Goal: Information Seeking & Learning: Learn about a topic

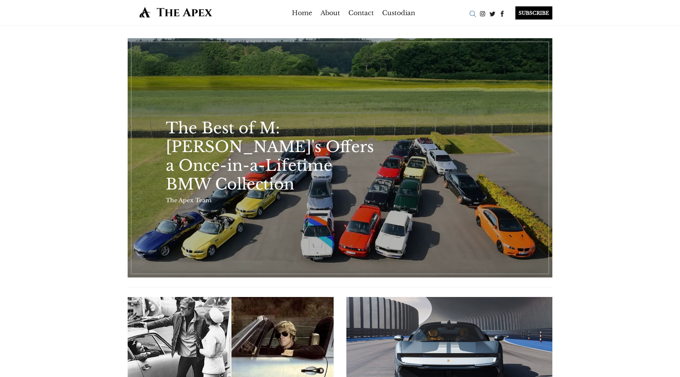
click at [471, 11] on div "Search" at bounding box center [473, 14] width 10 height 10
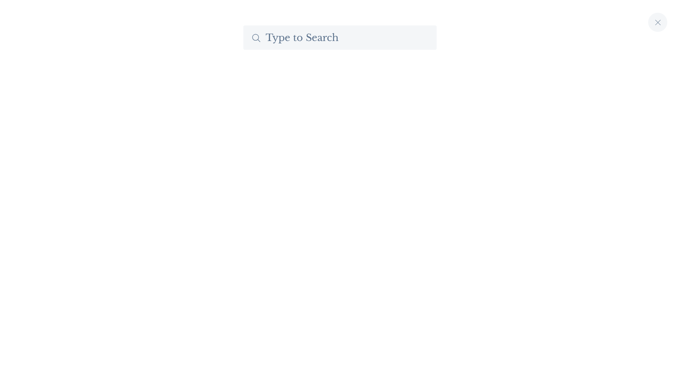
click at [375, 38] on input "Search The Apex by Custodian" at bounding box center [339, 37] width 193 height 24
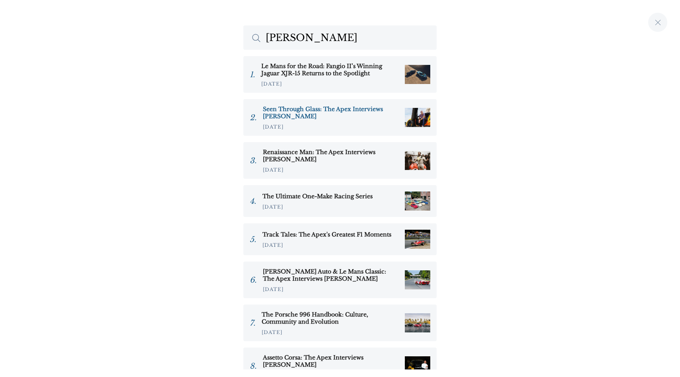
type input "sam fane"
click at [357, 108] on h3 "Seen Through Glass: The Apex Interviews Sam Fane" at bounding box center [331, 112] width 136 height 14
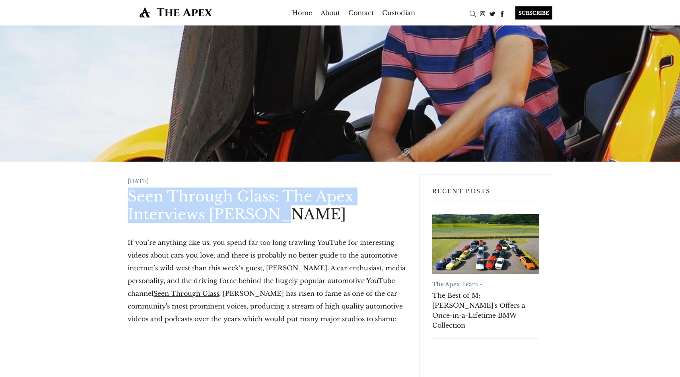
drag, startPoint x: 125, startPoint y: 198, endPoint x: 317, endPoint y: 216, distance: 192.2
copy h1 "Seen Through Glass: The Apex Interviews [PERSON_NAME]"
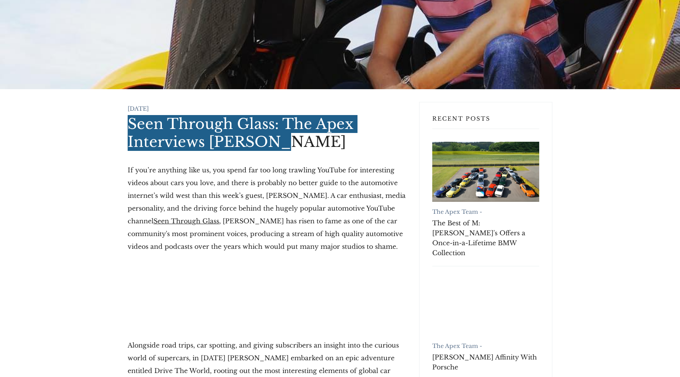
scroll to position [75, 0]
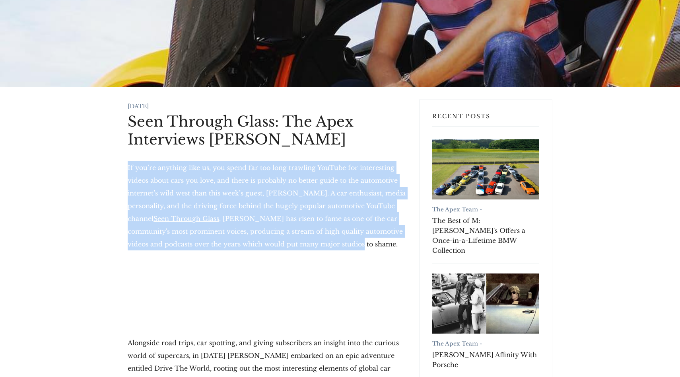
drag, startPoint x: 117, startPoint y: 162, endPoint x: 358, endPoint y: 248, distance: 256.3
copy p "If you’re anything like us, you spend far too long trawling YouTube for interes…"
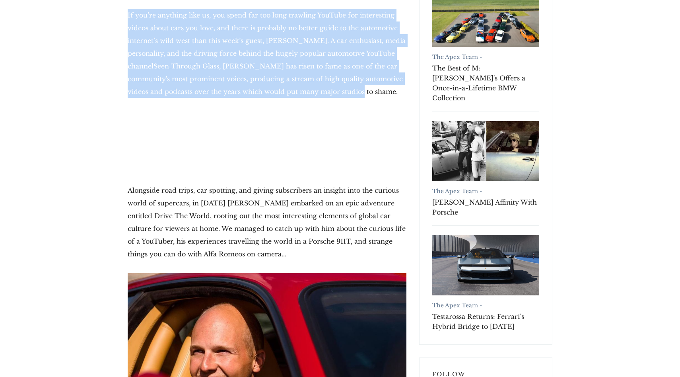
click at [214, 234] on p "Alongside road trips, car spotting, and giving subscribers an insight into the …" at bounding box center [267, 222] width 279 height 76
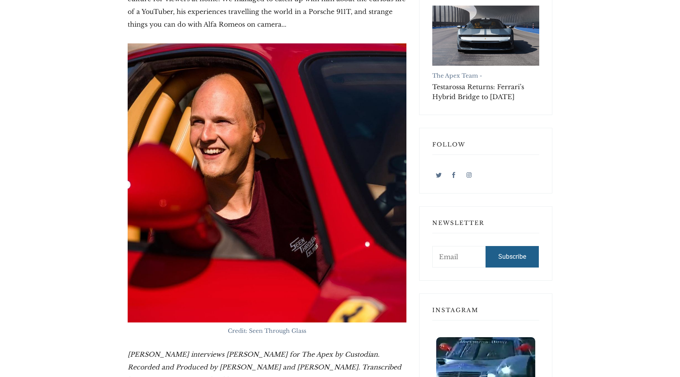
scroll to position [608, 0]
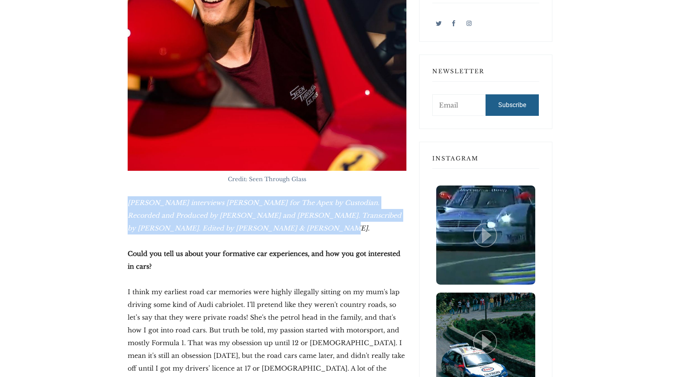
drag, startPoint x: 125, startPoint y: 205, endPoint x: 280, endPoint y: 231, distance: 156.9
copy em "Hector Kociak interviews Sam Fane for The Apex by Custodian. Recorded and Produ…"
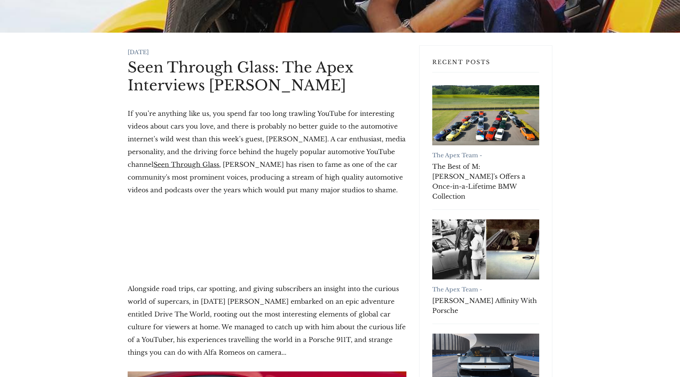
scroll to position [0, 0]
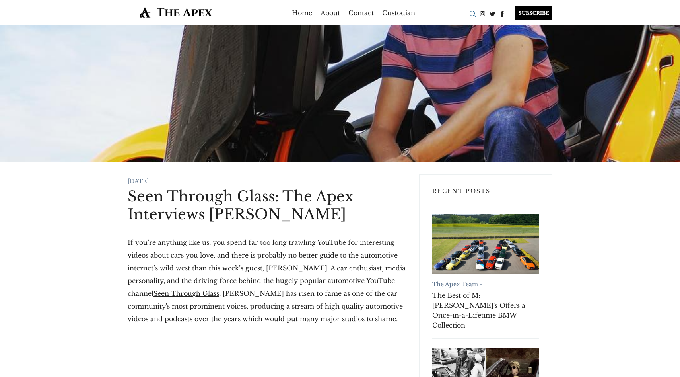
click at [471, 14] on div "Search" at bounding box center [473, 14] width 10 height 10
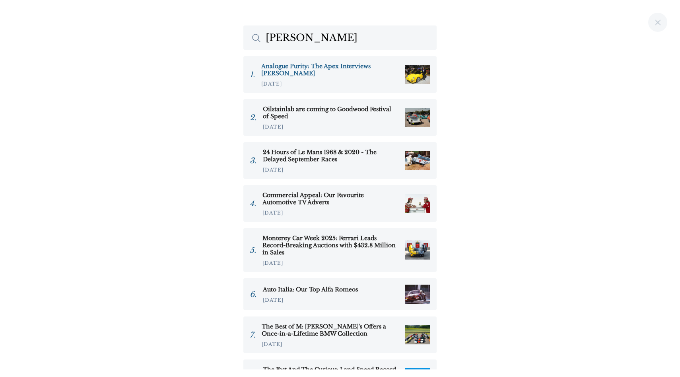
type input "alois"
click at [326, 70] on h3 "Analogue Purity: The Apex Interviews Alois Ruf" at bounding box center [329, 69] width 137 height 14
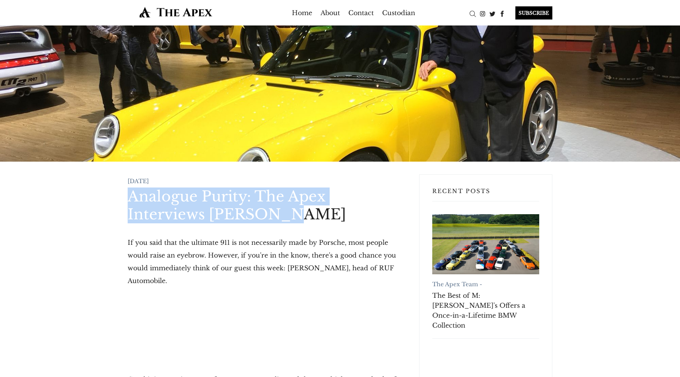
drag, startPoint x: 125, startPoint y: 195, endPoint x: 212, endPoint y: 208, distance: 87.4
copy h1 "Analogue Purity: The Apex Interviews Alois Ruf"
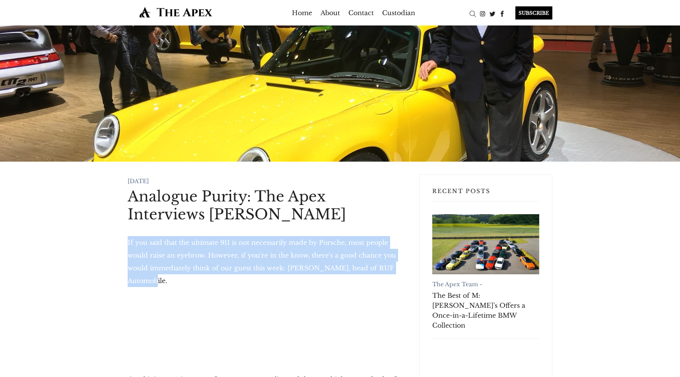
drag, startPoint x: 123, startPoint y: 241, endPoint x: 410, endPoint y: 268, distance: 287.7
copy p "If you said that the ultimate 911 is not necessarily made by Porsche, most peop…"
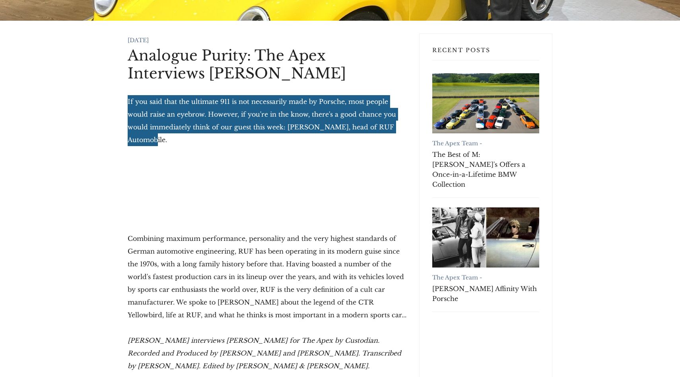
scroll to position [142, 0]
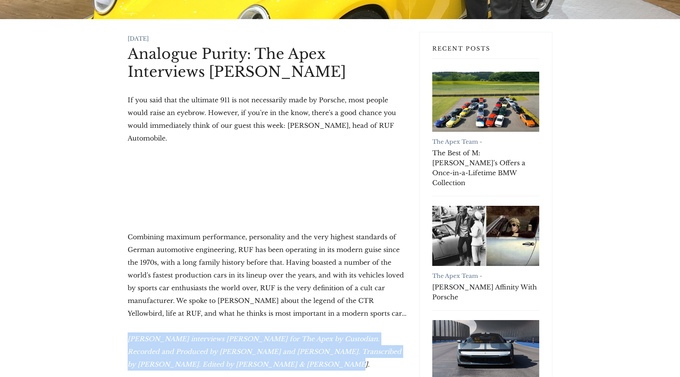
drag, startPoint x: 130, startPoint y: 328, endPoint x: 270, endPoint y: 348, distance: 142.2
copy em "Hector Kociak interviews Alois Ruf for The Apex by Custodian. Recorded and Prod…"
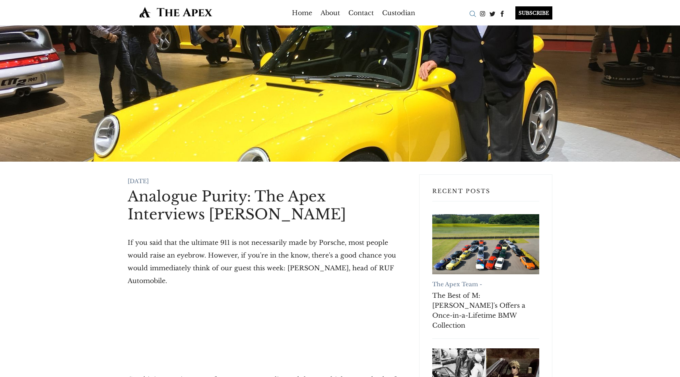
click at [472, 15] on div "Search" at bounding box center [473, 14] width 10 height 10
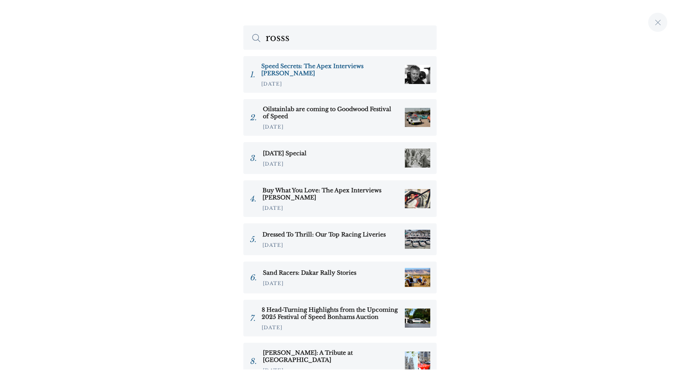
type input "rosss"
click at [324, 69] on h3 "Speed Secrets: The Apex Interviews Ross Bentley" at bounding box center [329, 69] width 137 height 14
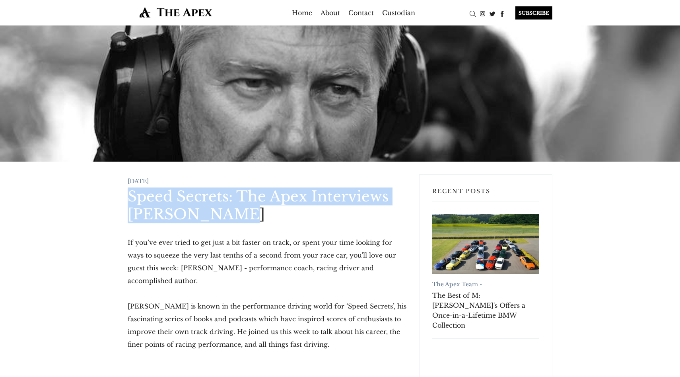
drag, startPoint x: 127, startPoint y: 198, endPoint x: 251, endPoint y: 213, distance: 124.5
copy h1 "Speed Secrets: The Apex Interviews Ross Bentley"
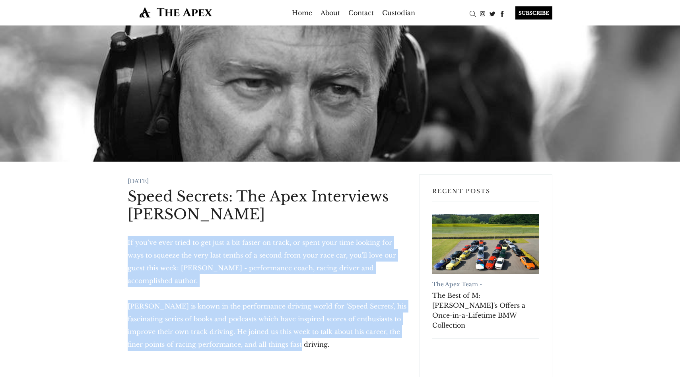
drag, startPoint x: 121, startPoint y: 240, endPoint x: 314, endPoint y: 329, distance: 212.5
copy div "If you’ve ever tried to get just a bit faster on track, or spent your time look…"
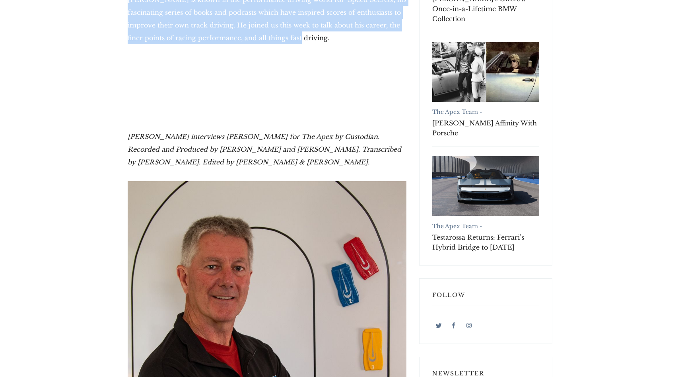
scroll to position [317, 0]
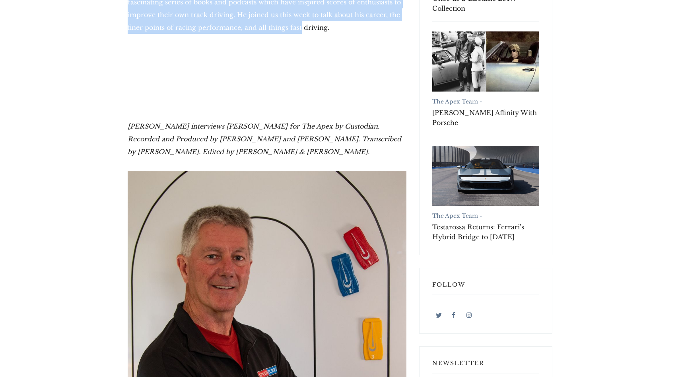
drag, startPoint x: 123, startPoint y: 112, endPoint x: 282, endPoint y: 140, distance: 161.3
copy em "Hector Kociak interviews Ross Bentley for The Apex by Custodian. Recorded and P…"
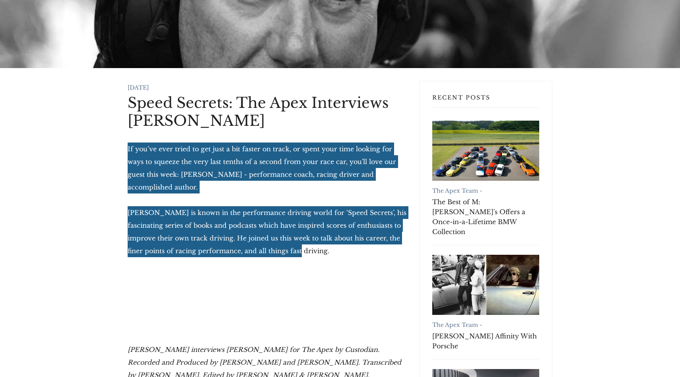
scroll to position [0, 0]
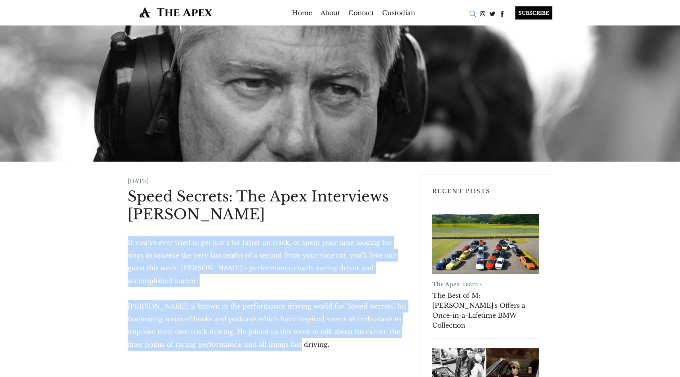
click at [469, 13] on div "Search" at bounding box center [473, 14] width 10 height 10
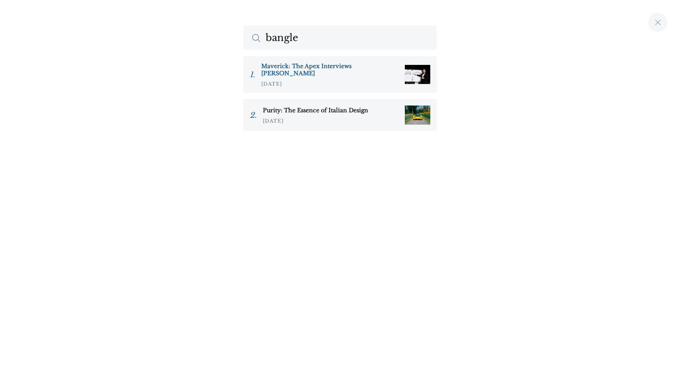
type input "bangle"
click at [312, 66] on h3 "Maverick: The Apex Interviews [PERSON_NAME]" at bounding box center [329, 69] width 137 height 14
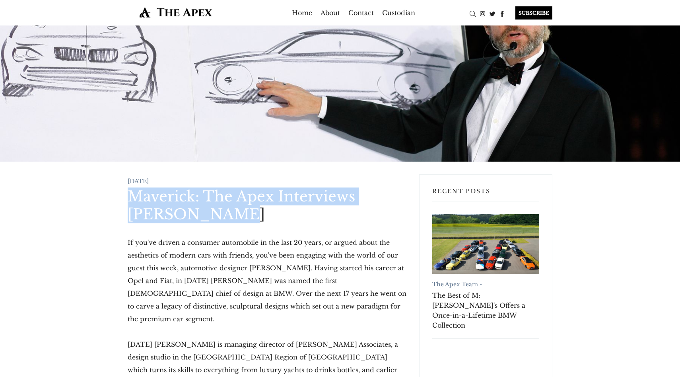
drag, startPoint x: 125, startPoint y: 198, endPoint x: 209, endPoint y: 212, distance: 85.9
copy h1 "Maverick: The Apex Interviews [PERSON_NAME]"
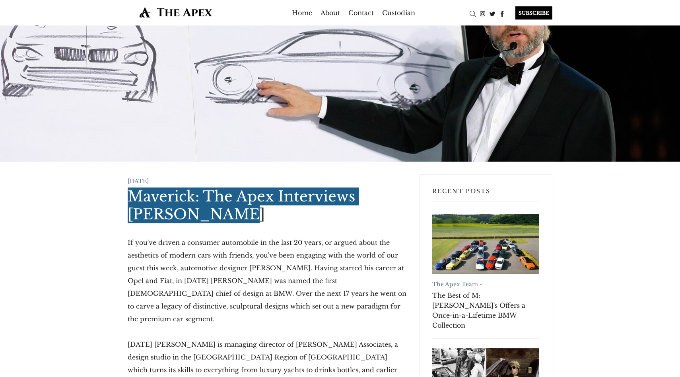
scroll to position [99, 0]
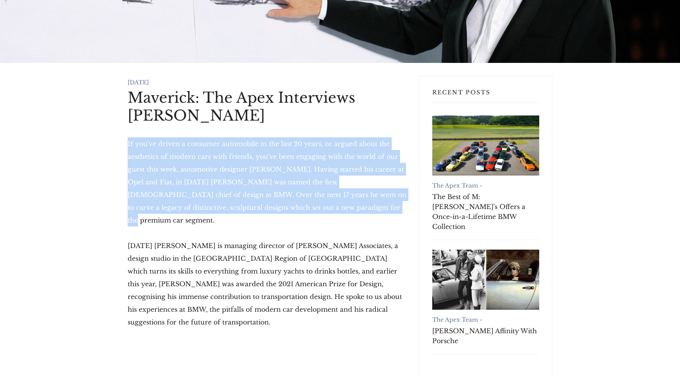
drag, startPoint x: 300, startPoint y: 206, endPoint x: 117, endPoint y: 141, distance: 194.1
copy p "If you've driven a consumer automobile in the last 20 years, or argued about th…"
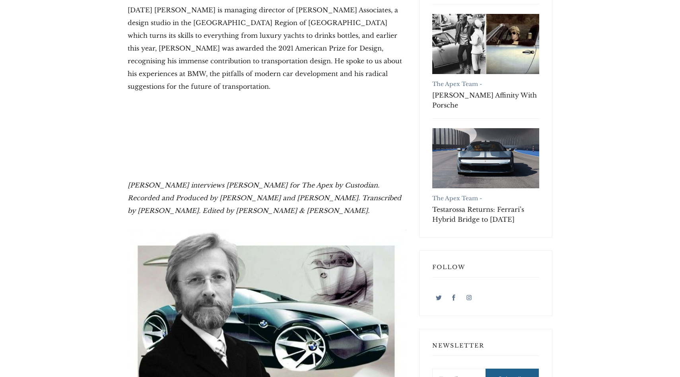
scroll to position [345, 0]
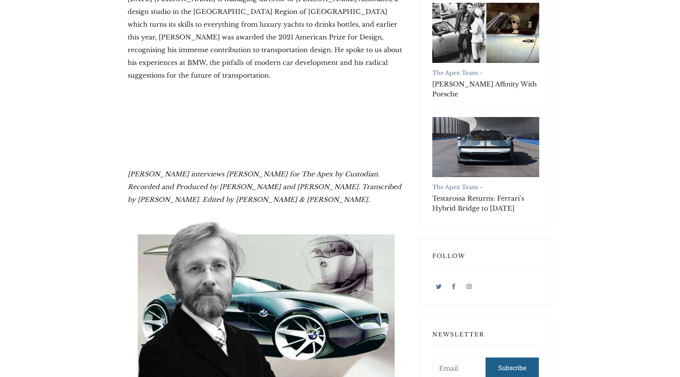
drag, startPoint x: 153, startPoint y: 148, endPoint x: 288, endPoint y: 174, distance: 137.2
copy em "Hector Kociak interviews Chris Bangle for The Apex by Custodian. Recorded and P…"
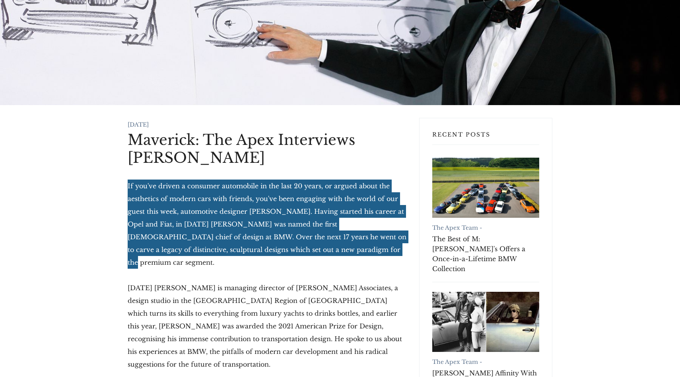
scroll to position [0, 0]
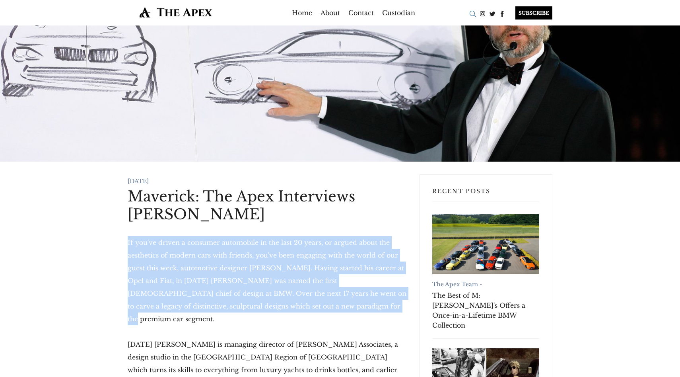
click at [473, 15] on div "Search" at bounding box center [473, 14] width 10 height 10
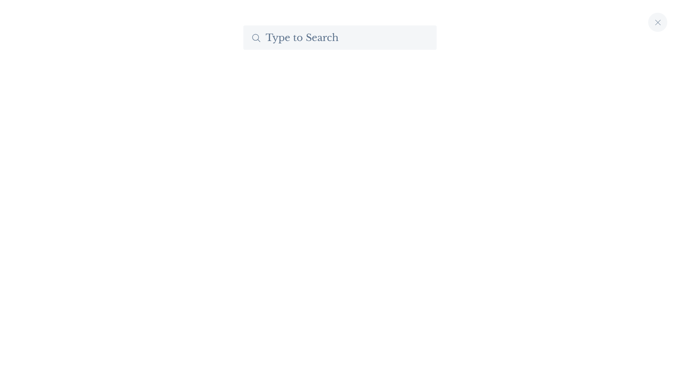
click at [340, 41] on input "Search The Apex by Custodian" at bounding box center [339, 37] width 193 height 24
type input "o"
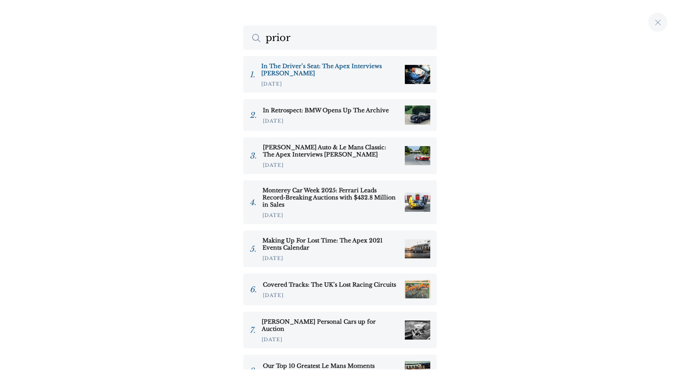
type input "prior"
click at [370, 64] on h3 "In The Driver’s Seat: The Apex Interviews Matt Prior" at bounding box center [329, 69] width 137 height 14
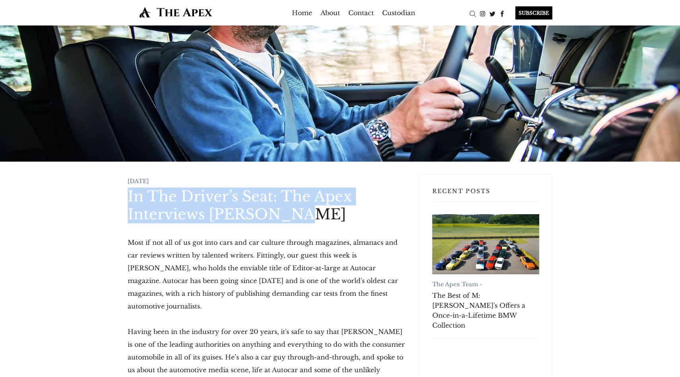
drag, startPoint x: 121, startPoint y: 195, endPoint x: 306, endPoint y: 220, distance: 186.5
copy h1 "In The Driver’s Seat: The Apex Interviews Matt Prior"
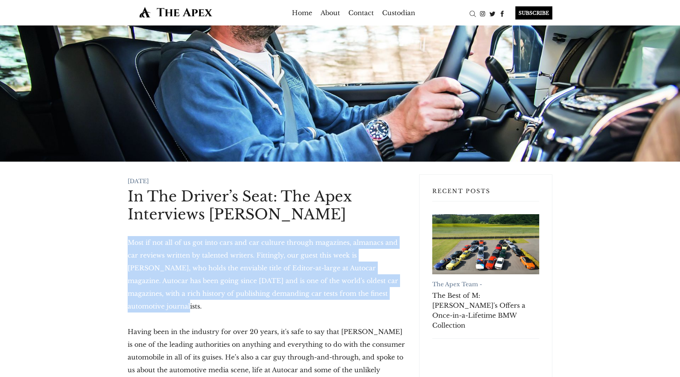
drag, startPoint x: 137, startPoint y: 240, endPoint x: 366, endPoint y: 288, distance: 234.6
copy p "Most if not all of us got into cars and car culture through magazines, almanacs…"
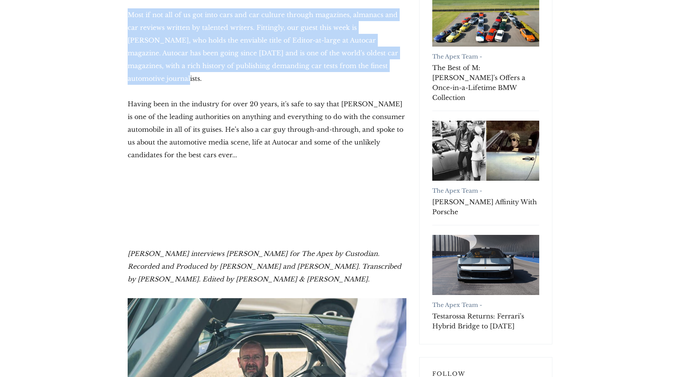
scroll to position [230, 0]
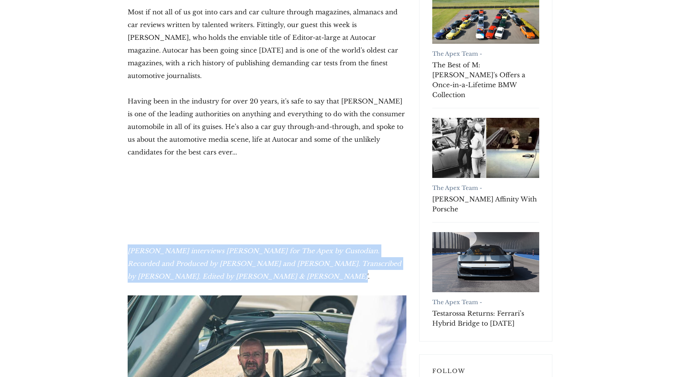
drag, startPoint x: 127, startPoint y: 242, endPoint x: 275, endPoint y: 264, distance: 149.6
copy em "Hector Kociak interviews Matt Prior for The Apex by Custodian. Recorded and Pro…"
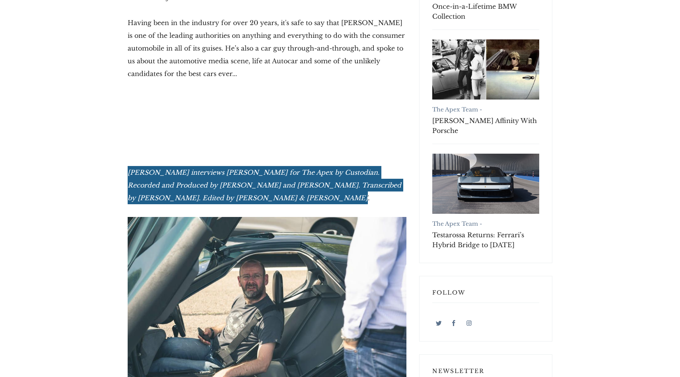
scroll to position [0, 0]
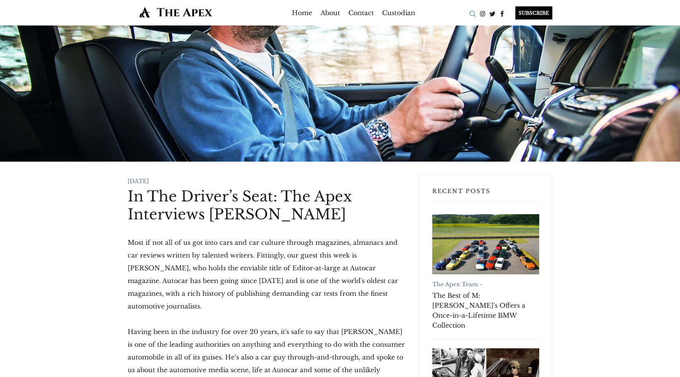
click at [470, 12] on div "Search" at bounding box center [473, 14] width 10 height 10
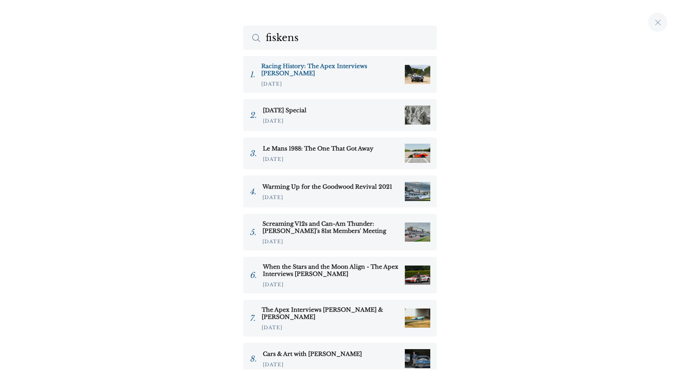
type input "fiskens"
click at [325, 66] on h3 "Racing History: The Apex Interviews Gregor Fisken" at bounding box center [329, 69] width 137 height 14
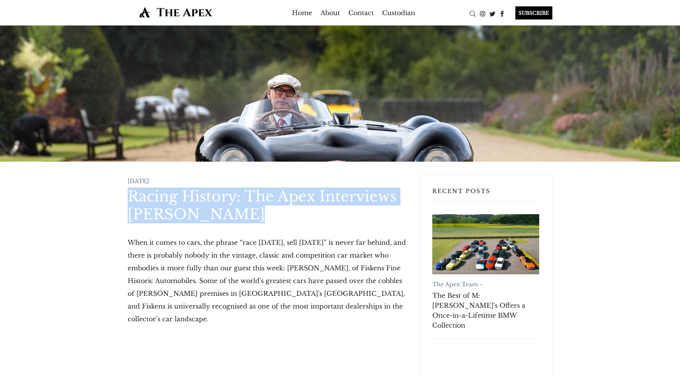
drag, startPoint x: 115, startPoint y: 197, endPoint x: 270, endPoint y: 215, distance: 156.6
copy h1 "Racing History: The Apex Interviews [PERSON_NAME]"
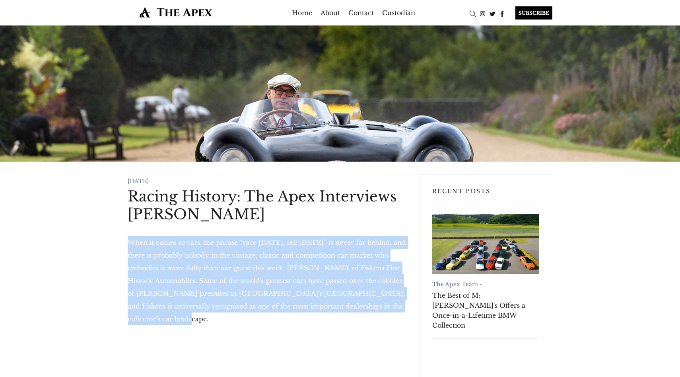
drag, startPoint x: 123, startPoint y: 244, endPoint x: 397, endPoint y: 300, distance: 280.5
copy p "When it comes to cars, the phrase “race [DATE], sell [DATE]” is never far behin…"
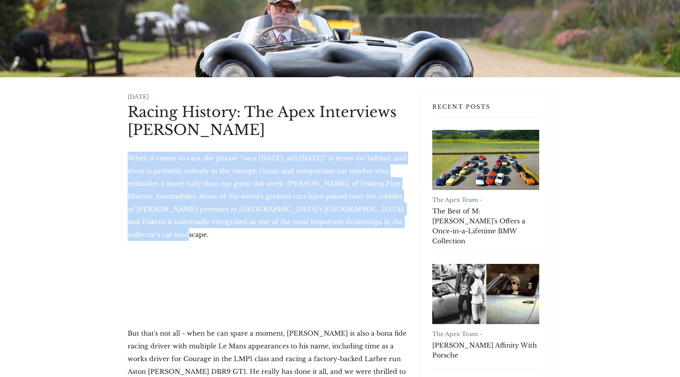
scroll to position [203, 0]
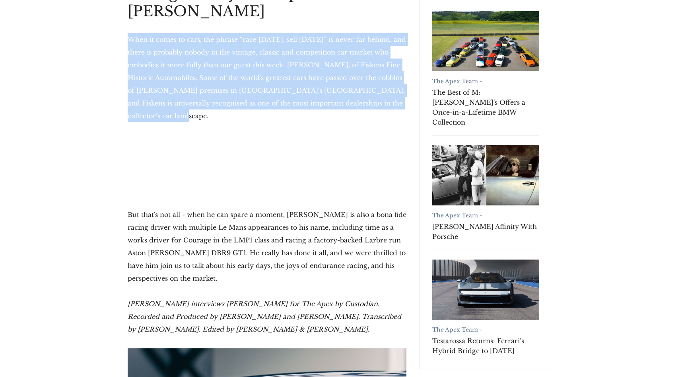
drag, startPoint x: 128, startPoint y: 278, endPoint x: 271, endPoint y: 302, distance: 145.2
click at [271, 302] on p "Hector Kociak interviews Gregor Fisken for The Apex by Custodian. Recorded and …" at bounding box center [267, 316] width 279 height 38
copy em "Hector Kociak interviews Gregor Fisken for The Apex by Custodian. Recorded and …"
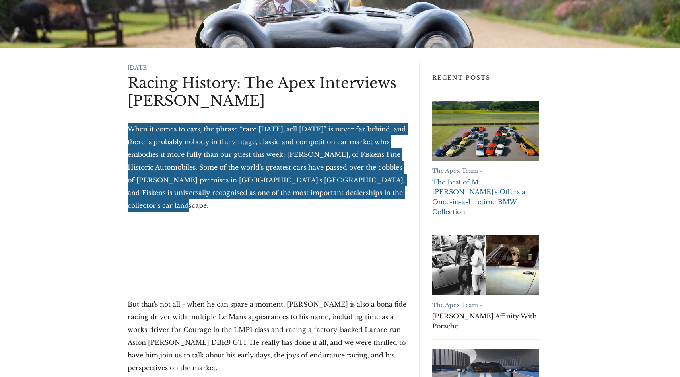
scroll to position [0, 0]
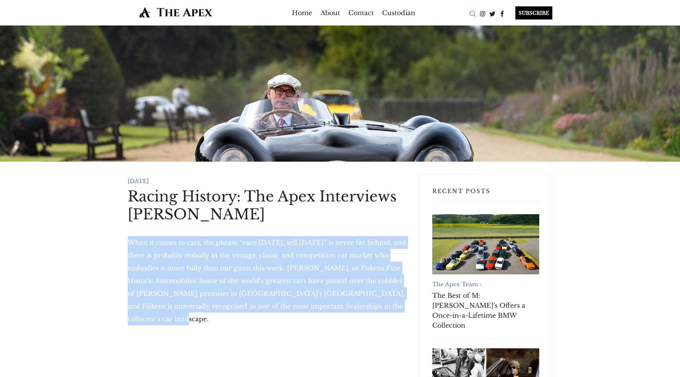
click at [474, 13] on div "Search" at bounding box center [473, 14] width 10 height 10
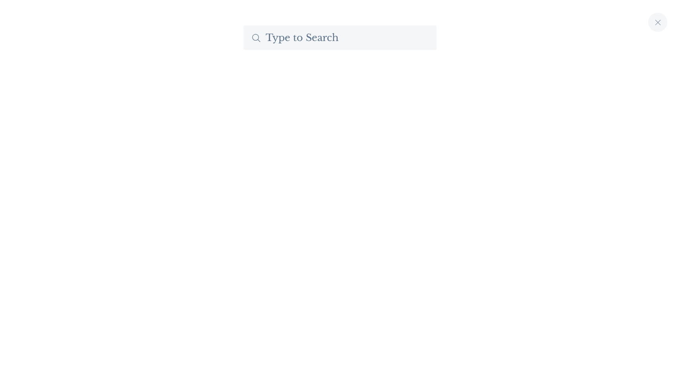
click at [333, 42] on input "Search The Apex by Custodian" at bounding box center [339, 37] width 193 height 24
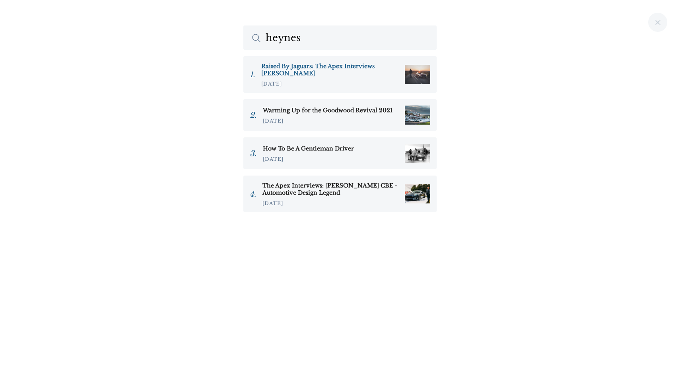
type input "heynes"
click at [286, 69] on h3 "Raised By Jaguars: The Apex Interviews [PERSON_NAME]" at bounding box center [329, 69] width 137 height 14
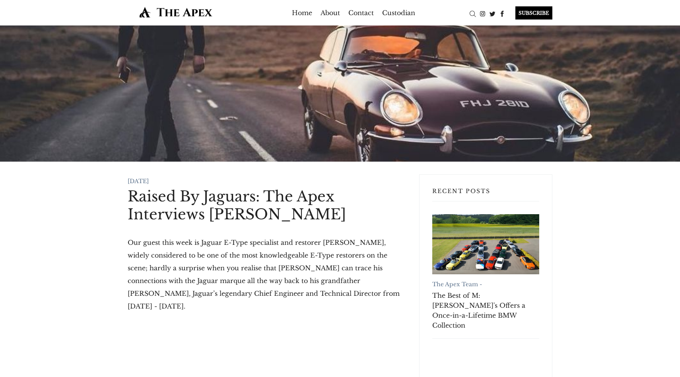
drag, startPoint x: 121, startPoint y: 196, endPoint x: 356, endPoint y: 211, distance: 236.0
copy h1 "Raised By Jaguars: The Apex Interviews [PERSON_NAME]"
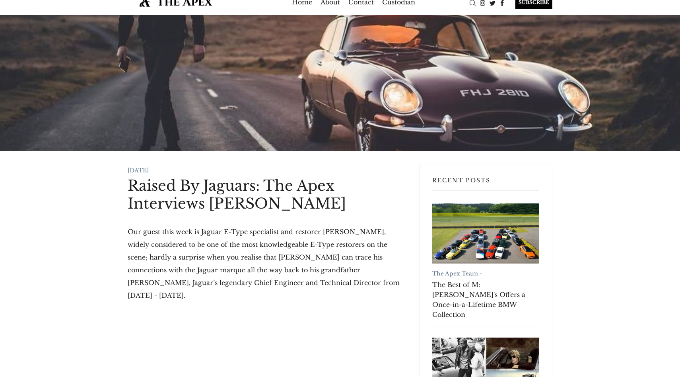
scroll to position [12, 0]
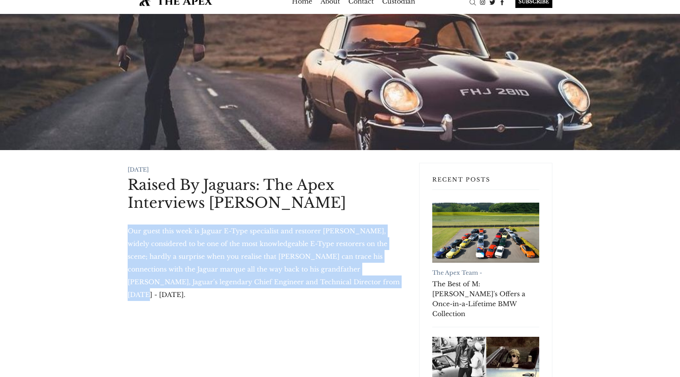
drag, startPoint x: 125, startPoint y: 232, endPoint x: 319, endPoint y: 280, distance: 200.9
copy p "Our guest this week is Jaguar E-Type specialist and restorer [PERSON_NAME], wid…"
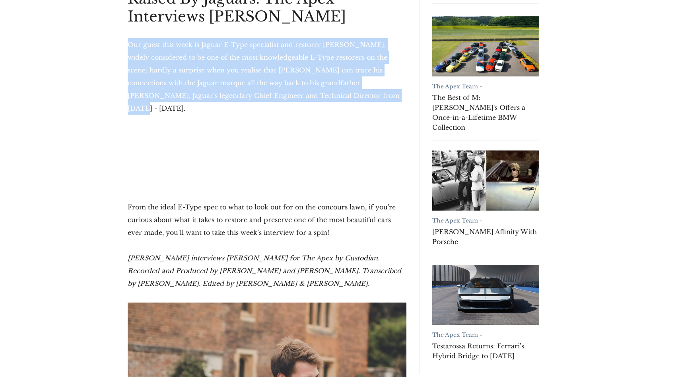
scroll to position [232, 0]
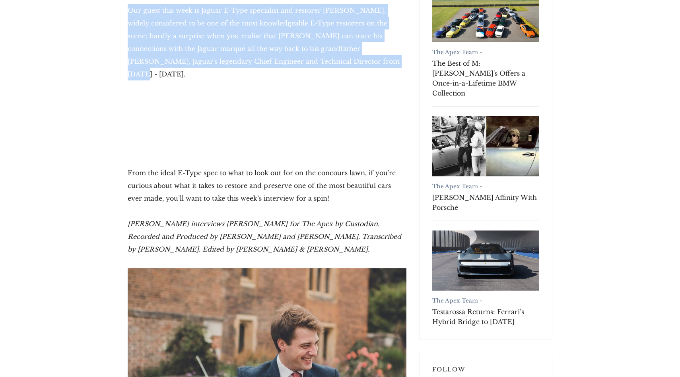
drag, startPoint x: 128, startPoint y: 209, endPoint x: 295, endPoint y: 246, distance: 170.7
copy em "[PERSON_NAME] interviews [PERSON_NAME] for The Apex by Custodian. Recorded and …"
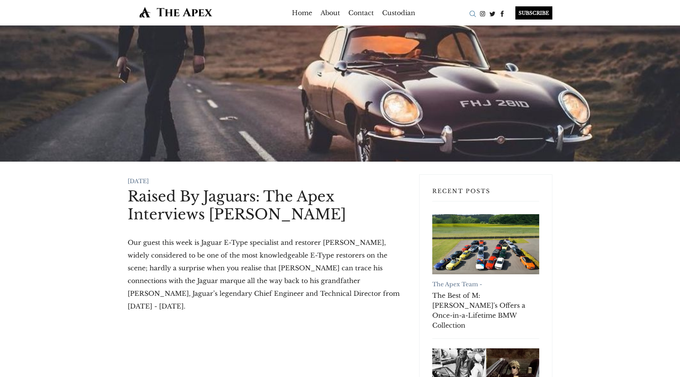
click at [474, 14] on div "Search" at bounding box center [473, 14] width 10 height 10
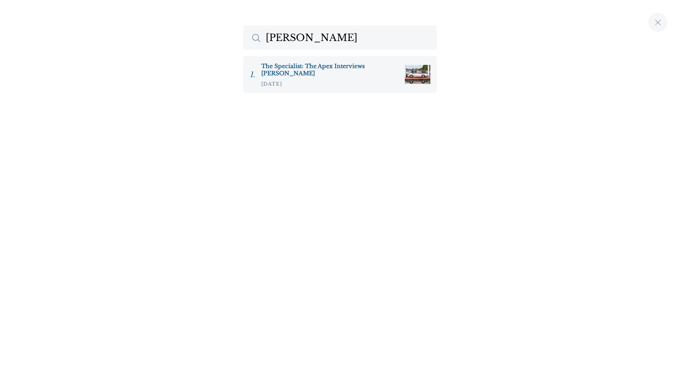
type input "wallman"
click at [337, 59] on link "The Specialist: The Apex Interviews Peter Wallman 17.Oct.2021" at bounding box center [339, 74] width 193 height 37
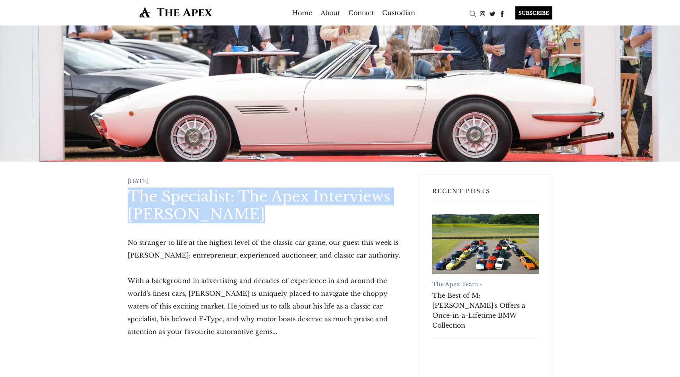
drag, startPoint x: 119, startPoint y: 199, endPoint x: 247, endPoint y: 218, distance: 129.5
copy h1 "The Specialist: The Apex Interviews [PERSON_NAME]"
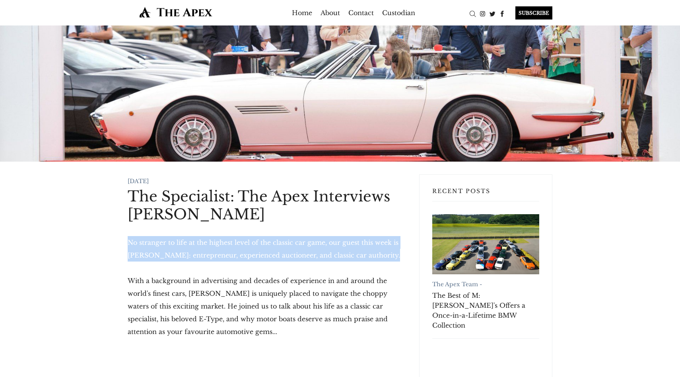
drag, startPoint x: 127, startPoint y: 243, endPoint x: 399, endPoint y: 257, distance: 272.0
copy p "No stranger to life at the highest level of the classic car game, our guest thi…"
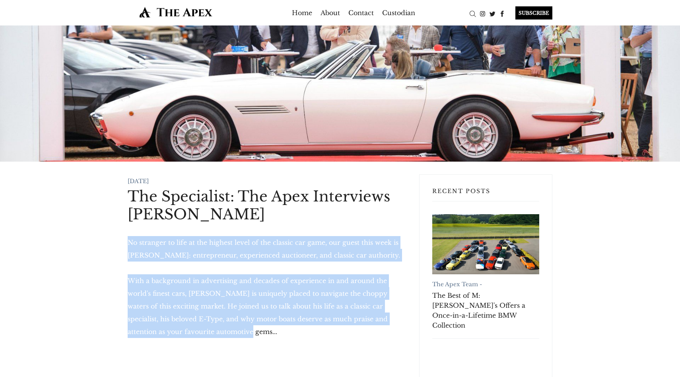
drag, startPoint x: 192, startPoint y: 332, endPoint x: 111, endPoint y: 237, distance: 124.5
copy div "No stranger to life at the highest level of the classic car game, our guest thi…"
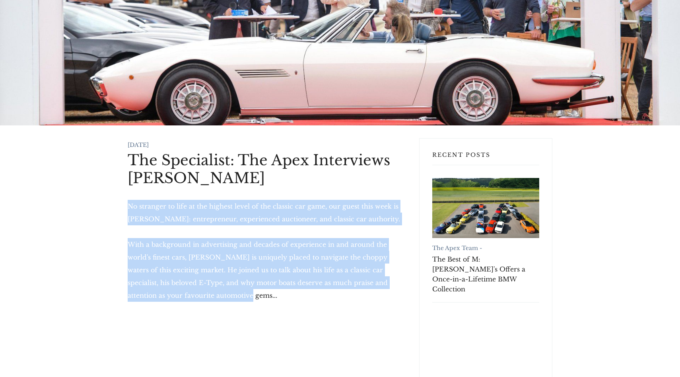
scroll to position [295, 0]
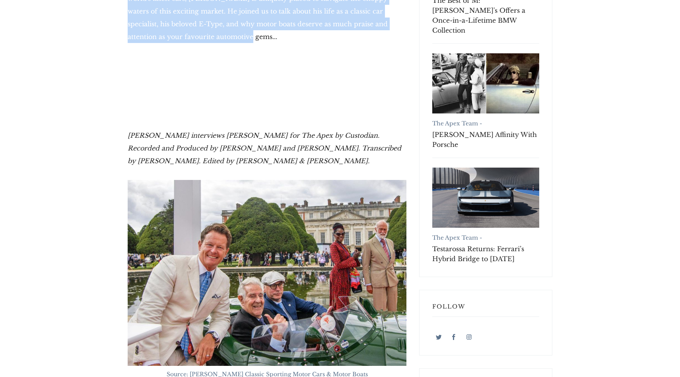
drag, startPoint x: 124, startPoint y: 135, endPoint x: 267, endPoint y: 163, distance: 145.9
copy em "Hector Kociak interviews Peter Wallman for The Apex by Custodian. Recorded and …"
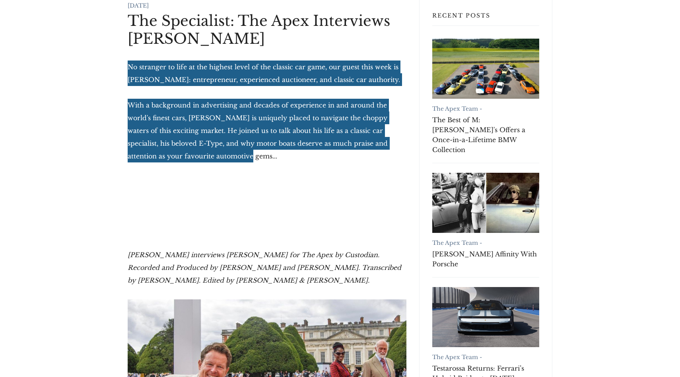
scroll to position [0, 0]
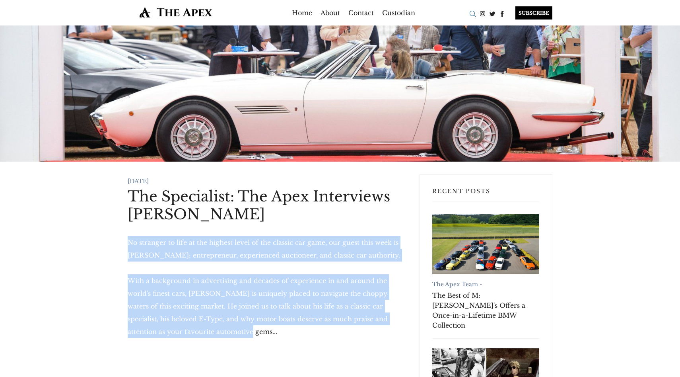
click at [475, 13] on div "Search" at bounding box center [473, 14] width 10 height 10
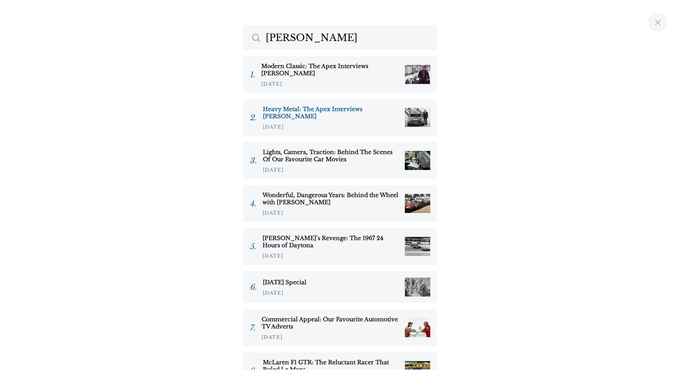
type input "david"
click at [350, 113] on h3 "Heavy Metal: The Apex Interviews [PERSON_NAME]" at bounding box center [331, 112] width 136 height 14
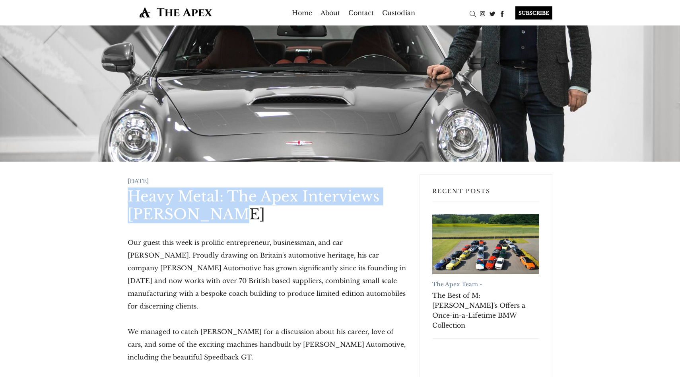
drag, startPoint x: 115, startPoint y: 200, endPoint x: 247, endPoint y: 216, distance: 132.2
copy h1 "Heavy Metal: The Apex Interviews [PERSON_NAME]"
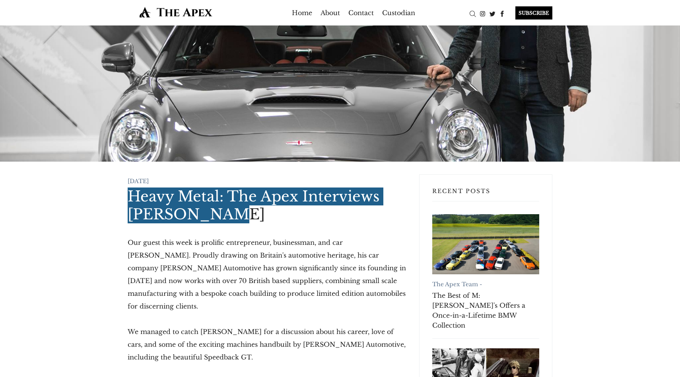
scroll to position [41, 0]
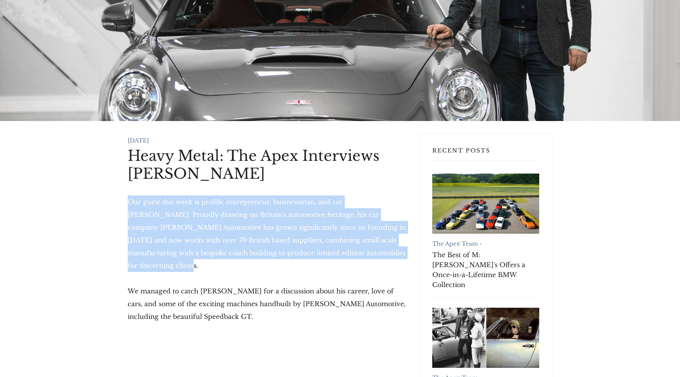
drag, startPoint x: 126, startPoint y: 202, endPoint x: 385, endPoint y: 246, distance: 262.6
copy p "Our guest this week is prolific entrepreneur, businessman, and car guy David Br…"
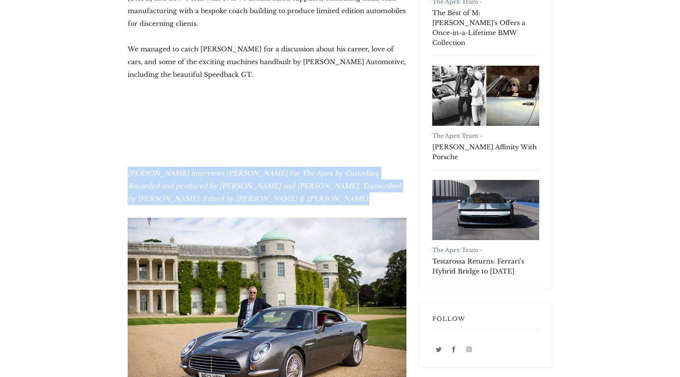
drag, startPoint x: 126, startPoint y: 162, endPoint x: 278, endPoint y: 189, distance: 155.1
copy em "Hector Kociak interviews David Brown for The Apex by Custodian. Recorded and pr…"
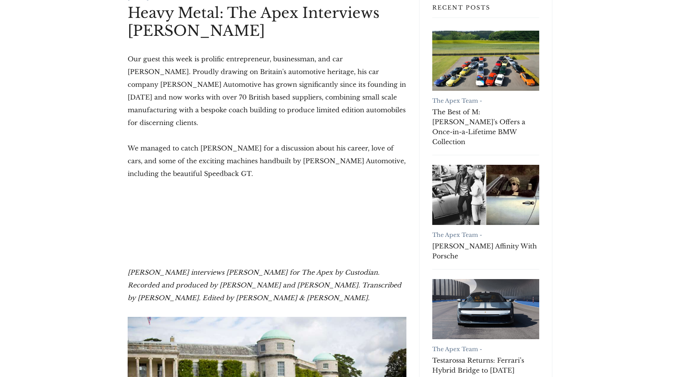
scroll to position [0, 0]
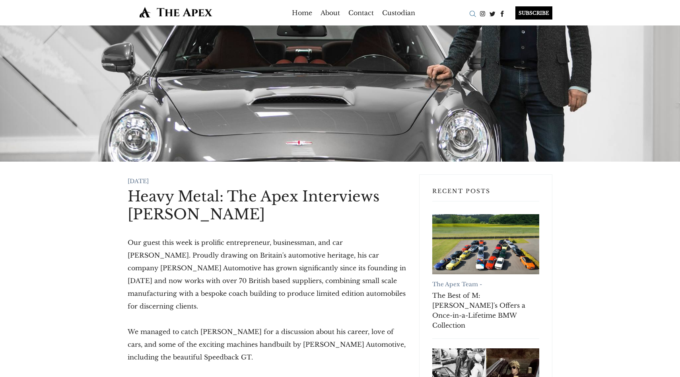
click at [471, 15] on div "Search" at bounding box center [473, 14] width 10 height 10
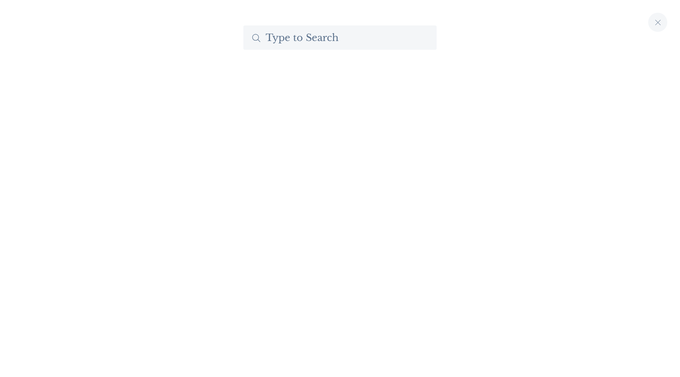
click at [380, 36] on input "Search The Apex by Custodian" at bounding box center [339, 37] width 193 height 24
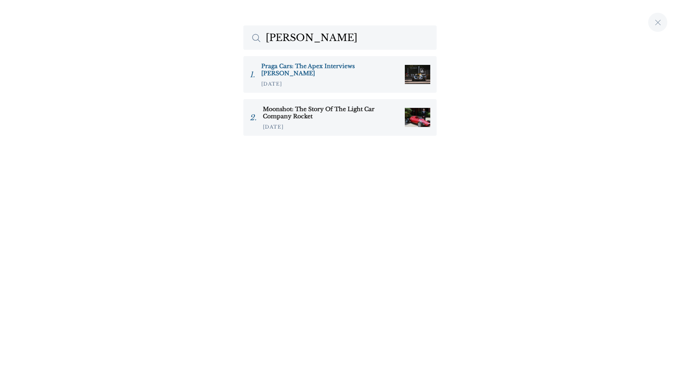
type input "harrison"
click at [333, 70] on h3 "Praga Cars: The Apex Interviews [PERSON_NAME]" at bounding box center [329, 69] width 137 height 14
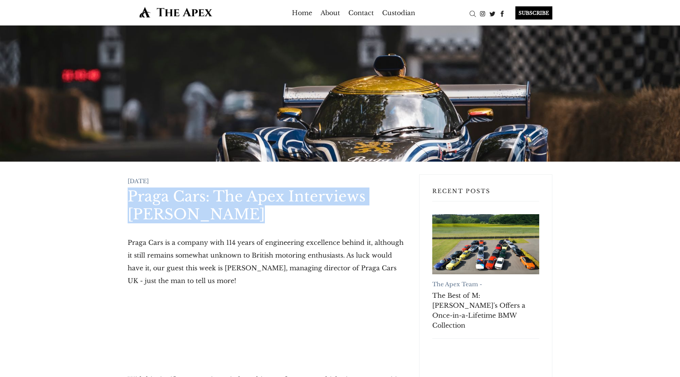
drag, startPoint x: 132, startPoint y: 192, endPoint x: 252, endPoint y: 207, distance: 120.7
click at [253, 208] on h1 "Praga Cars: The Apex Interviews [PERSON_NAME]" at bounding box center [267, 205] width 279 height 36
copy h1 "Praga Cars: The Apex Interviews [PERSON_NAME]"
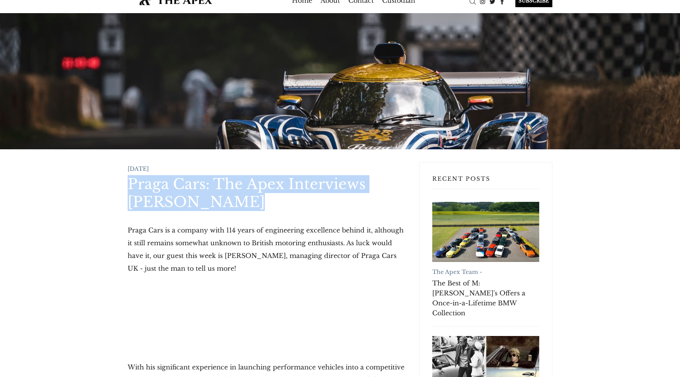
scroll to position [13, 0]
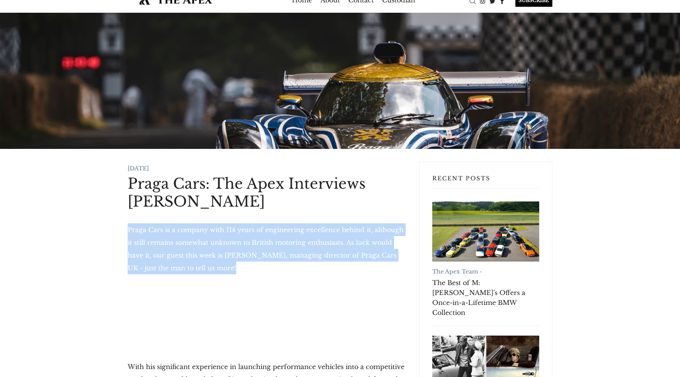
drag, startPoint x: 121, startPoint y: 228, endPoint x: 251, endPoint y: 265, distance: 135.2
copy p "Praga Cars is a company with 114 years of engineering excellence behind it, alt…"
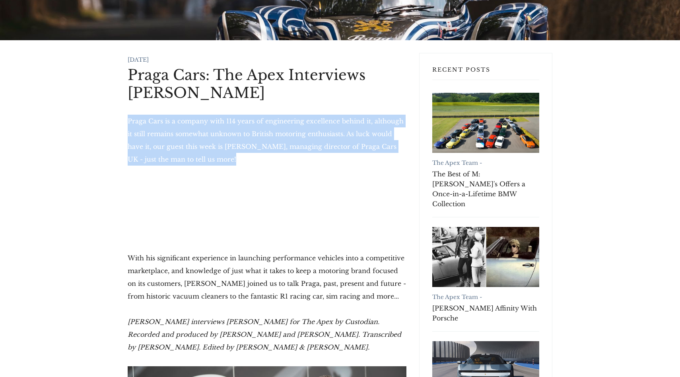
scroll to position [138, 0]
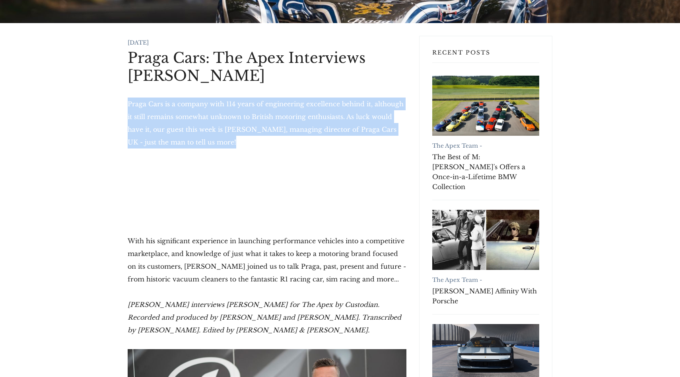
drag, startPoint x: 126, startPoint y: 304, endPoint x: 280, endPoint y: 325, distance: 155.8
copy em "Hector Kociak interviews Mark Harrison for The Apex by Custodian. Recorded and …"
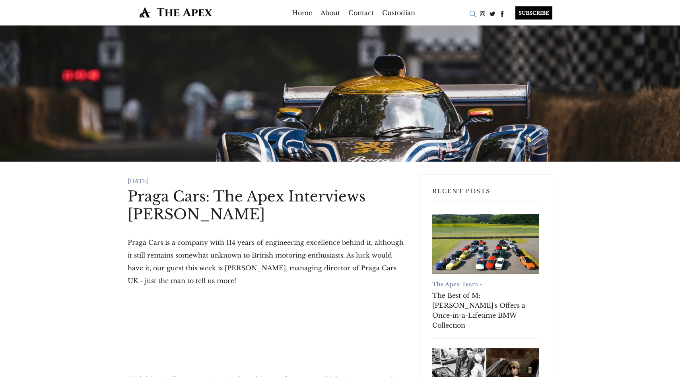
click at [474, 12] on div "Search" at bounding box center [473, 14] width 10 height 10
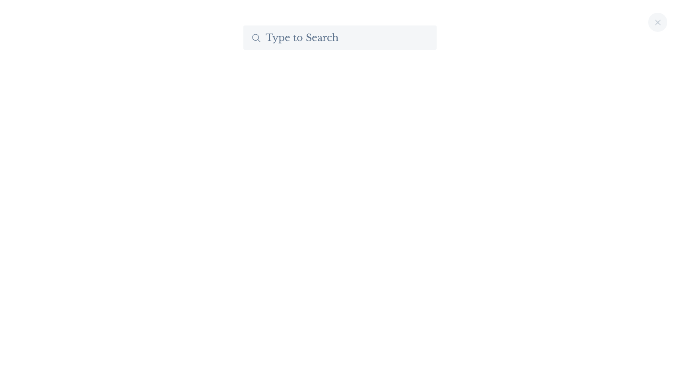
click at [338, 36] on input "Search The Apex by Custodian" at bounding box center [339, 37] width 193 height 24
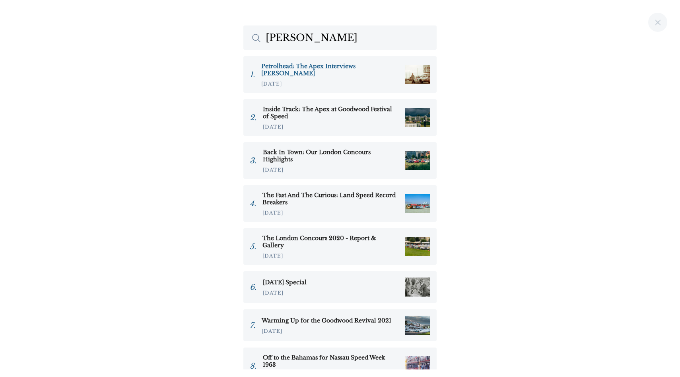
type input "charles clegg"
click at [302, 71] on div "Petrolhead: The Apex Interviews Charles Clegg 27.Nov.2021" at bounding box center [329, 74] width 137 height 24
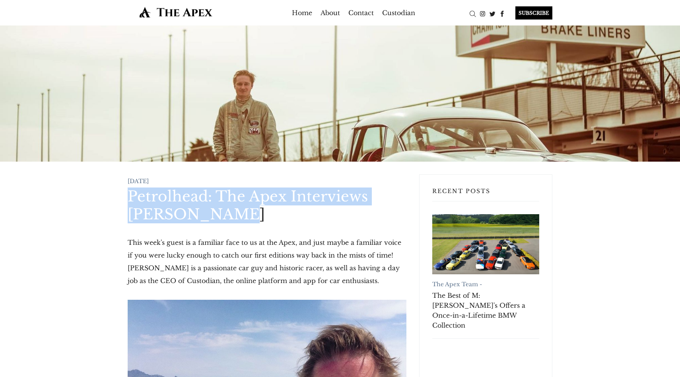
drag, startPoint x: 128, startPoint y: 194, endPoint x: 218, endPoint y: 212, distance: 92.4
click at [219, 212] on h1 "Petrolhead: The Apex Interviews [PERSON_NAME]" at bounding box center [267, 205] width 279 height 36
drag, startPoint x: 253, startPoint y: 222, endPoint x: 108, endPoint y: 195, distance: 147.4
copy h1 "Petrolhead: The Apex Interviews [PERSON_NAME]"
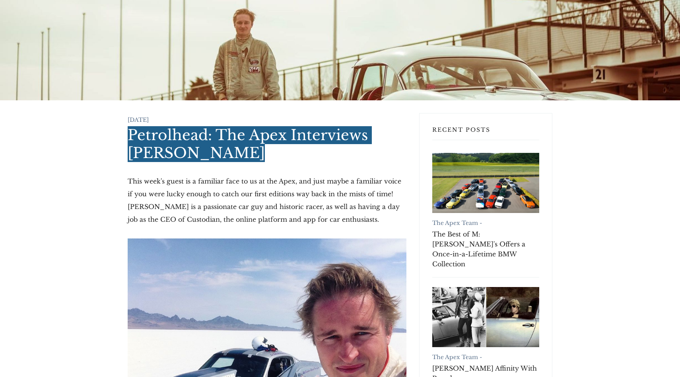
scroll to position [62, 0]
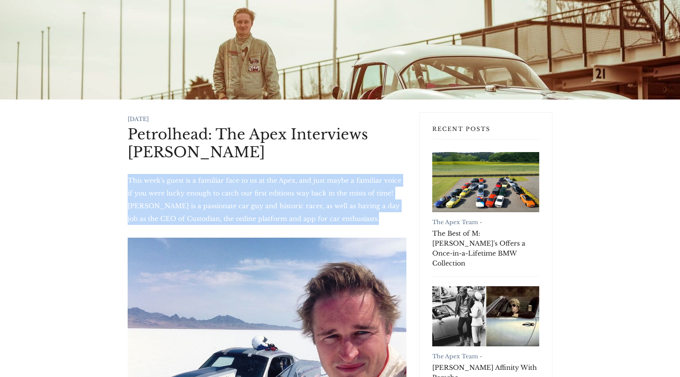
drag, startPoint x: 125, startPoint y: 185, endPoint x: 371, endPoint y: 227, distance: 249.3
copy p "This week's guest is a familiar face to us at the Apex, and just maybe a famili…"
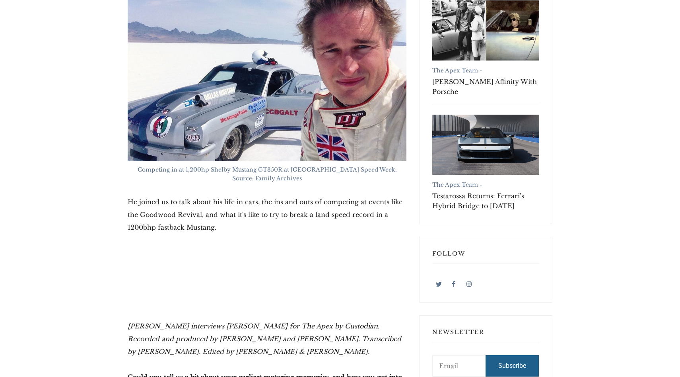
scroll to position [465, 0]
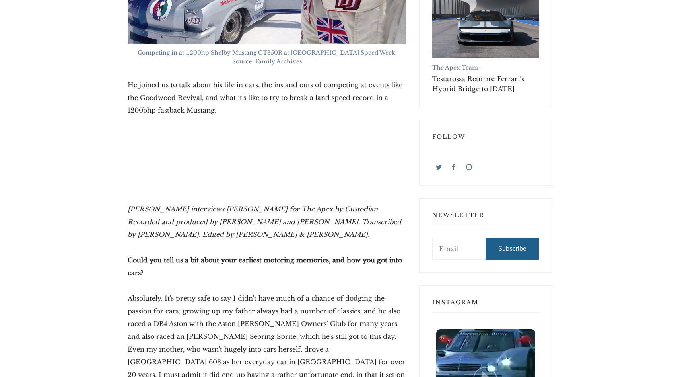
drag, startPoint x: 126, startPoint y: 211, endPoint x: 286, endPoint y: 233, distance: 161.8
copy em "[PERSON_NAME] interviews [PERSON_NAME] for The Apex by Custodian. Recorded and …"
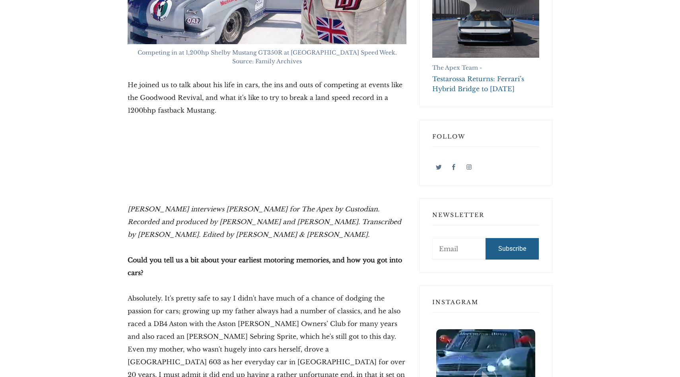
scroll to position [0, 0]
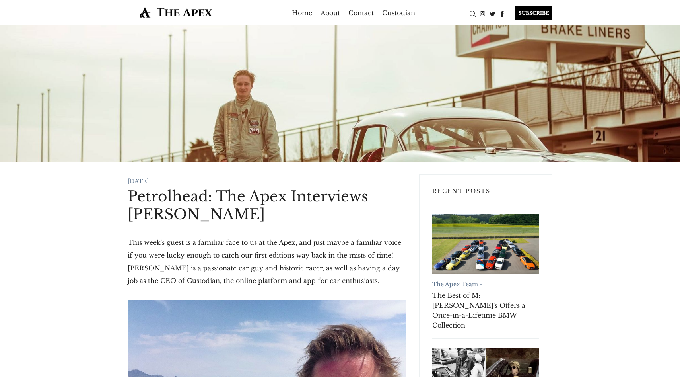
click at [472, 19] on header "Home About Contact Custodian SUBSCRIBE" at bounding box center [340, 12] width 680 height 25
click at [471, 17] on div "Search" at bounding box center [473, 14] width 10 height 10
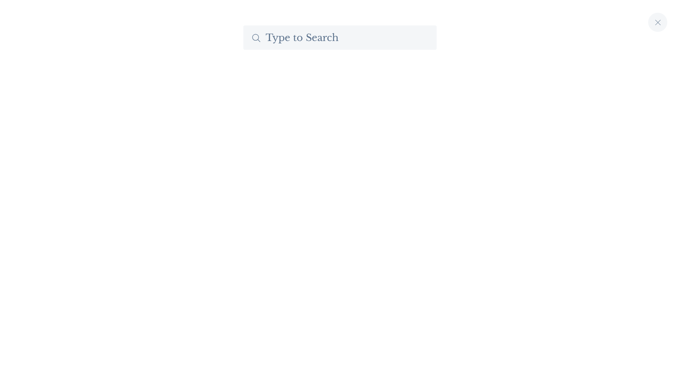
click at [286, 38] on input "Search The Apex by Custodian" at bounding box center [339, 37] width 193 height 24
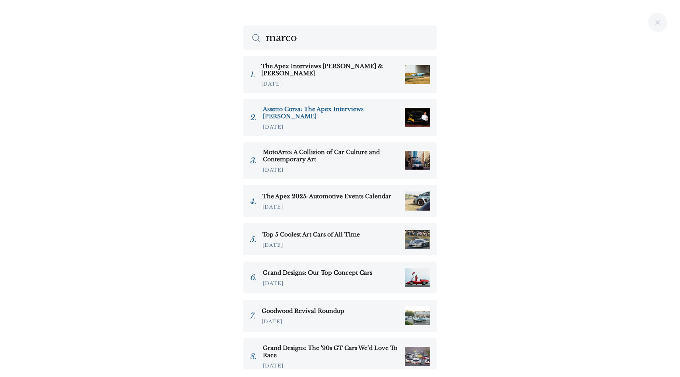
type input "marco"
click at [309, 110] on h3 "Assetto Corsa: The Apex Interviews Marco Massarutto" at bounding box center [331, 112] width 136 height 14
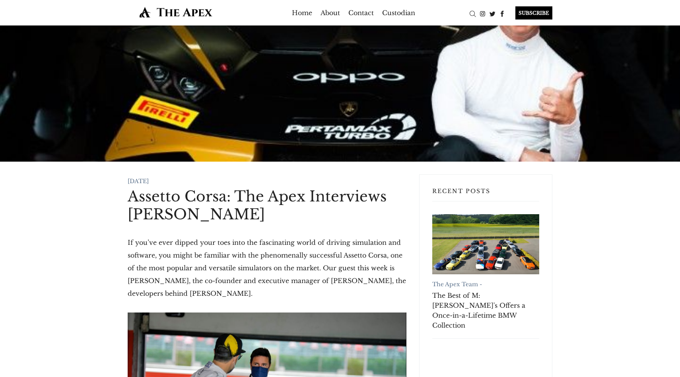
drag, startPoint x: 119, startPoint y: 202, endPoint x: 282, endPoint y: 214, distance: 163.9
copy h1 "Assetto Corsa: The Apex Interviews Marco Massarutto"
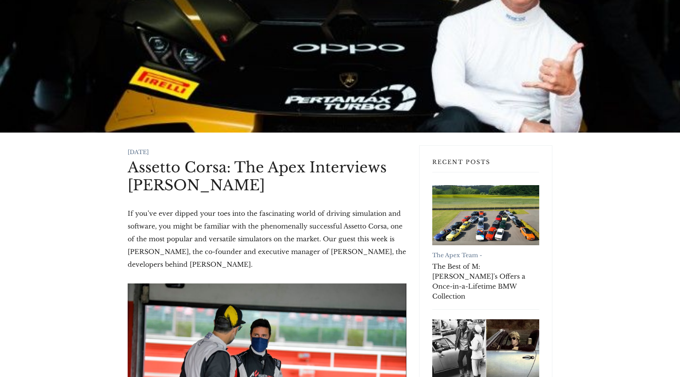
drag, startPoint x: 125, startPoint y: 212, endPoint x: 272, endPoint y: 271, distance: 158.5
copy p "If you’ve ever dipped your toes into the fascinating world of driving simulatio…"
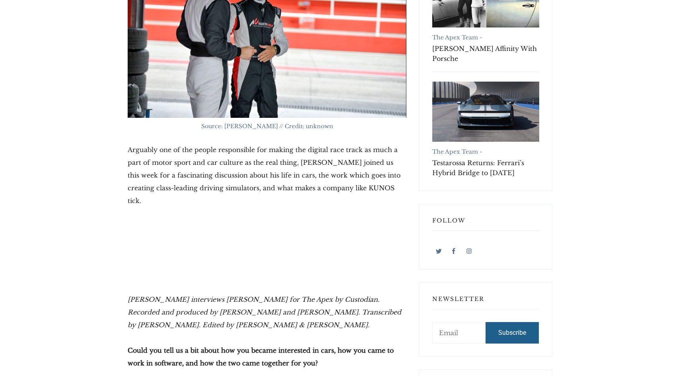
scroll to position [380, 0]
drag, startPoint x: 121, startPoint y: 285, endPoint x: 300, endPoint y: 316, distance: 181.7
copy em "Hector Kociak interviews Marco Massarutto for The Apex by Custodian. Recorded a…"
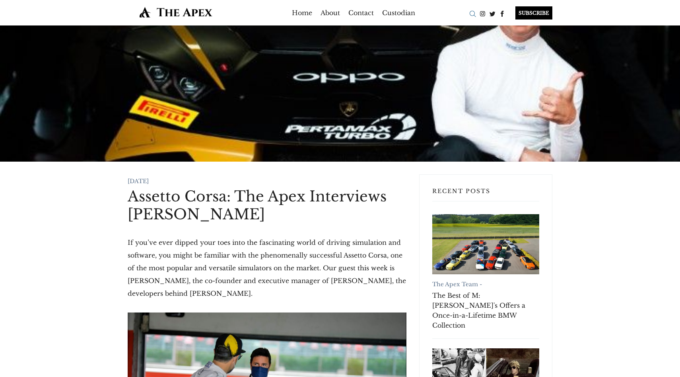
click at [471, 10] on div "Search" at bounding box center [473, 14] width 10 height 10
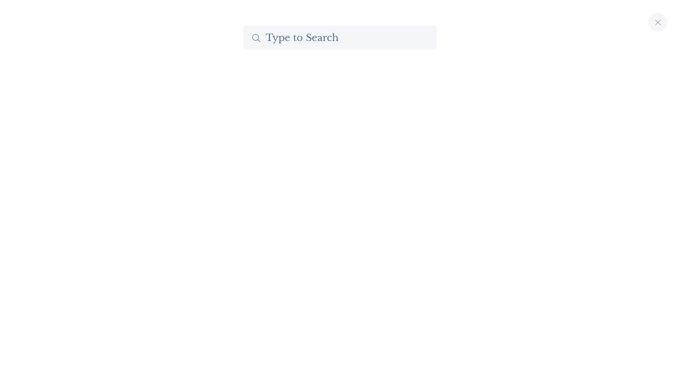
click at [349, 33] on input "Search The Apex by Custodian" at bounding box center [339, 37] width 193 height 24
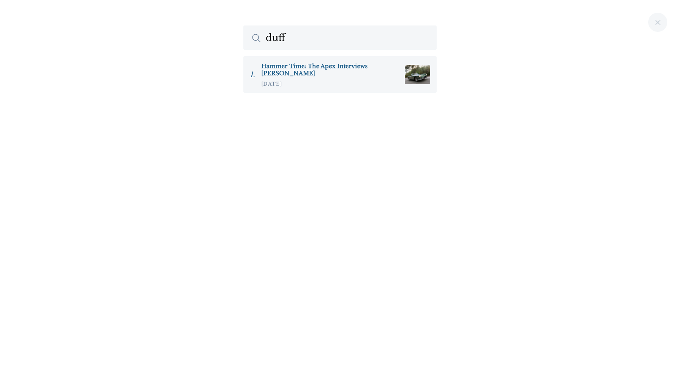
type input "duff"
click at [292, 74] on div "Hammer Time: The Apex Interviews Gord Duff 16.Dec.2021" at bounding box center [329, 74] width 137 height 24
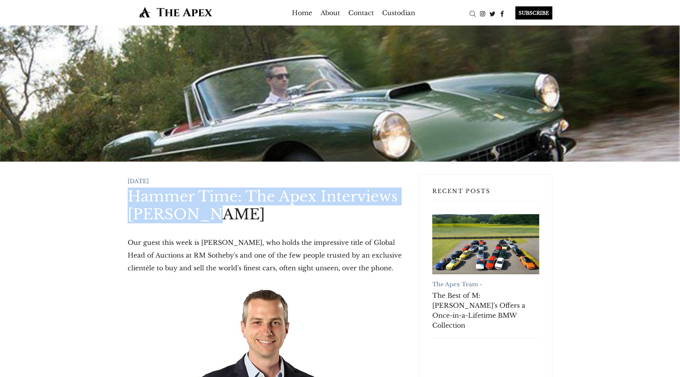
drag, startPoint x: 125, startPoint y: 195, endPoint x: 203, endPoint y: 218, distance: 81.8
copy h1 "Hammer Time: The Apex Interviews [PERSON_NAME]"
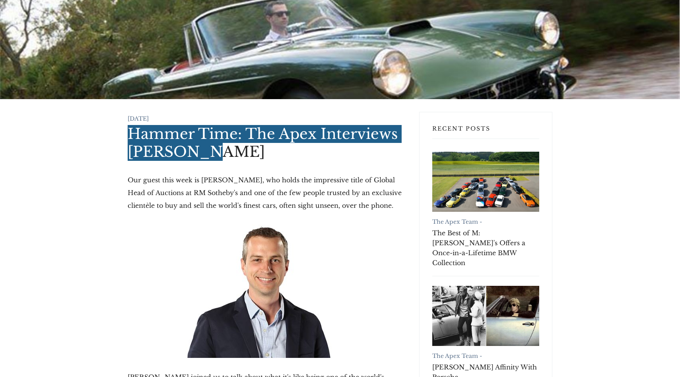
scroll to position [65, 0]
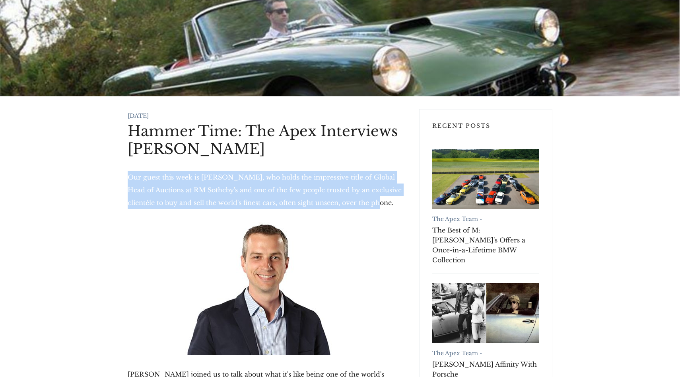
drag, startPoint x: 126, startPoint y: 178, endPoint x: 382, endPoint y: 202, distance: 256.6
copy p "Our guest this week is Gord Duff, who holds the impressive title of Global Head…"
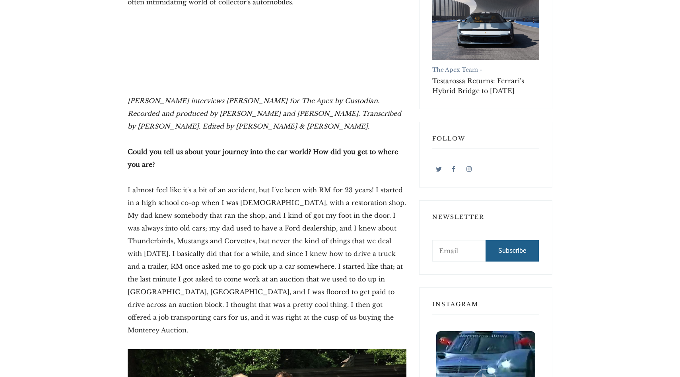
scroll to position [463, 0]
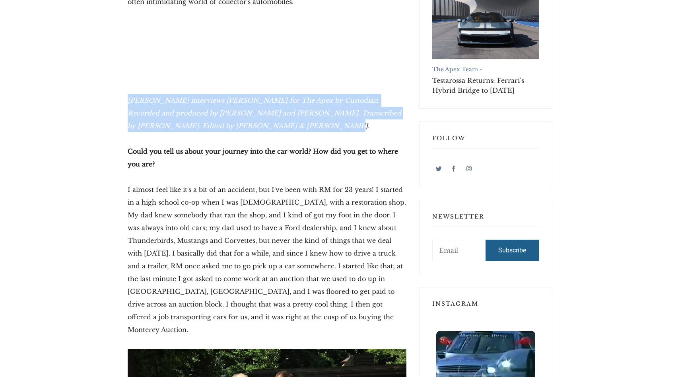
drag, startPoint x: 127, startPoint y: 101, endPoint x: 292, endPoint y: 129, distance: 166.8
click at [292, 129] on p "Hector Kociak interviews Gord Duff for The Apex by Custodian. Recorded and prod…" at bounding box center [267, 113] width 279 height 38
copy em "Hector Kociak interviews Gord Duff for The Apex by Custodian. Recorded and prod…"
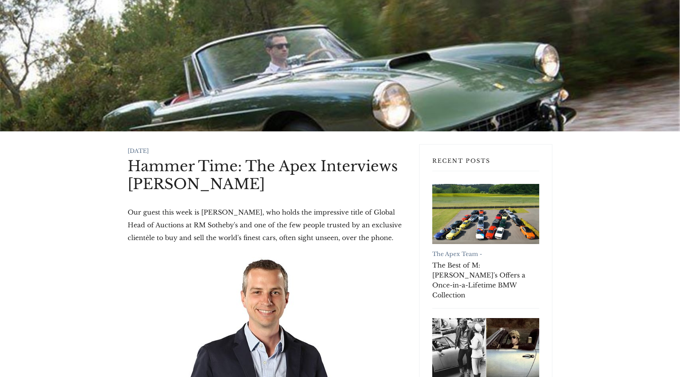
scroll to position [0, 0]
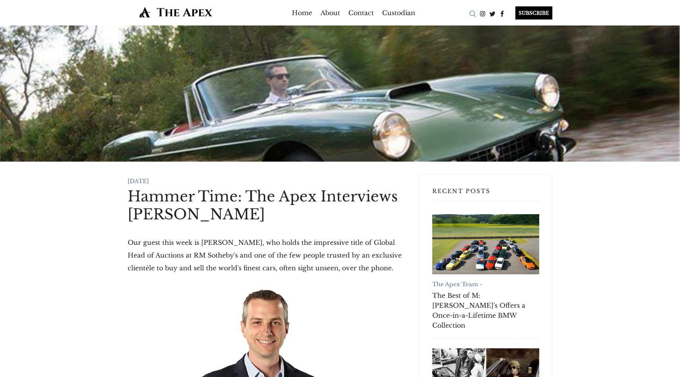
click at [472, 18] on div "Search" at bounding box center [473, 14] width 10 height 10
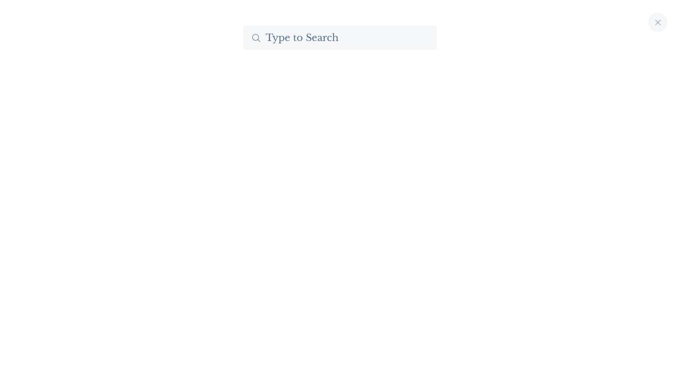
click at [318, 33] on input "Search The Apex by Custodian" at bounding box center [339, 37] width 193 height 24
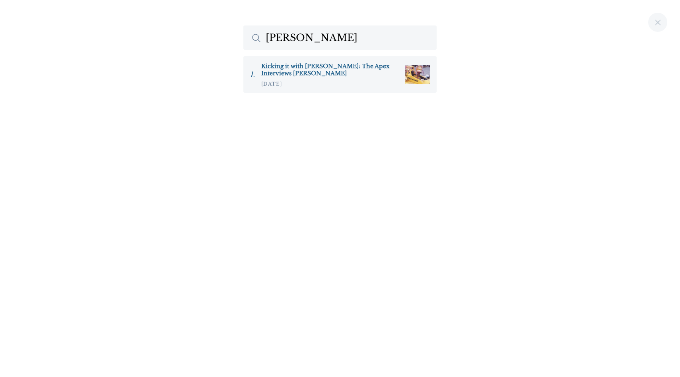
type input "karun"
click at [276, 64] on h3 "Kicking it with Karun: The Apex Interviews Karun Chandhok" at bounding box center [329, 69] width 137 height 14
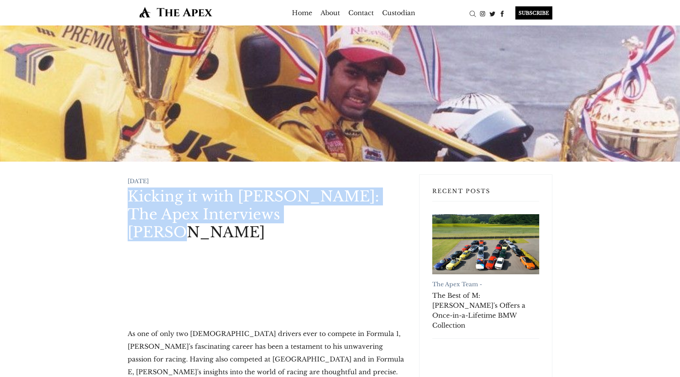
drag, startPoint x: 113, startPoint y: 195, endPoint x: 350, endPoint y: 212, distance: 237.7
copy h1 "Kicking it with [PERSON_NAME]: The Apex Interviews [PERSON_NAME]"
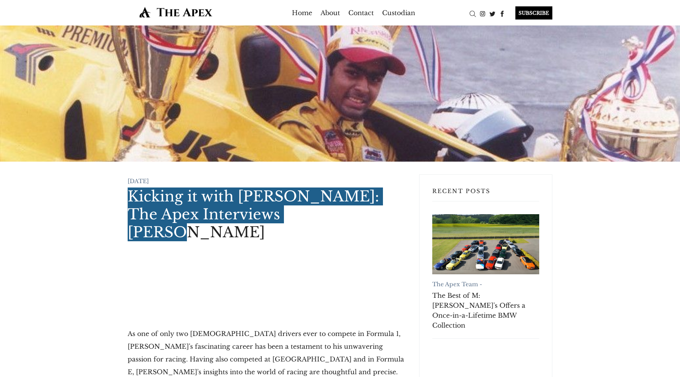
scroll to position [119, 0]
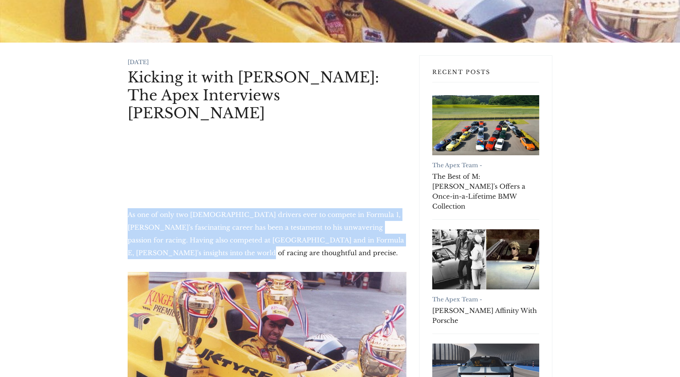
drag, startPoint x: 125, startPoint y: 193, endPoint x: 219, endPoint y: 232, distance: 102.0
copy p "As one of only two Indian drivers ever to compete in Formula 1, Karun's fascina…"
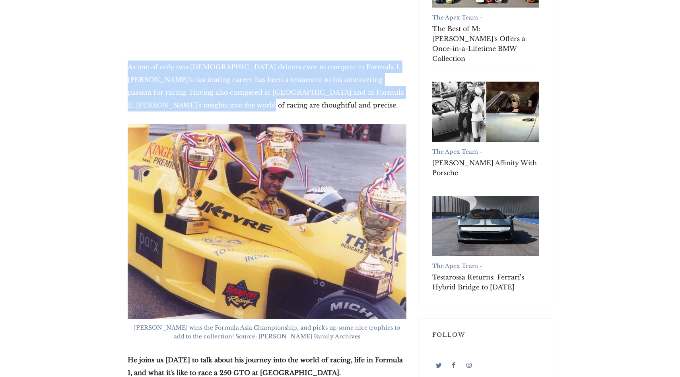
scroll to position [373, 0]
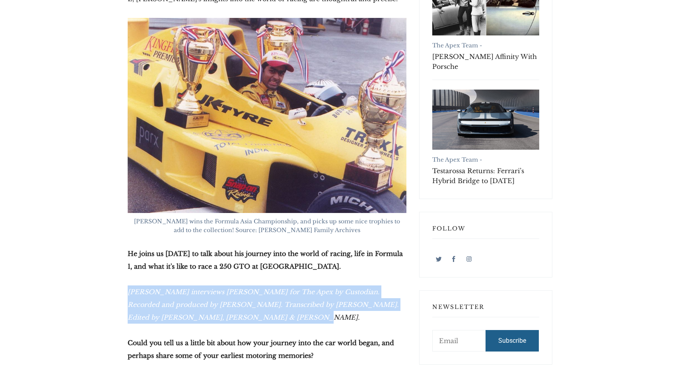
drag, startPoint x: 126, startPoint y: 274, endPoint x: 238, endPoint y: 295, distance: 113.6
copy em "Archie Hill interviews Karun Chandhok for The Apex by Custodian. Recorded and p…"
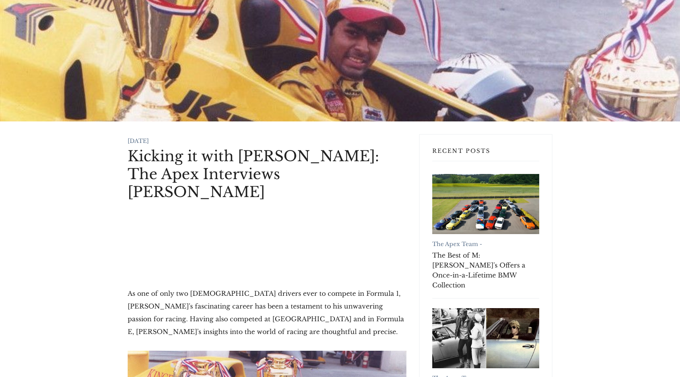
scroll to position [0, 0]
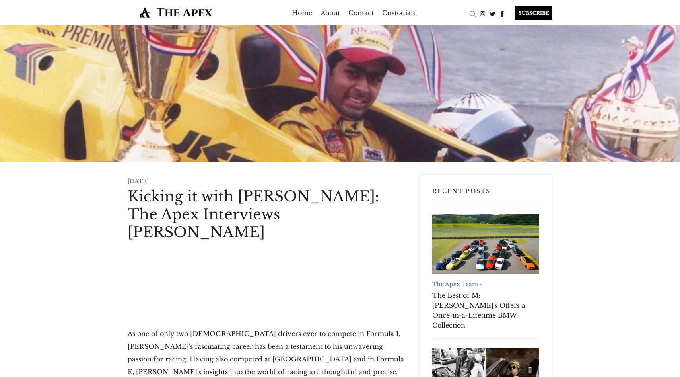
click at [477, 14] on div "Search" at bounding box center [473, 14] width 10 height 10
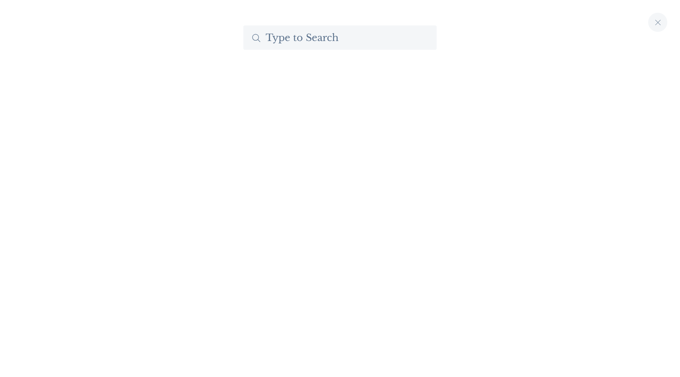
click at [302, 47] on input "Search The Apex by Custodian" at bounding box center [339, 37] width 193 height 24
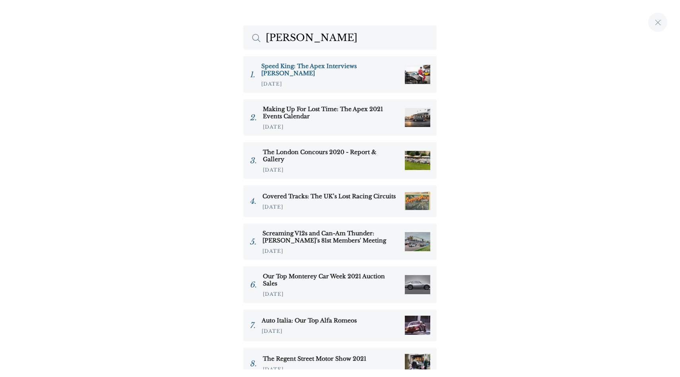
type input "webb"
click at [321, 66] on h3 "Speed King: The Apex Interviews Oli Webb" at bounding box center [329, 69] width 137 height 14
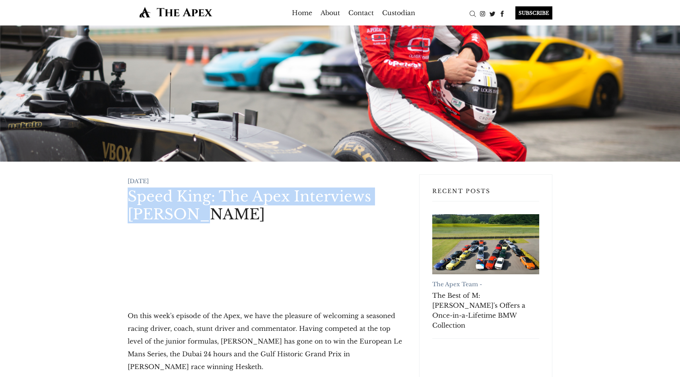
drag, startPoint x: 109, startPoint y: 193, endPoint x: 204, endPoint y: 213, distance: 96.4
copy h1 "Speed King: The Apex Interviews [PERSON_NAME]"
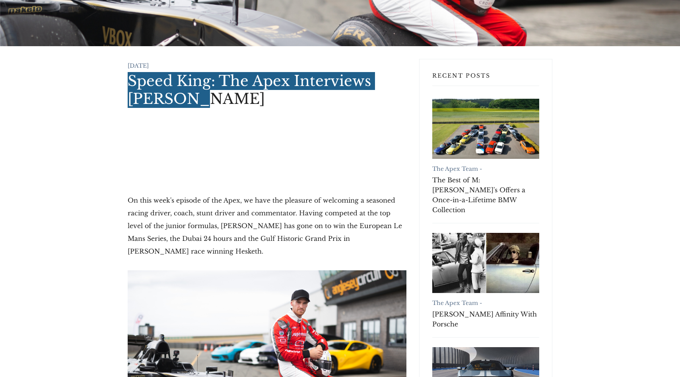
scroll to position [146, 0]
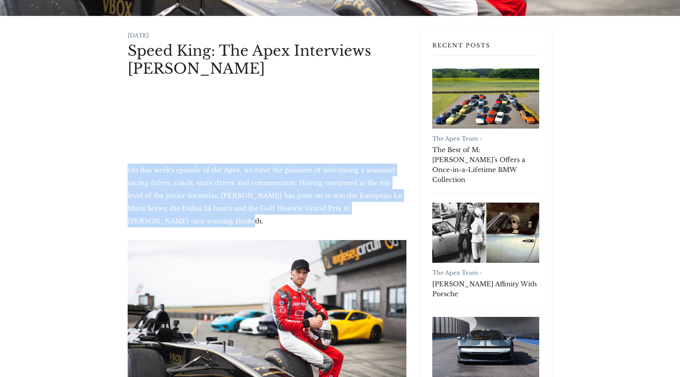
drag, startPoint x: 125, startPoint y: 173, endPoint x: 182, endPoint y: 217, distance: 72.3
copy p "On this week's episode of the Apex, we have the pleasure of welcoming a seasone…"
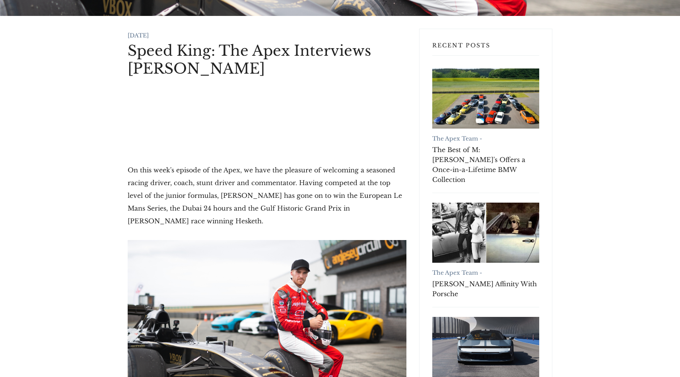
click at [177, 215] on p "On this week's episode of the Apex, we have the pleasure of welcoming a seasone…" at bounding box center [267, 195] width 279 height 64
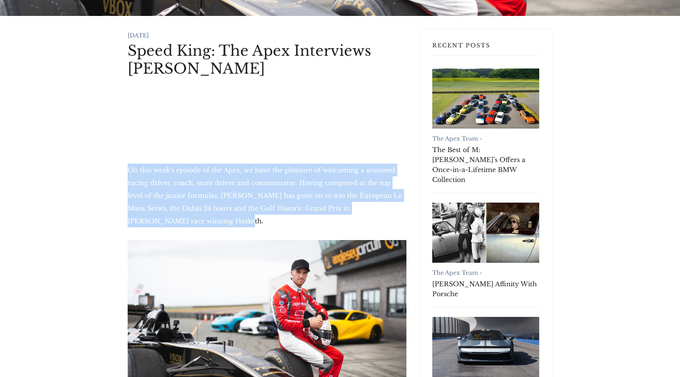
drag, startPoint x: 172, startPoint y: 226, endPoint x: 117, endPoint y: 169, distance: 78.5
copy p "On this week's episode of the Apex, we have the pleasure of welcoming a seasone…"
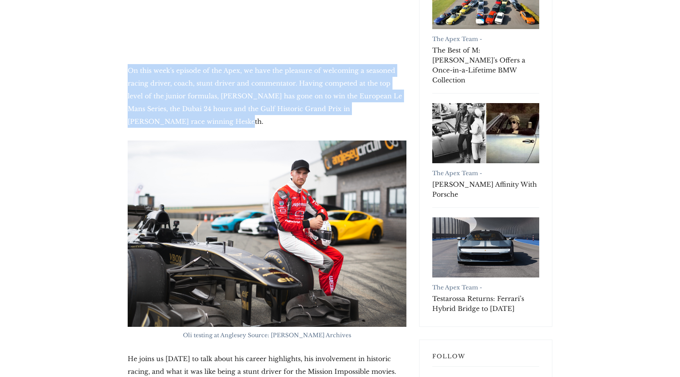
scroll to position [388, 0]
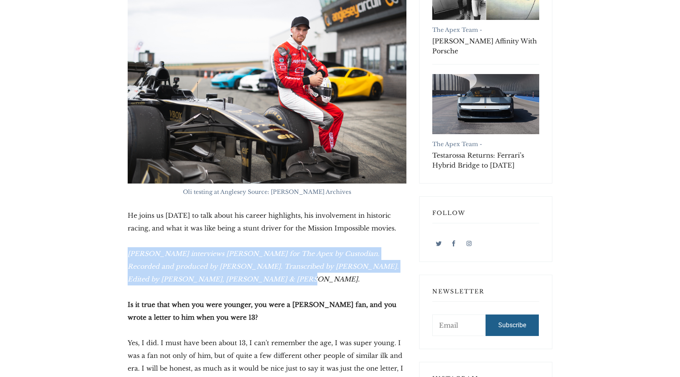
drag, startPoint x: 123, startPoint y: 253, endPoint x: 217, endPoint y: 277, distance: 97.0
copy em "Archie Hill interviews Oliver Webb for The Apex by Custodian. Recorded and prod…"
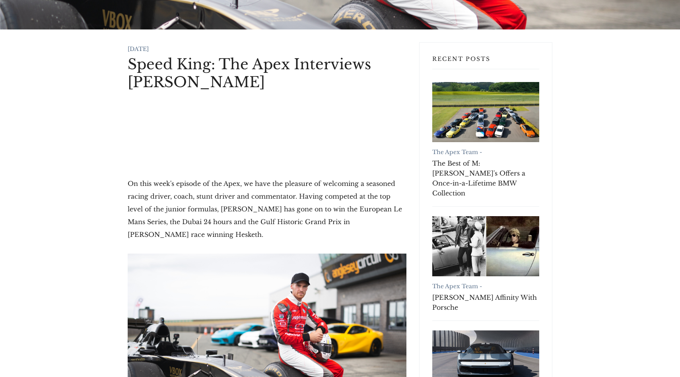
scroll to position [0, 0]
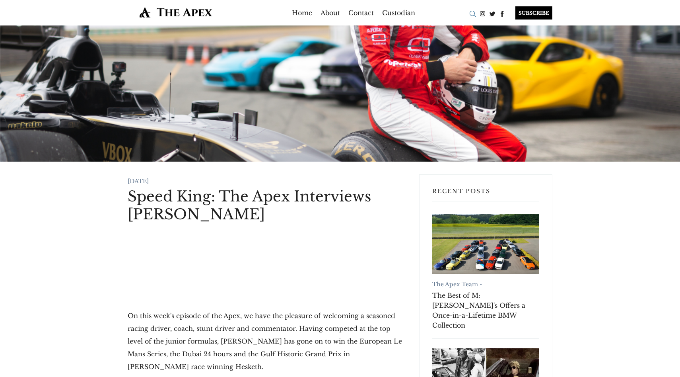
click at [472, 14] on div "Search" at bounding box center [473, 14] width 10 height 10
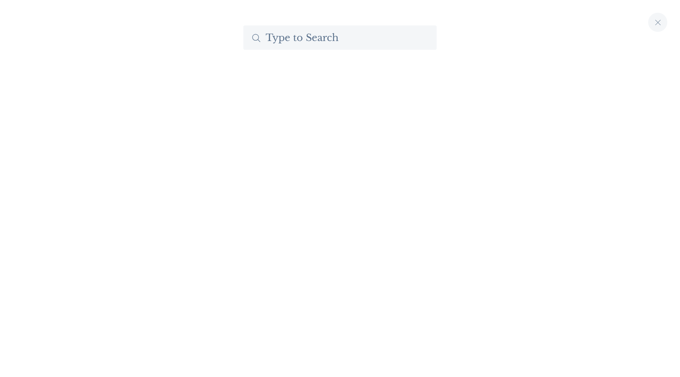
click at [350, 37] on input "Search The Apex by Custodian" at bounding box center [339, 37] width 193 height 24
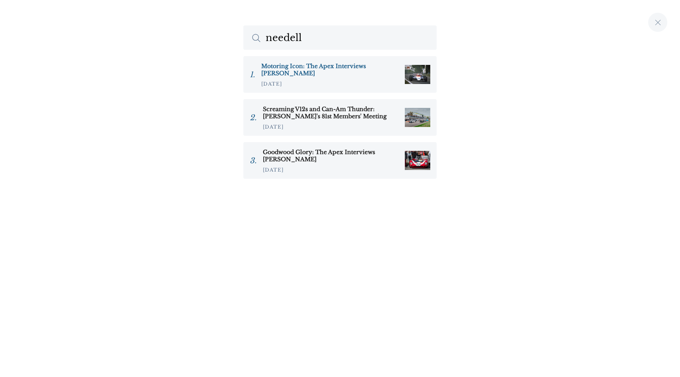
type input "needell"
click at [277, 72] on h3 "Motoring Icon: The Apex Interviews Tiff Needell" at bounding box center [329, 69] width 137 height 14
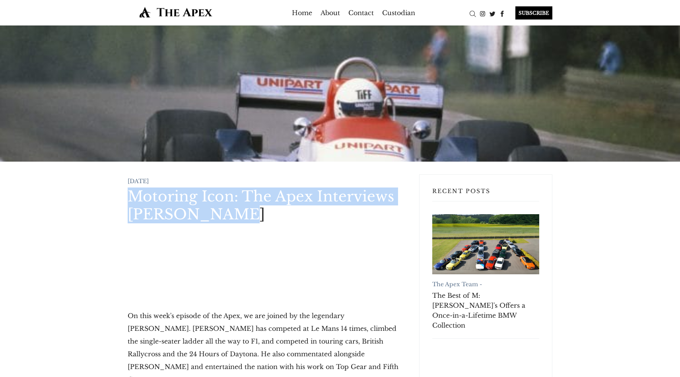
drag, startPoint x: 125, startPoint y: 196, endPoint x: 232, endPoint y: 211, distance: 108.4
copy h1 "Motoring Icon: The Apex Interviews Tiff Needell"
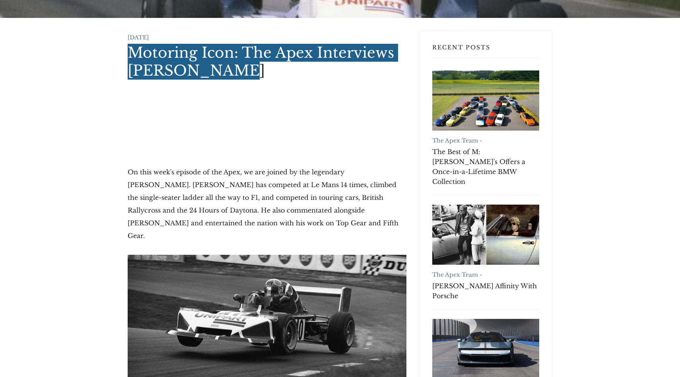
scroll to position [146, 0]
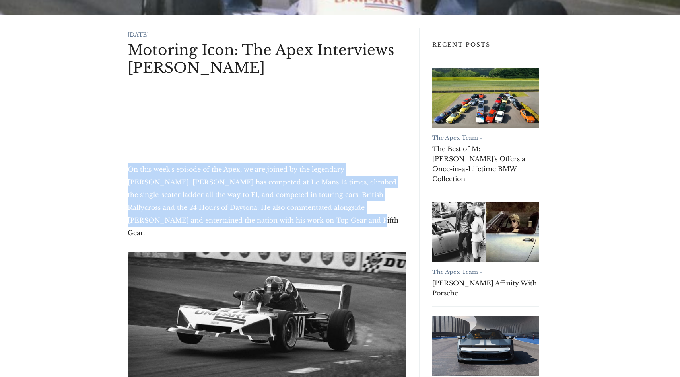
drag, startPoint x: 124, startPoint y: 166, endPoint x: 225, endPoint y: 226, distance: 117.7
copy p "On this week's episode of the Apex, we are joined by the legendary Tiff Needell…"
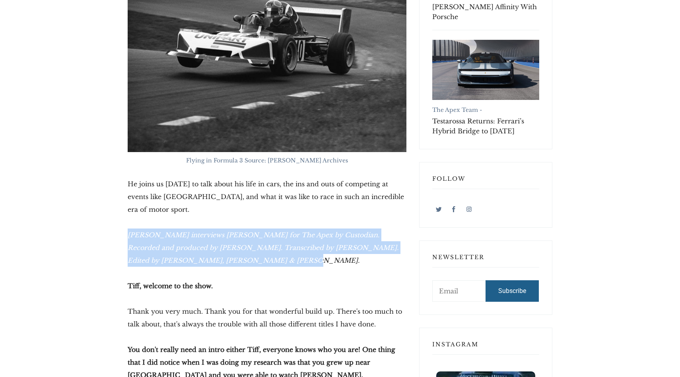
drag, startPoint x: 122, startPoint y: 212, endPoint x: 223, endPoint y: 235, distance: 104.0
copy em "Archie Hill interviews Tiff Needell for The Apex by Custodian. Recorded and pro…"
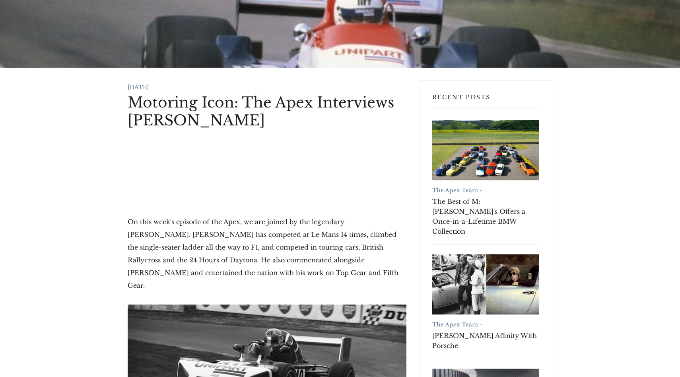
scroll to position [0, 0]
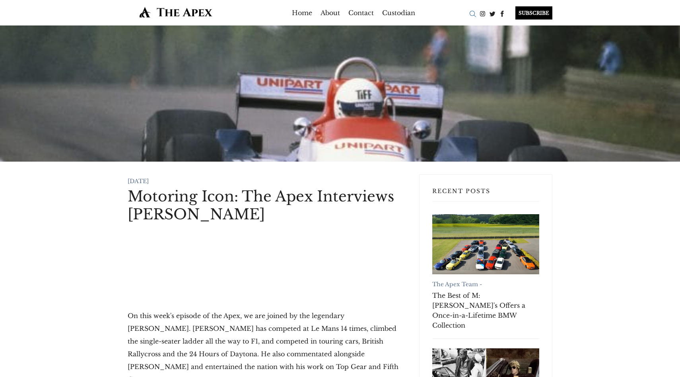
click at [471, 12] on div "Search" at bounding box center [473, 14] width 10 height 10
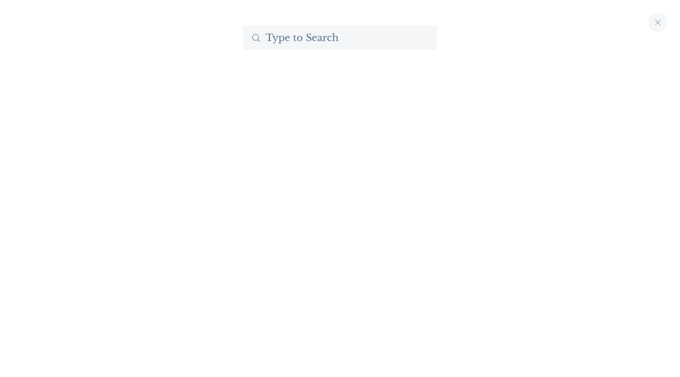
click at [330, 37] on input "Search The Apex by Custodian" at bounding box center [339, 37] width 193 height 24
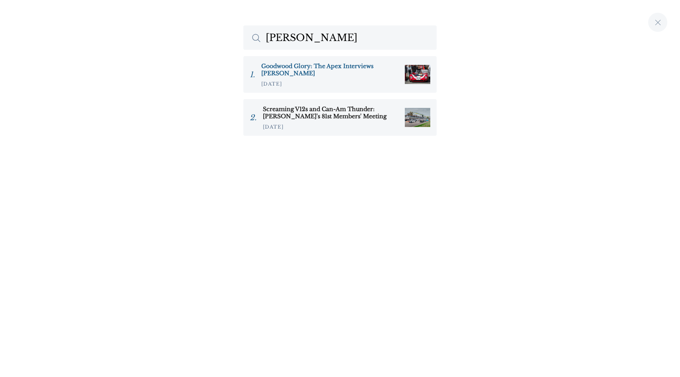
type input "padmore"
click at [298, 73] on h3 "Goodwood Glory: The Apex Interviews Nick Padmore" at bounding box center [329, 69] width 137 height 14
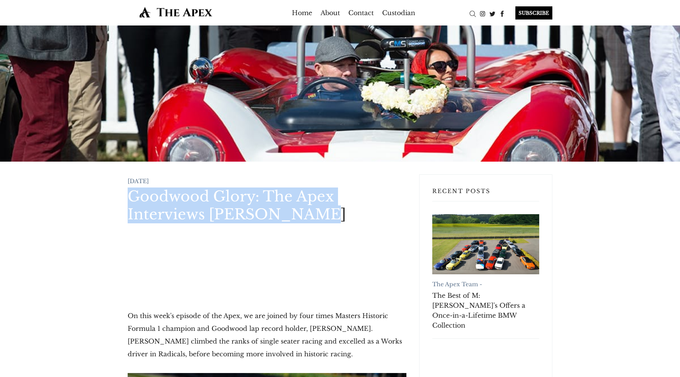
drag, startPoint x: 125, startPoint y: 198, endPoint x: 332, endPoint y: 216, distance: 207.6
copy h1 "Goodwood Glory: The Apex Interviews [PERSON_NAME]"
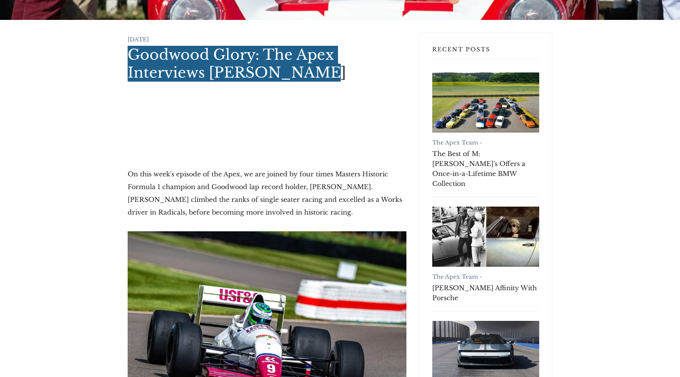
scroll to position [144, 0]
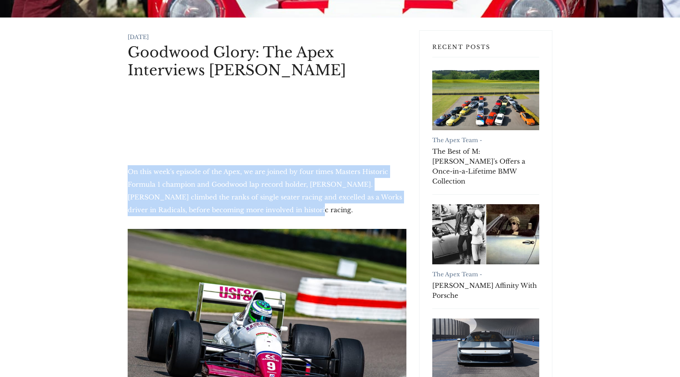
drag, startPoint x: 121, startPoint y: 175, endPoint x: 282, endPoint y: 206, distance: 164.0
copy p "On this week's episode of the Apex, we are joined by four times Masters Histori…"
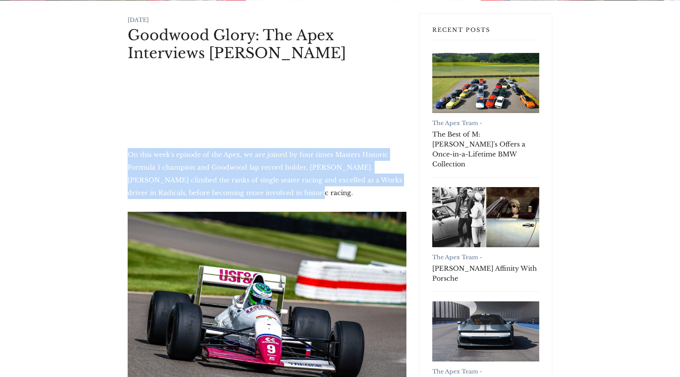
scroll to position [344, 0]
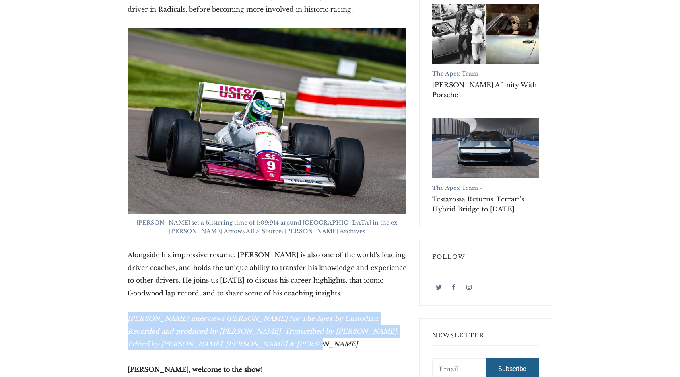
drag, startPoint x: 127, startPoint y: 319, endPoint x: 217, endPoint y: 341, distance: 92.6
copy em "Archie Hill interviews Nick Padmore for The Apex by Custodian. Recorded and pro…"
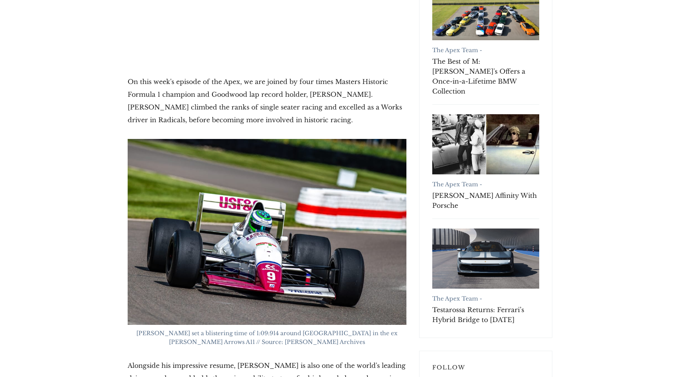
scroll to position [1, 0]
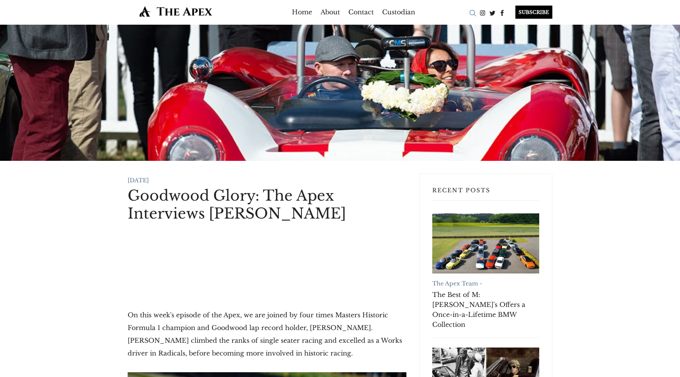
click at [477, 18] on div "Search" at bounding box center [473, 13] width 10 height 10
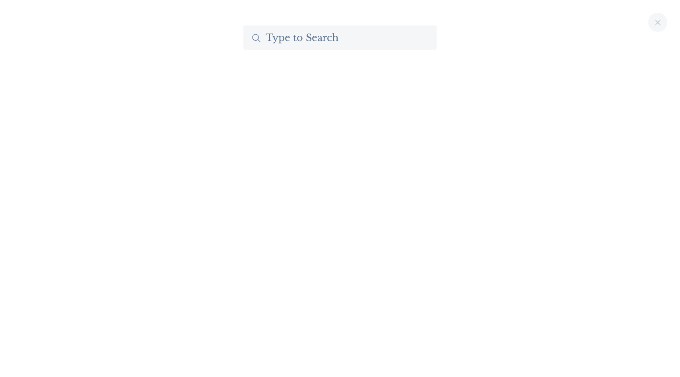
click at [338, 41] on input "Search The Apex by Custodian" at bounding box center [339, 37] width 193 height 24
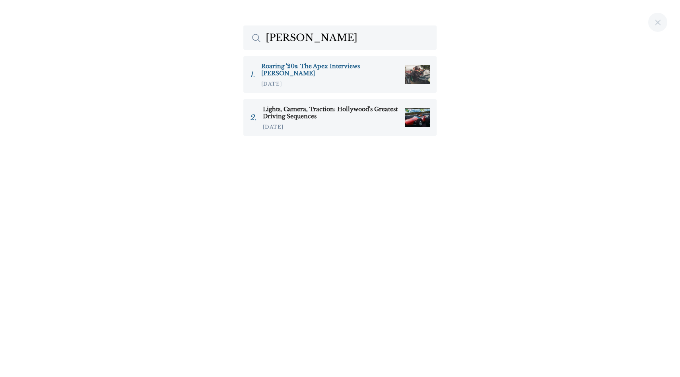
type input "ryan good"
click at [315, 70] on h3 "Roaring '20s: The Apex Interviews Ryan Goodyear" at bounding box center [329, 69] width 137 height 14
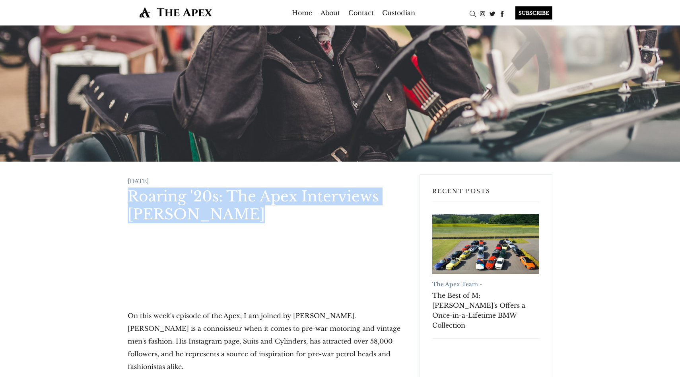
drag, startPoint x: 124, startPoint y: 200, endPoint x: 292, endPoint y: 216, distance: 168.1
copy h1 "Roaring '20s: The Apex Interviews [PERSON_NAME]"
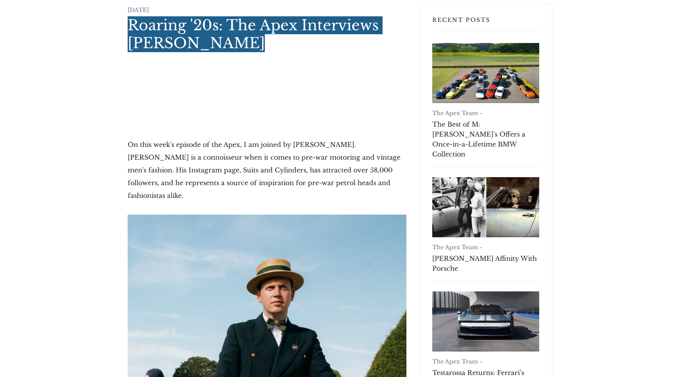
scroll to position [173, 0]
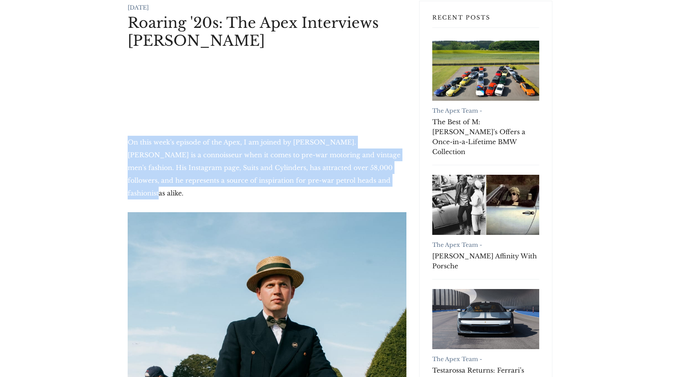
drag, startPoint x: 123, startPoint y: 144, endPoint x: 350, endPoint y: 191, distance: 232.4
copy p "On this week's episode of the Apex, I am joined by Ryan Goodyear. Ryan is a con…"
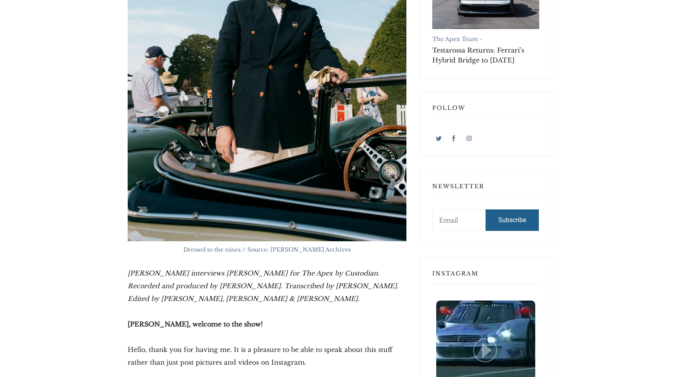
scroll to position [512, 0]
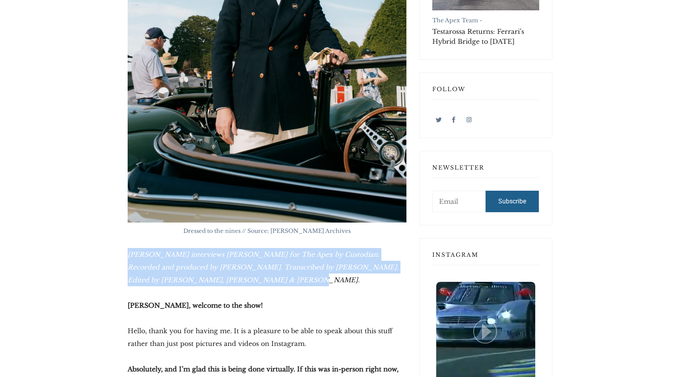
drag, startPoint x: 121, startPoint y: 243, endPoint x: 239, endPoint y: 272, distance: 120.7
copy em "Archie Hill interviews Ryan Goodyear for The Apex by Custodian. Recorded and pr…"
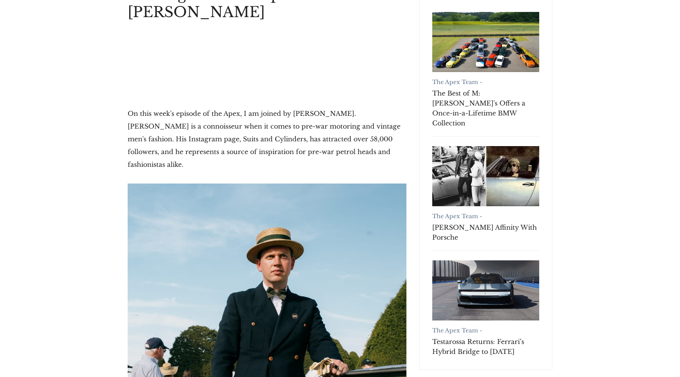
scroll to position [0, 0]
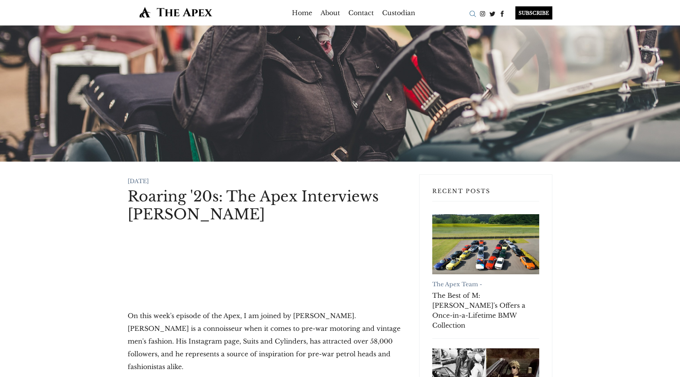
click at [468, 13] on div "Search" at bounding box center [473, 14] width 10 height 10
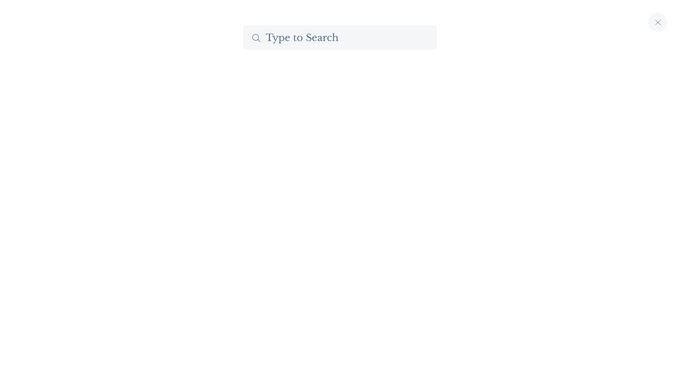
click at [346, 33] on input "Search The Apex by Custodian" at bounding box center [339, 37] width 193 height 24
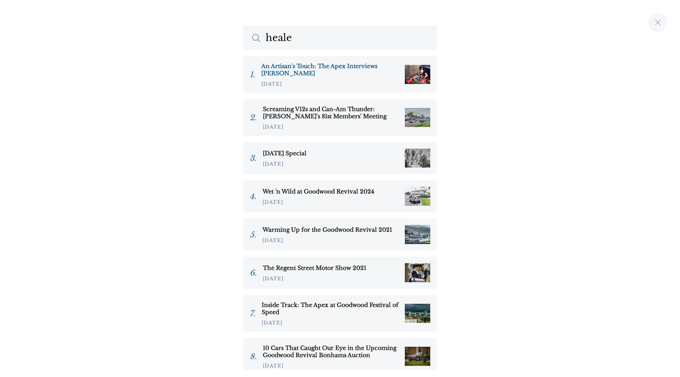
type input "heale"
click at [311, 66] on h3 "An Artisan's Touch: The Apex Interviews Walter Heale" at bounding box center [329, 69] width 137 height 14
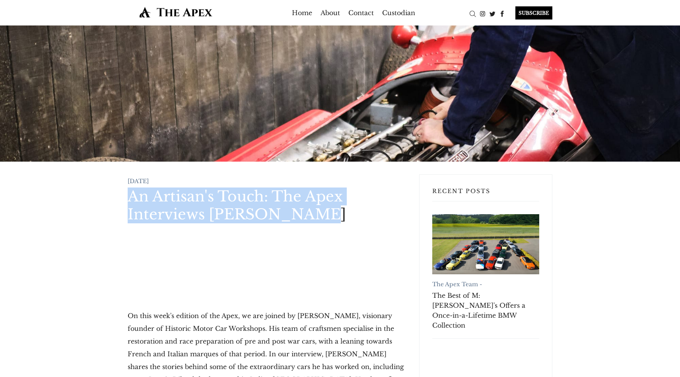
drag, startPoint x: 122, startPoint y: 195, endPoint x: 316, endPoint y: 212, distance: 194.9
copy h1 "An Artisan's Touch: The Apex Interviews [PERSON_NAME]"
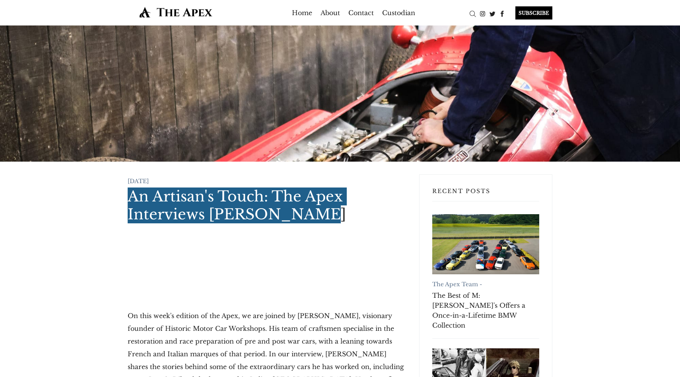
scroll to position [147, 0]
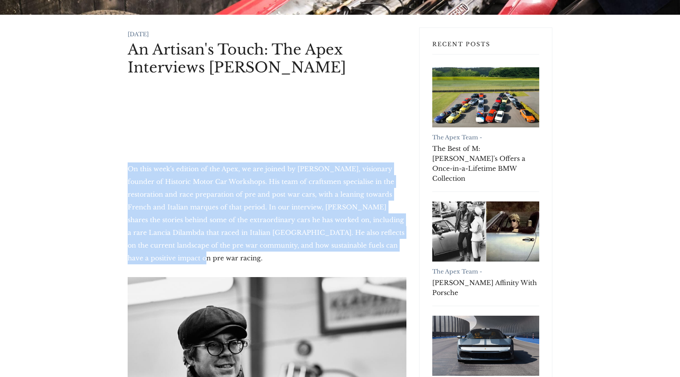
drag, startPoint x: 123, startPoint y: 170, endPoint x: 403, endPoint y: 247, distance: 290.4
copy p "On this week's edition of the Apex, we are joined by [PERSON_NAME], visionary f…"
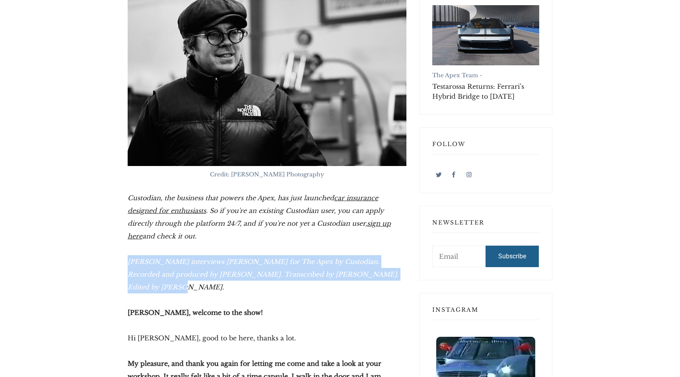
drag, startPoint x: 124, startPoint y: 248, endPoint x: 394, endPoint y: 262, distance: 270.1
copy em "Archie Hill interviews Walter Heale for The Apex by Custodian. Recorded and pro…"
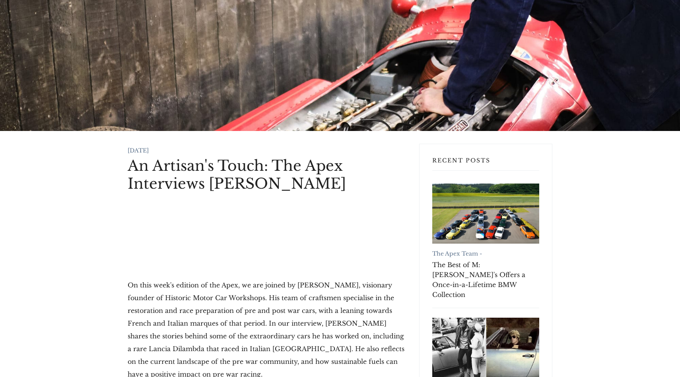
scroll to position [0, 0]
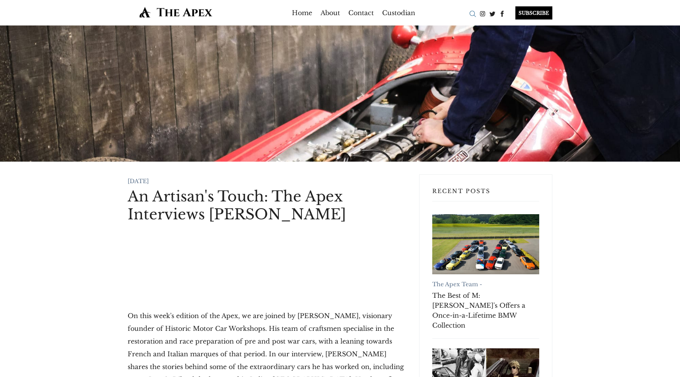
click at [475, 16] on div "Search" at bounding box center [473, 14] width 10 height 10
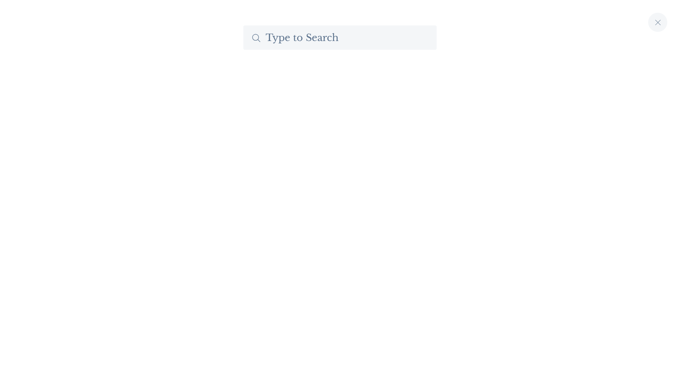
click at [300, 39] on input "Search The Apex by Custodian" at bounding box center [339, 37] width 193 height 24
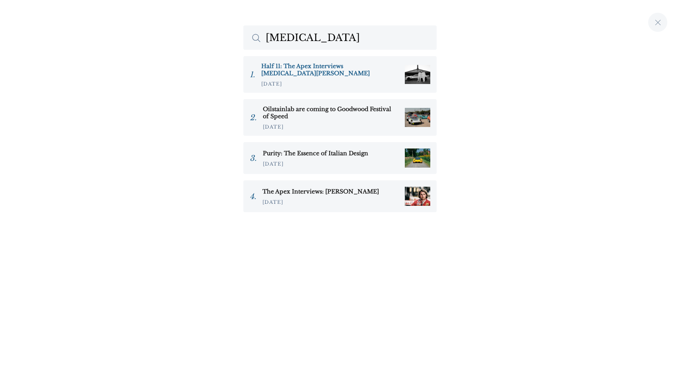
type input "nikita"
click at [286, 68] on h3 "Half 11: The Apex Interviews Nikita Bridan" at bounding box center [329, 69] width 137 height 14
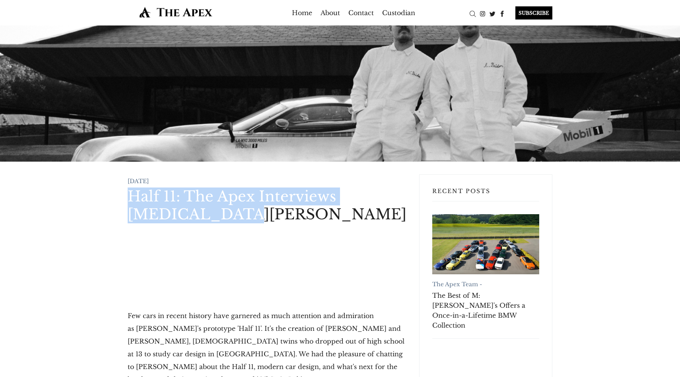
drag, startPoint x: 129, startPoint y: 193, endPoint x: 249, endPoint y: 212, distance: 122.0
copy h1 "Half 11: The Apex Interviews Nikita Bridan"
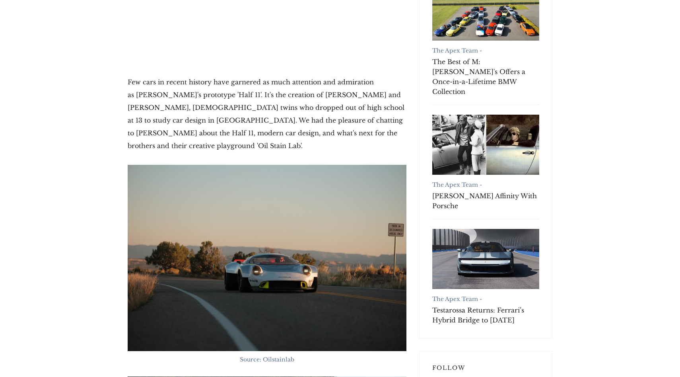
scroll to position [233, 0]
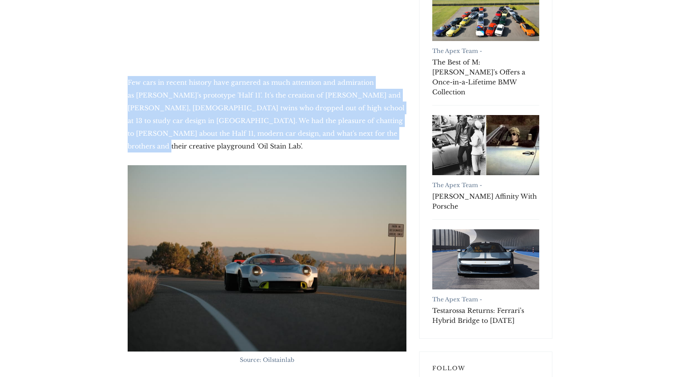
drag, startPoint x: 123, startPoint y: 84, endPoint x: 341, endPoint y: 136, distance: 224.9
copy p "Few cars in recent history have garnered as much attention and admiration as Po…"
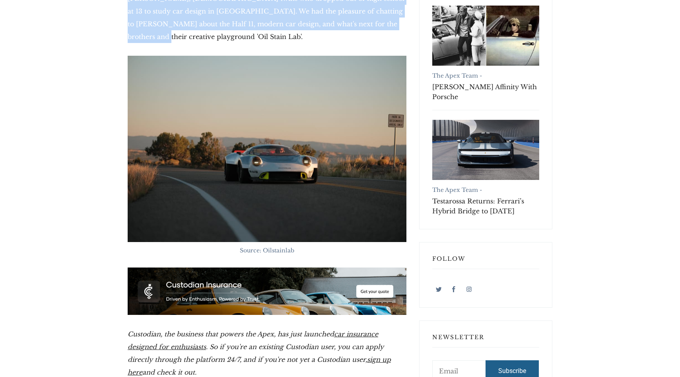
scroll to position [370, 0]
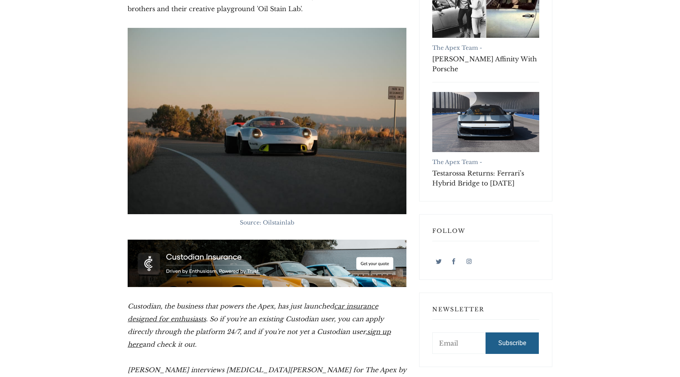
click at [128, 302] on em "Custodian, the business that powers the Apex, has just launched" at bounding box center [231, 306] width 206 height 8
drag, startPoint x: 127, startPoint y: 292, endPoint x: 198, endPoint y: 333, distance: 82.1
copy p "Custodian, the business that powers the Apex, has just launched car insurance d…"
click at [228, 331] on p "Custodian, the business that powers the Apex, has just launched car insurance d…" at bounding box center [267, 325] width 279 height 51
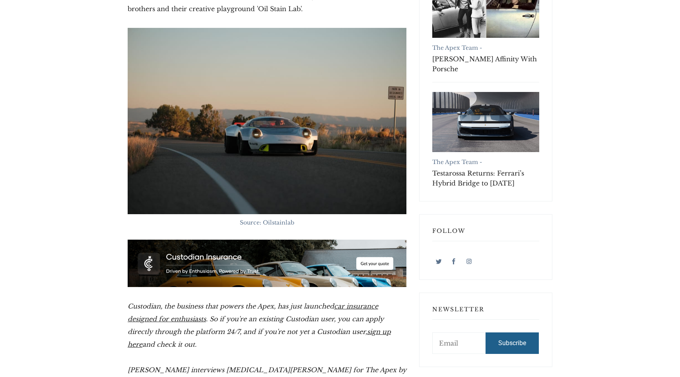
scroll to position [450, 0]
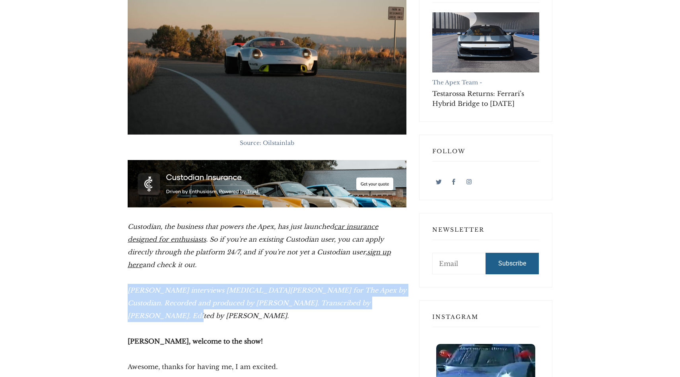
drag, startPoint x: 130, startPoint y: 276, endPoint x: 383, endPoint y: 288, distance: 252.8
copy em "Archie Hill interviews Nikita Bridan for The Apex by Custodian. Recorded and pr…"
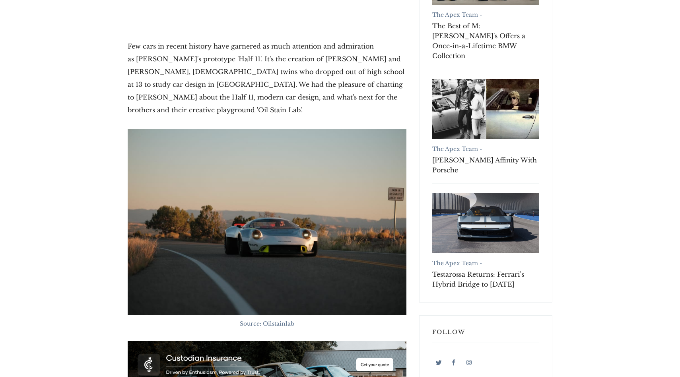
scroll to position [169, 0]
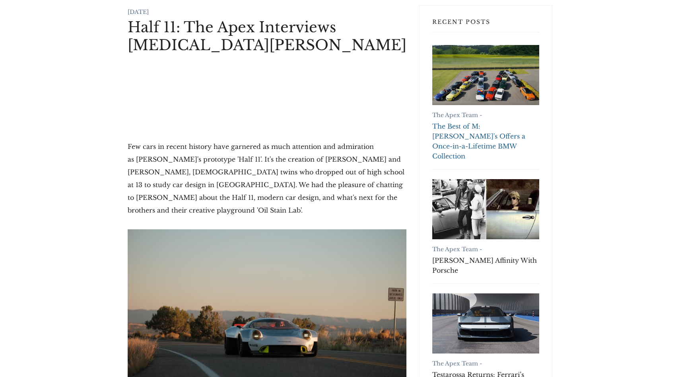
click at [481, 47] on link "The Best of M: RM Sotheby's Offers a Once-in-a-Lifetime BMW Collection" at bounding box center [485, 75] width 107 height 60
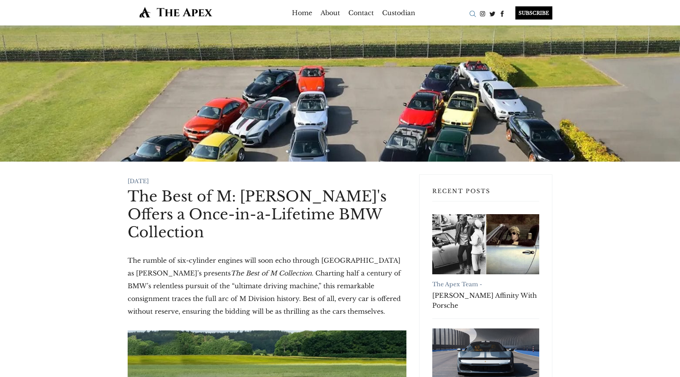
click at [474, 15] on div "Search" at bounding box center [473, 14] width 10 height 10
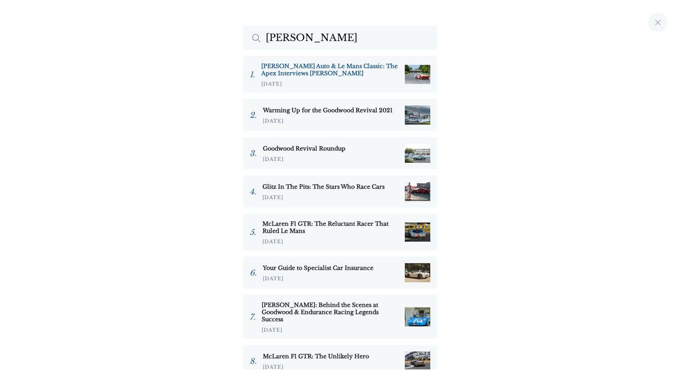
type input "[PERSON_NAME]"
click at [302, 70] on h3 "[PERSON_NAME] Auto & Le Mans Classic: The Apex Interviews [PERSON_NAME]" at bounding box center [329, 69] width 137 height 14
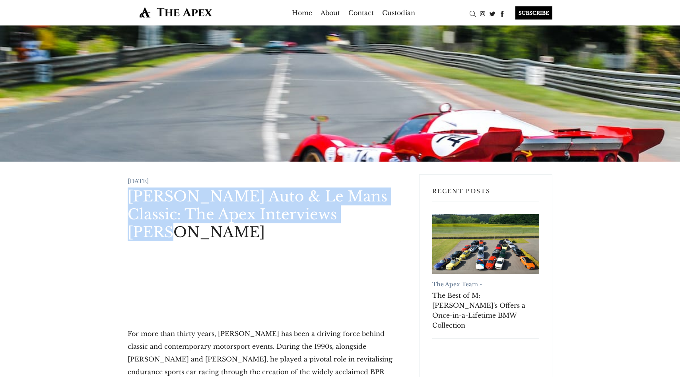
drag, startPoint x: 127, startPoint y: 193, endPoint x: 363, endPoint y: 219, distance: 237.7
copy h1 "[PERSON_NAME] Auto & Le Mans Classic: The Apex Interviews [PERSON_NAME]"
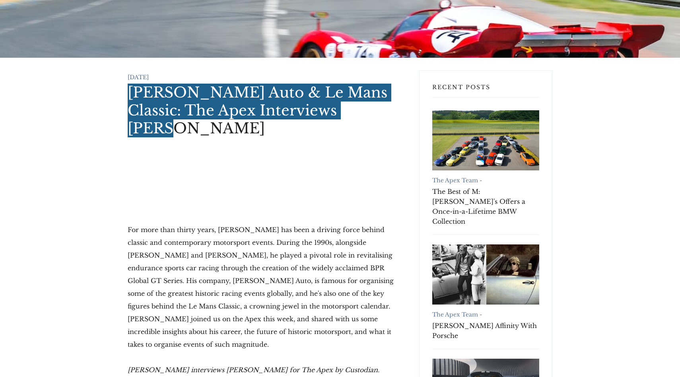
scroll to position [123, 0]
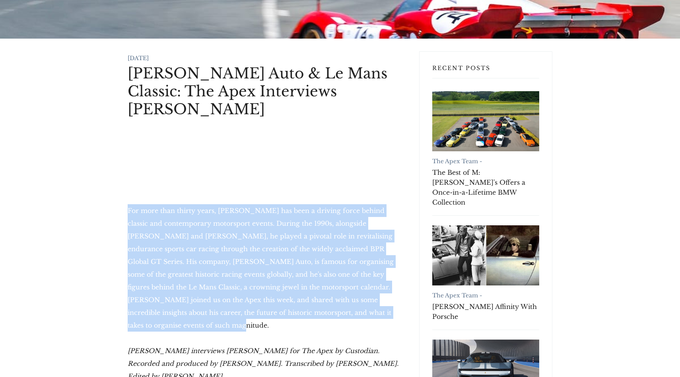
drag, startPoint x: 121, startPoint y: 195, endPoint x: 356, endPoint y: 289, distance: 253.0
copy p "For more than thirty years, Patrick Peter has been a driving force behind class…"
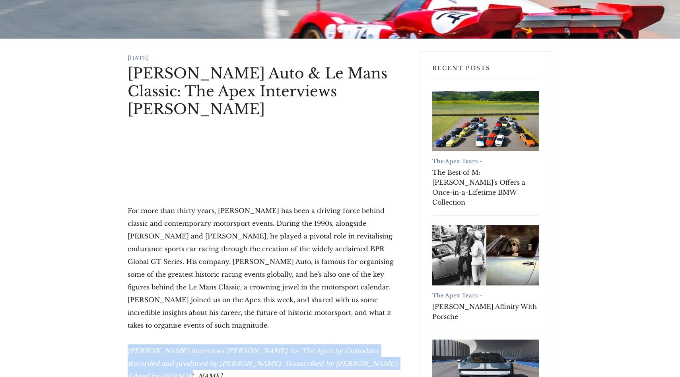
drag, startPoint x: 126, startPoint y: 317, endPoint x: 385, endPoint y: 329, distance: 259.2
copy em "Archie Hill interviews Patrick Peter for The Apex by Custodian. Recorded and pr…"
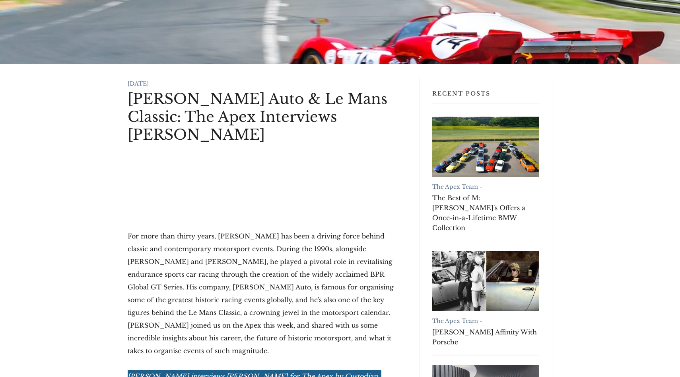
scroll to position [0, 0]
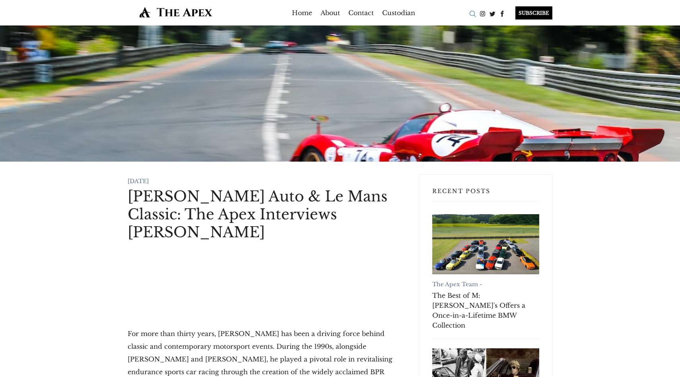
click at [472, 11] on div "Search" at bounding box center [473, 14] width 10 height 10
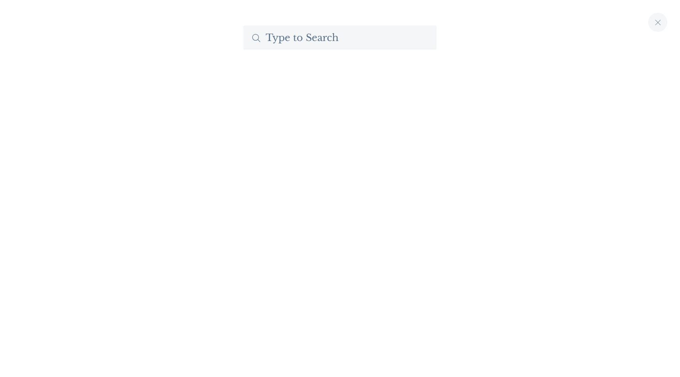
click at [323, 42] on input "Search The Apex by Custodian" at bounding box center [339, 37] width 193 height 24
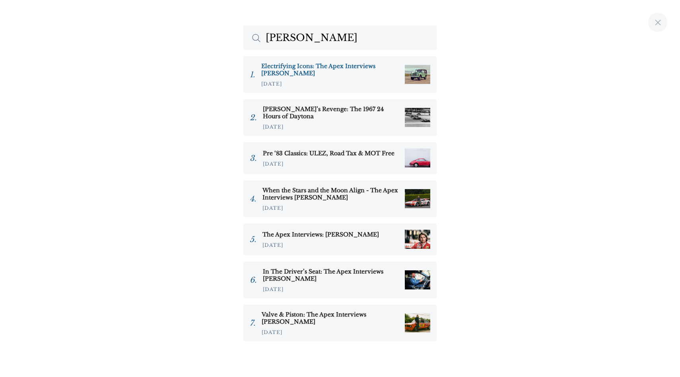
type input "justin"
click at [318, 71] on h3 "Electrifying Icons: The Apex Interviews [PERSON_NAME]" at bounding box center [329, 69] width 137 height 14
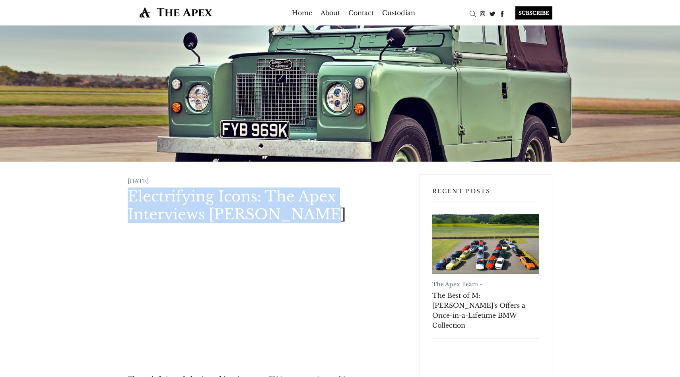
drag, startPoint x: 117, startPoint y: 199, endPoint x: 360, endPoint y: 212, distance: 243.4
copy h1 "Electrifying Icons: The Apex Interviews Justin Lunny"
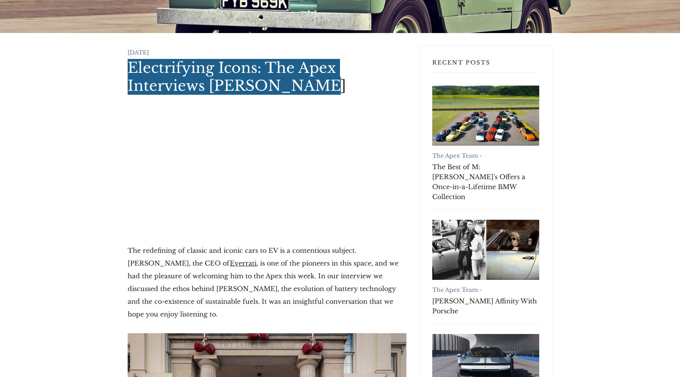
scroll to position [128, 0]
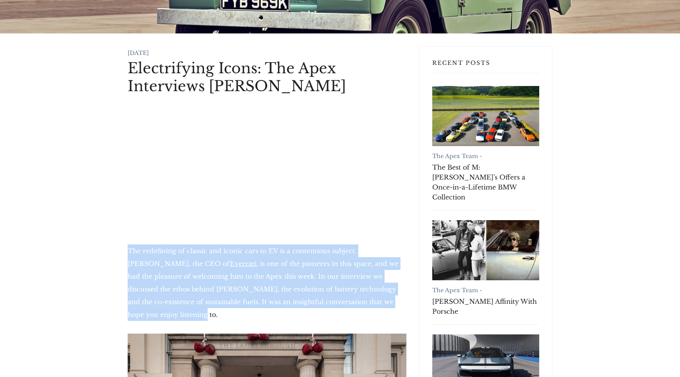
drag, startPoint x: 173, startPoint y: 252, endPoint x: 363, endPoint y: 302, distance: 196.2
copy p "The redefining of classic and iconic cars to EV is a contentious subject. Justi…"
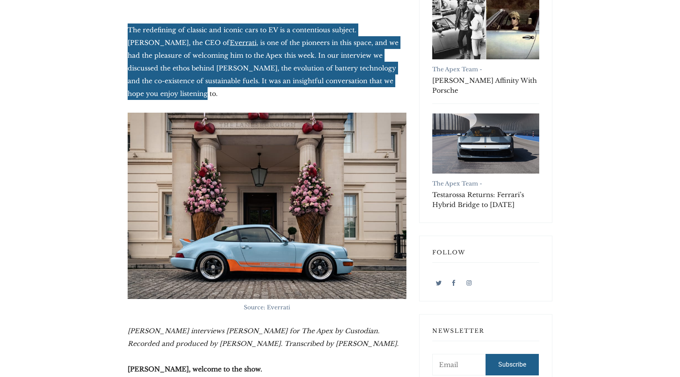
scroll to position [494, 0]
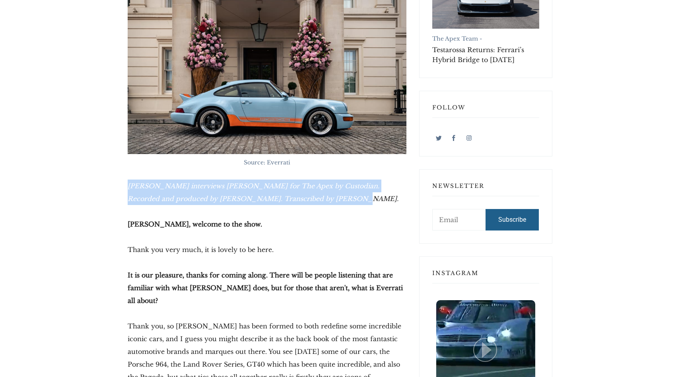
drag, startPoint x: 127, startPoint y: 176, endPoint x: 303, endPoint y: 191, distance: 176.5
copy em "Archie Hill interviews Justin Lunny for The Apex by Custodian. Recorded and pro…"
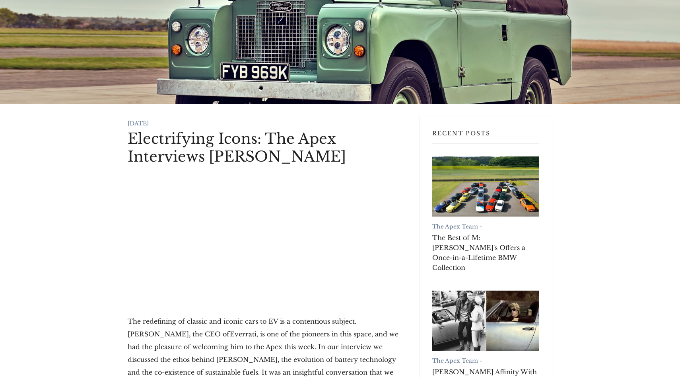
scroll to position [0, 0]
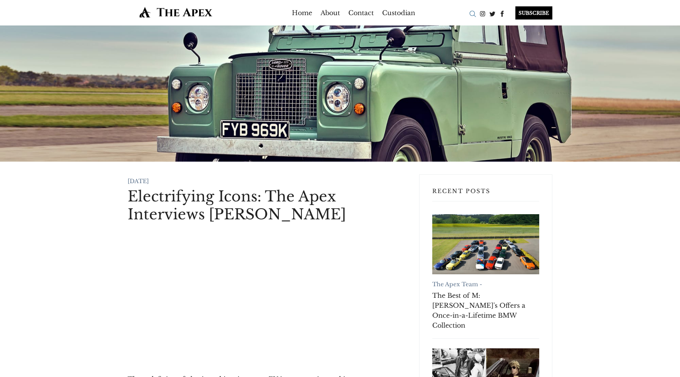
click at [473, 12] on div "Search" at bounding box center [473, 14] width 10 height 10
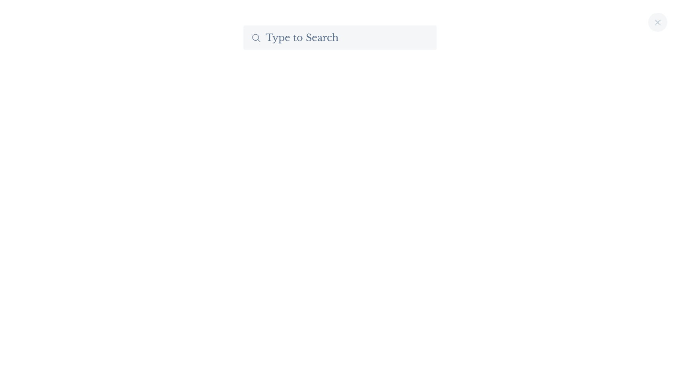
click at [283, 38] on input "Search The Apex by Custodian" at bounding box center [339, 37] width 193 height 24
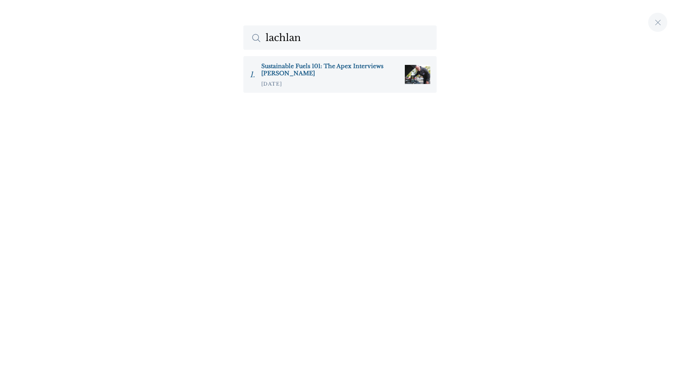
type input "lachlan"
click at [291, 67] on h3 "Sustainable Fuels 101: The Apex Interviews Guy Lachlan" at bounding box center [329, 69] width 137 height 14
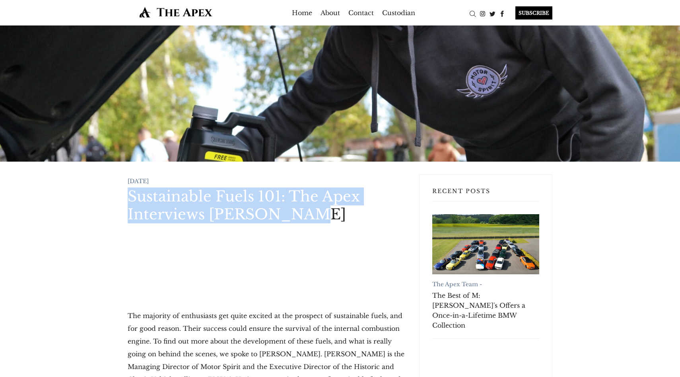
drag, startPoint x: 124, startPoint y: 195, endPoint x: 317, endPoint y: 209, distance: 194.2
copy h1 "Sustainable Fuels 101: The Apex Interviews [PERSON_NAME]"
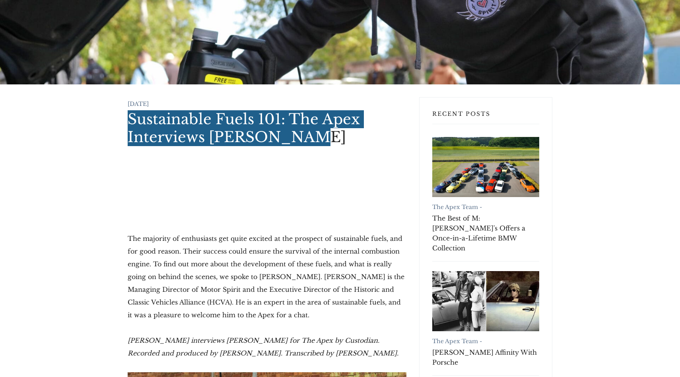
scroll to position [82, 0]
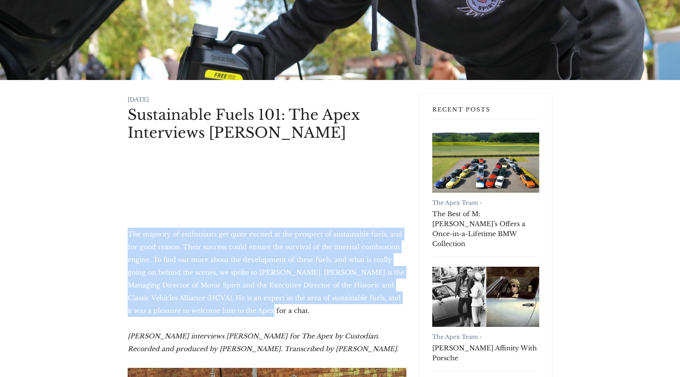
drag, startPoint x: 126, startPoint y: 234, endPoint x: 265, endPoint y: 308, distance: 157.5
copy p "The majority of enthusiasts get quite excited at the prospect of sustainable fu…"
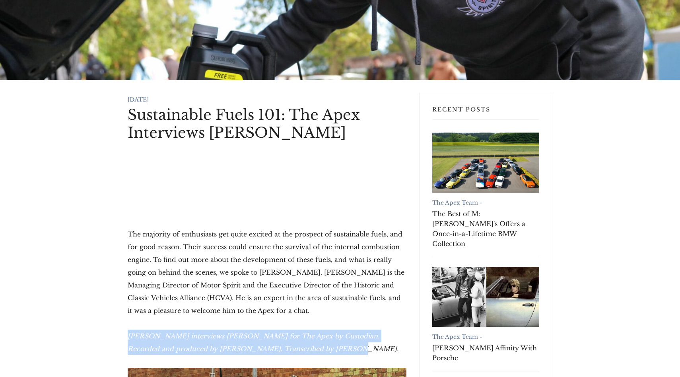
drag, startPoint x: 123, startPoint y: 339, endPoint x: 296, endPoint y: 349, distance: 173.3
copy em "Archie Hill interviews Guy Lachlan for The Apex by Custodian. Recorded and prod…"
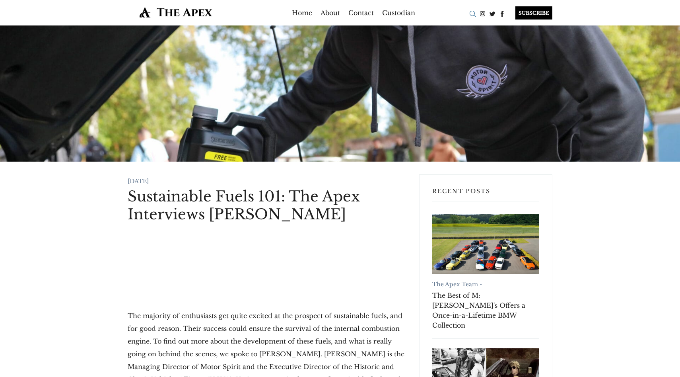
click at [471, 10] on div "Search" at bounding box center [473, 14] width 10 height 10
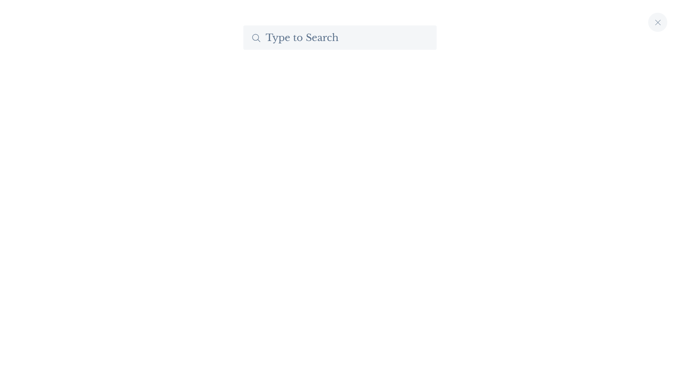
click at [331, 43] on input "Search The Apex by Custodian" at bounding box center [339, 37] width 193 height 24
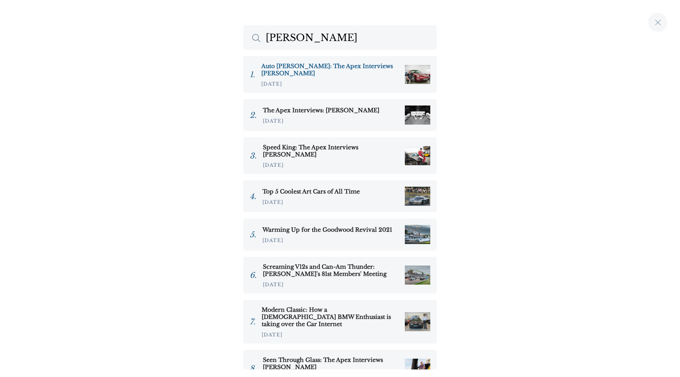
type input "alex ki"
click at [330, 69] on h3 "Auto Alex: The Apex Interviews Alex Kersten" at bounding box center [329, 69] width 137 height 14
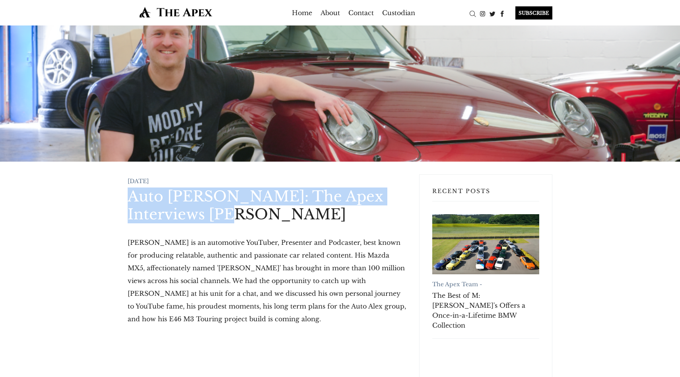
drag, startPoint x: 122, startPoint y: 196, endPoint x: 201, endPoint y: 213, distance: 80.4
copy h1 "Auto [PERSON_NAME]: The Apex Interviews [PERSON_NAME]"
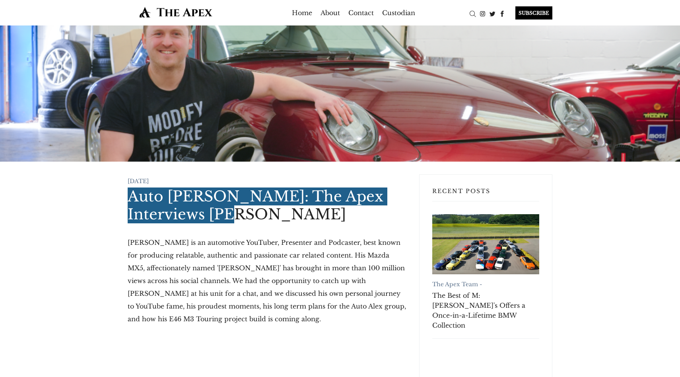
scroll to position [41, 0]
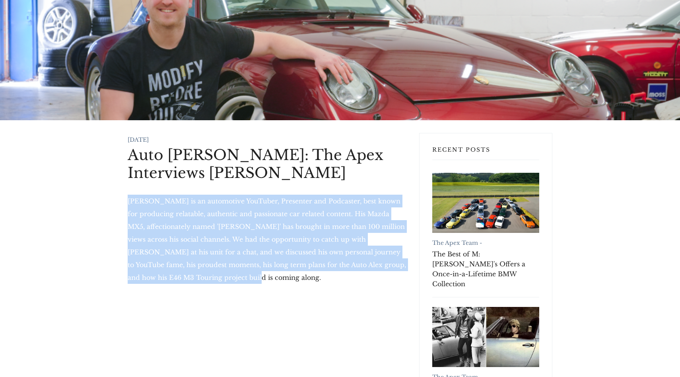
drag, startPoint x: 126, startPoint y: 201, endPoint x: 202, endPoint y: 288, distance: 114.7
copy p "Alex Kersten is an automotive YouTuber, Presenter and Podcaster, best known for…"
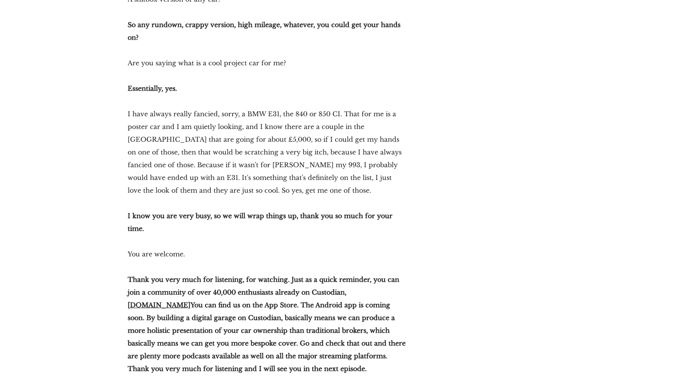
scroll to position [8142, 0]
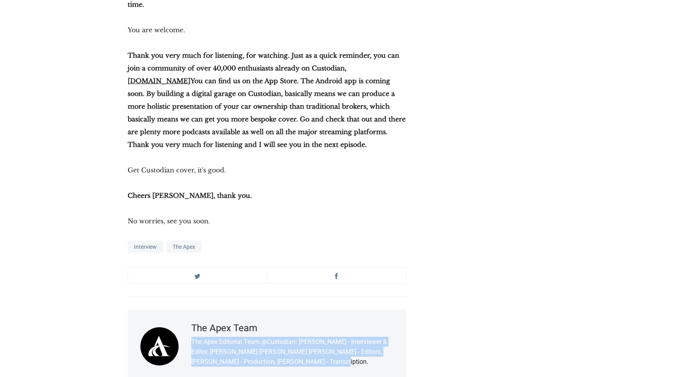
drag, startPoint x: 321, startPoint y: 208, endPoint x: 190, endPoint y: 188, distance: 132.0
click at [190, 309] on div "The Apex Team The Apex Editorial Team @Custodian: Archie Hill - Interviewer & E…" at bounding box center [267, 345] width 279 height 73
copy p "The Apex Editorial Team @Custodian: Archie Hill - Interviewer & Editor, Archie …"
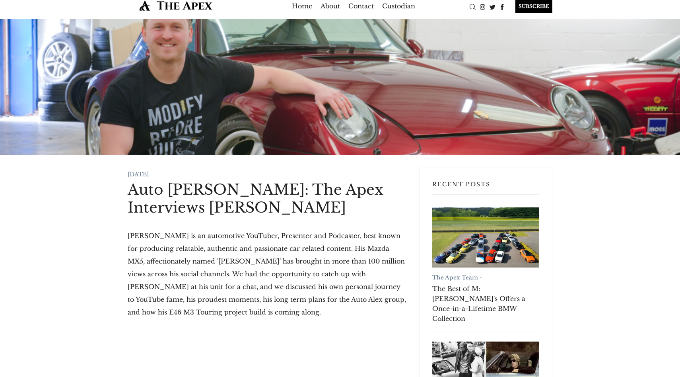
scroll to position [0, 0]
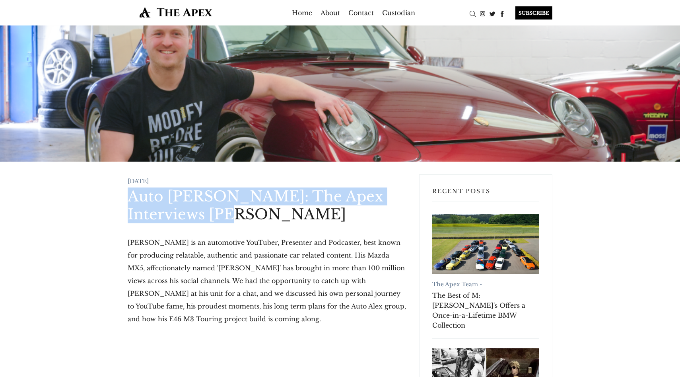
drag, startPoint x: 134, startPoint y: 195, endPoint x: 209, endPoint y: 208, distance: 76.5
copy h1 "Auto Alex: The Apex Interviews Alex Kersten"
click at [472, 14] on div "Search" at bounding box center [473, 14] width 10 height 10
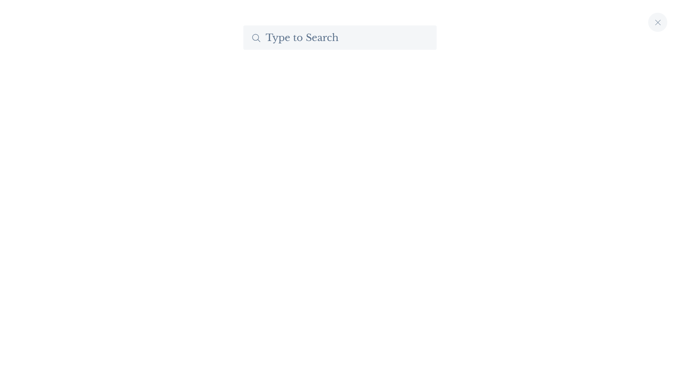
click at [352, 37] on input "Search The Apex by Custodian" at bounding box center [339, 37] width 193 height 24
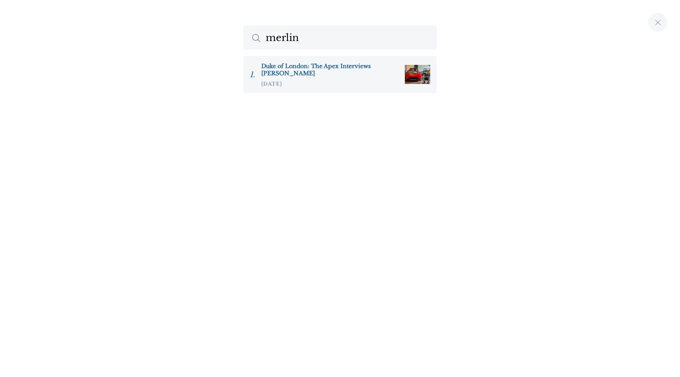
type input "merlin"
click at [319, 70] on h3 "Duke of London: The Apex Interviews Merlin McCormack" at bounding box center [329, 69] width 137 height 14
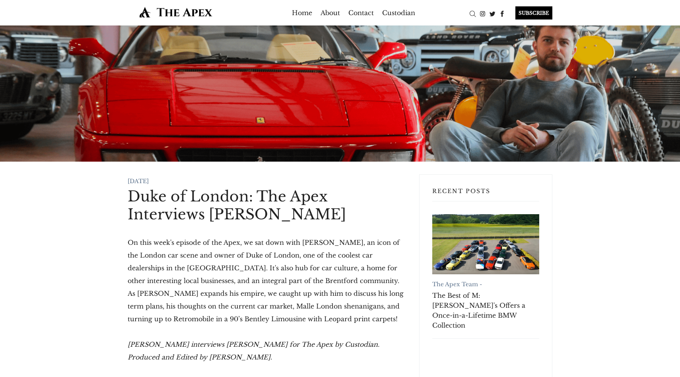
drag, startPoint x: 118, startPoint y: 196, endPoint x: 374, endPoint y: 214, distance: 256.8
copy h1 "Duke of London: The Apex Interviews [PERSON_NAME]"
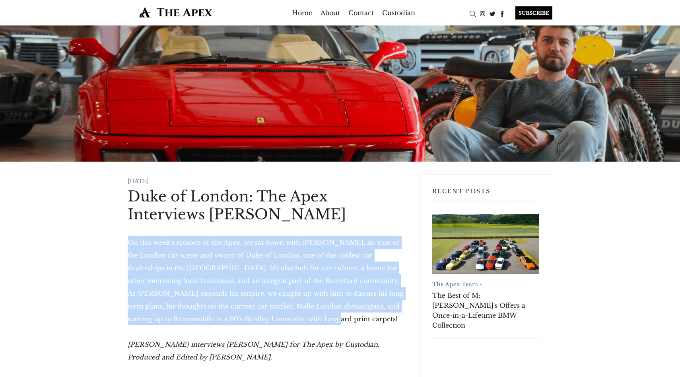
drag, startPoint x: 123, startPoint y: 239, endPoint x: 316, endPoint y: 319, distance: 208.5
copy p "On this week's episode of the Apex, we sat down with [PERSON_NAME], an icon of …"
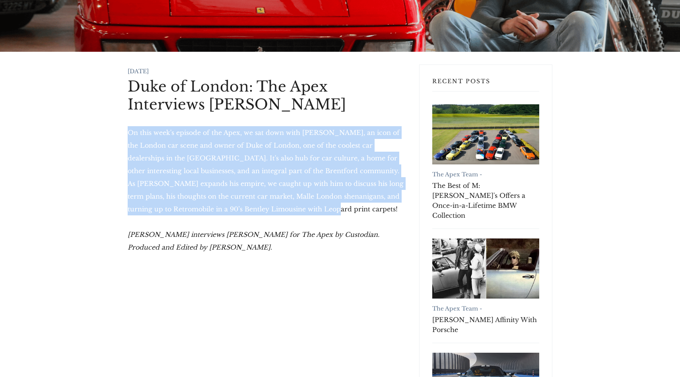
scroll to position [112, 0]
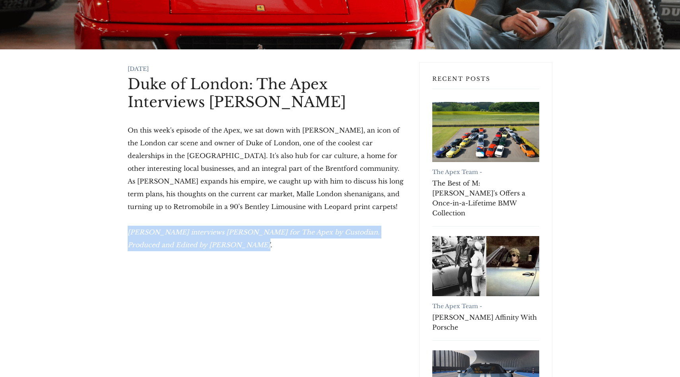
drag, startPoint x: 209, startPoint y: 247, endPoint x: 123, endPoint y: 228, distance: 88.0
copy em "[PERSON_NAME] interviews [PERSON_NAME] for The Apex by Custodian. Produced and …"
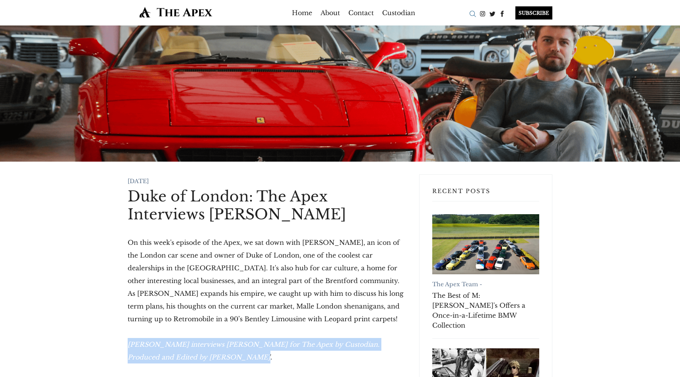
click at [472, 13] on div "Search" at bounding box center [473, 14] width 10 height 10
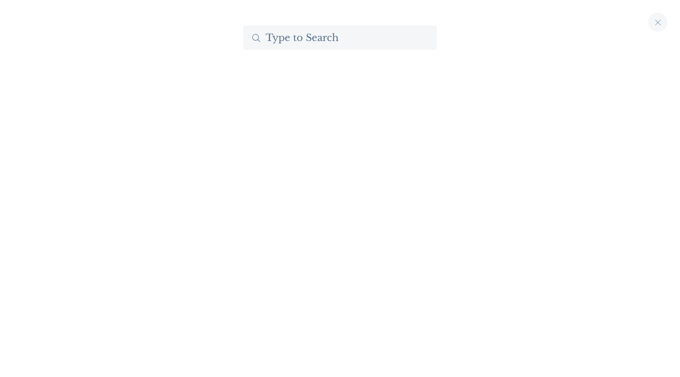
click at [295, 45] on input "Search The Apex by Custodian" at bounding box center [339, 37] width 193 height 24
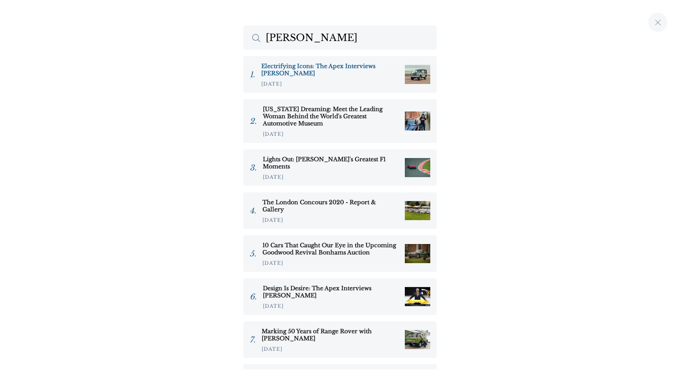
type input "[PERSON_NAME]"
click at [320, 67] on h3 "Electrifying Icons: The Apex Interviews [PERSON_NAME]" at bounding box center [329, 69] width 137 height 14
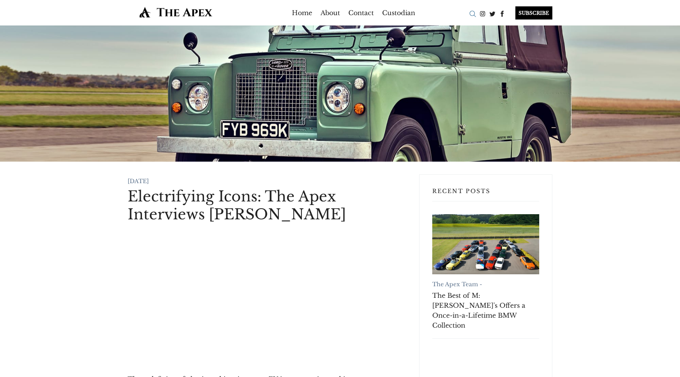
click at [468, 14] on div "Search" at bounding box center [473, 14] width 10 height 10
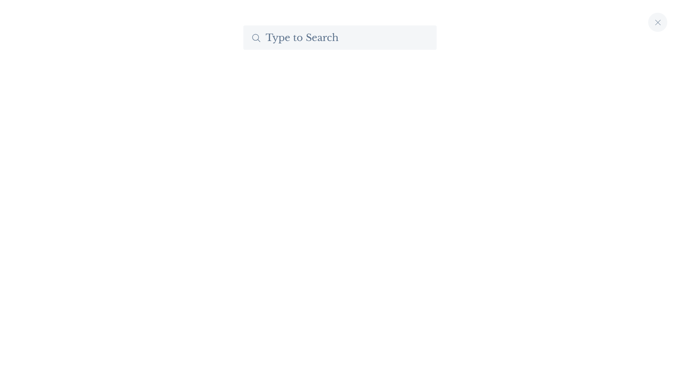
click at [321, 40] on input "Search The Apex by Custodian" at bounding box center [339, 37] width 193 height 24
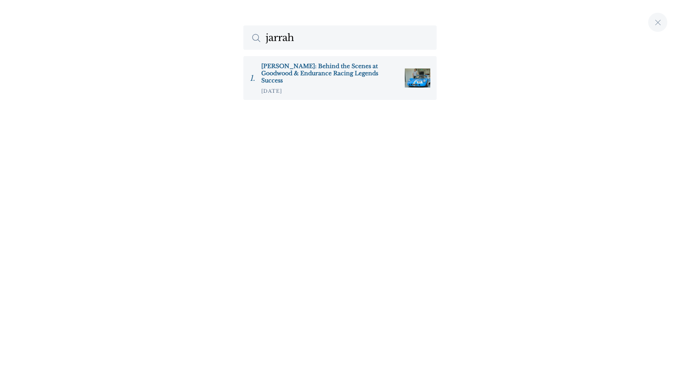
type input "jarrah"
click at [333, 72] on h3 "Jarrah Venables: Behind the Scenes at Goodwood & Endurance Racing Legends Succe…" at bounding box center [329, 72] width 137 height 21
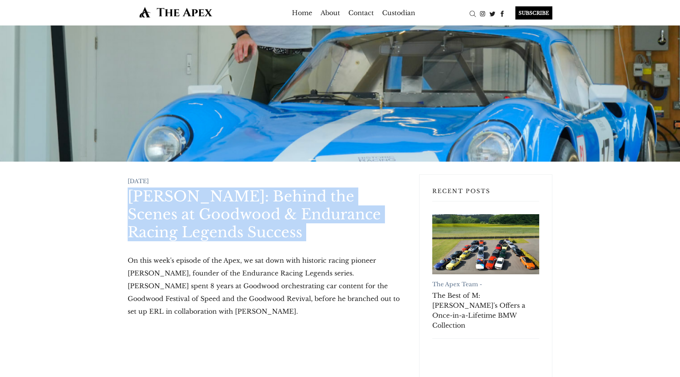
drag, startPoint x: 131, startPoint y: 195, endPoint x: 259, endPoint y: 242, distance: 136.2
copy article "[PERSON_NAME]: Behind the Scenes at Goodwood & Endurance Racing Legends Success"
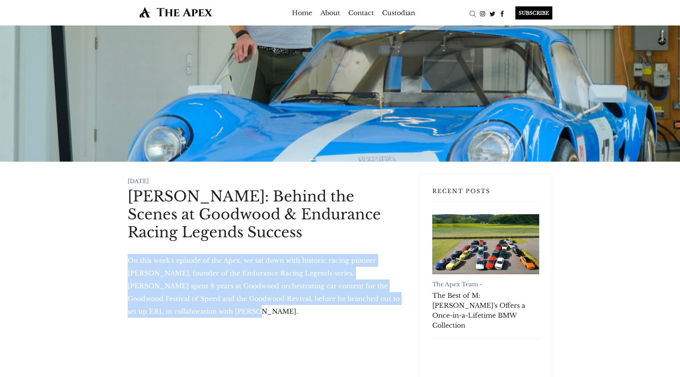
drag, startPoint x: 125, startPoint y: 261, endPoint x: 174, endPoint y: 309, distance: 68.6
copy p "On this week's episode of the Apex, we sat down with historic racing pioneer Ja…"
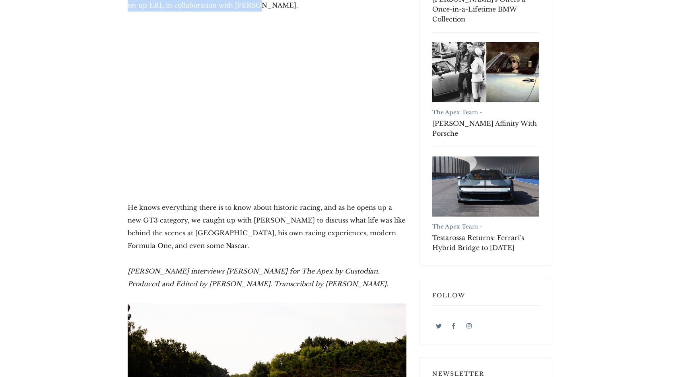
scroll to position [306, 0]
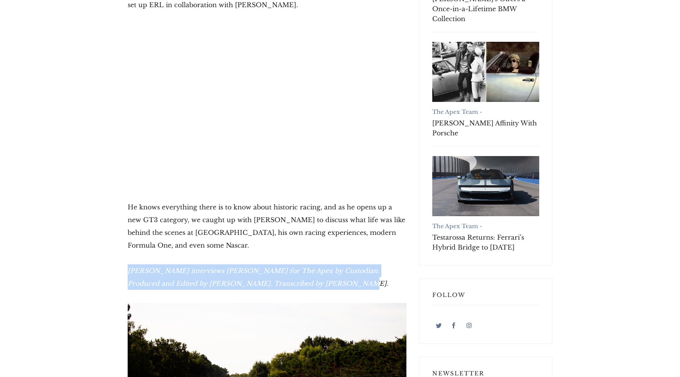
drag, startPoint x: 136, startPoint y: 270, endPoint x: 321, endPoint y: 290, distance: 186.4
copy em "Archie Hill interviews Jarrah Venables for The Apex by Custodian. Produced and …"
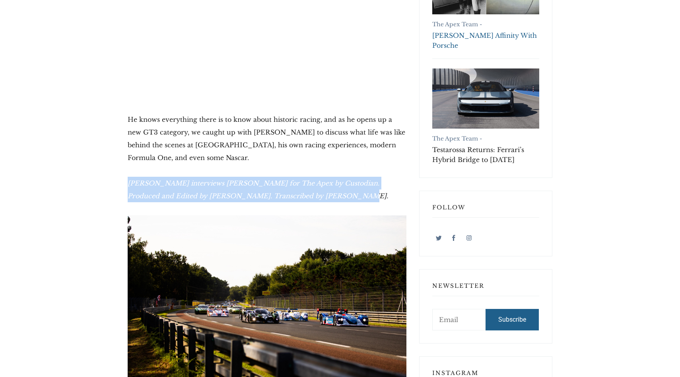
scroll to position [0, 0]
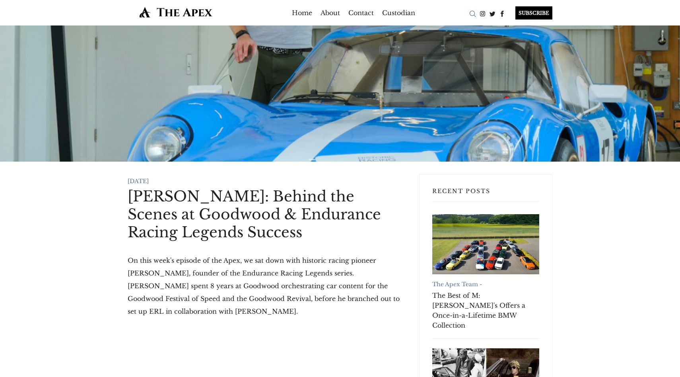
click at [473, 12] on div "Search" at bounding box center [473, 14] width 10 height 10
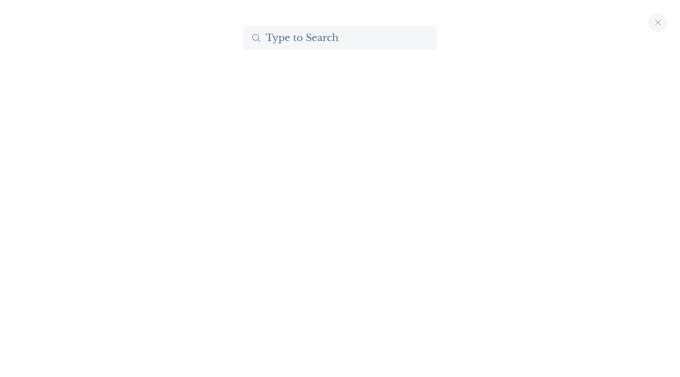
click at [319, 43] on input "Search The Apex by Custodian" at bounding box center [339, 37] width 193 height 24
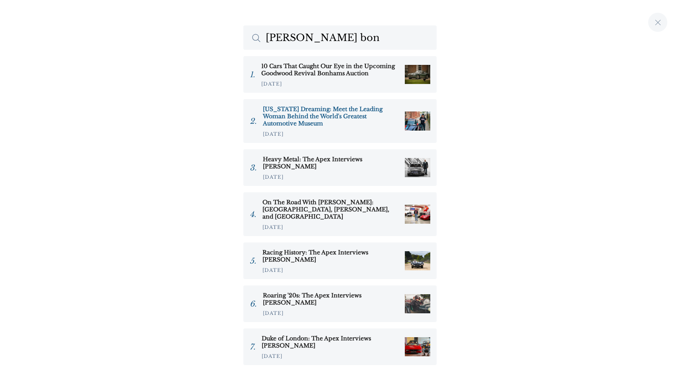
type input "luna bon"
click at [316, 113] on h3 "California Dreaming: Meet the Leading Woman Behind the World's Greatest Automot…" at bounding box center [331, 115] width 136 height 21
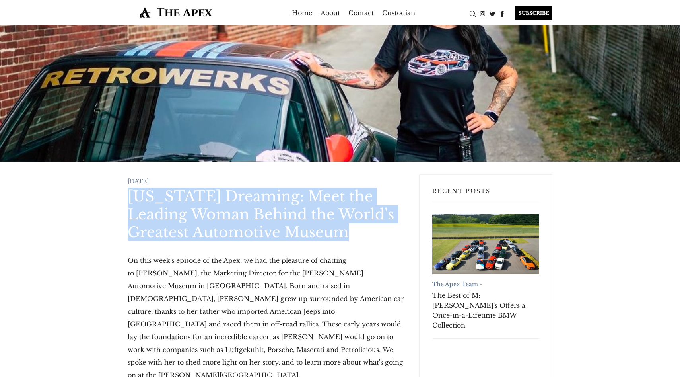
drag, startPoint x: 125, startPoint y: 195, endPoint x: 362, endPoint y: 229, distance: 239.1
copy h1 "[US_STATE] Dreaming: Meet the Leading Woman Behind the World's Greatest Automot…"
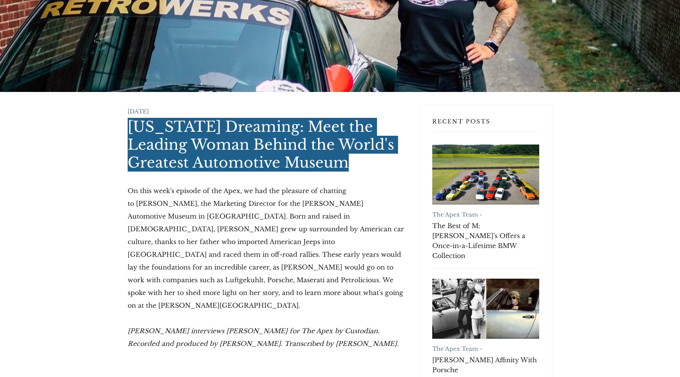
scroll to position [76, 0]
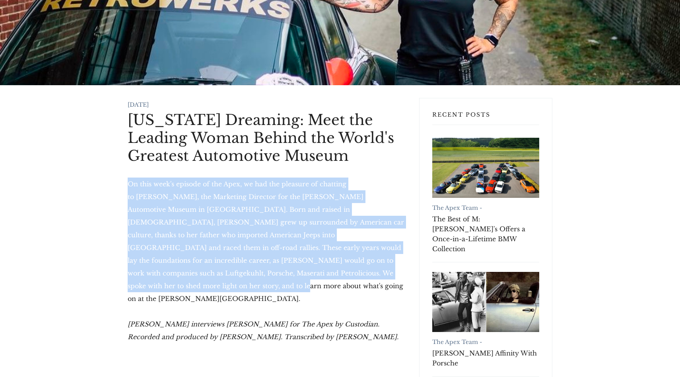
drag, startPoint x: 124, startPoint y: 185, endPoint x: 313, endPoint y: 274, distance: 208.4
copy p "On this week's episode of the Apex, we had the pleasure of chatting to Luna Bon…"
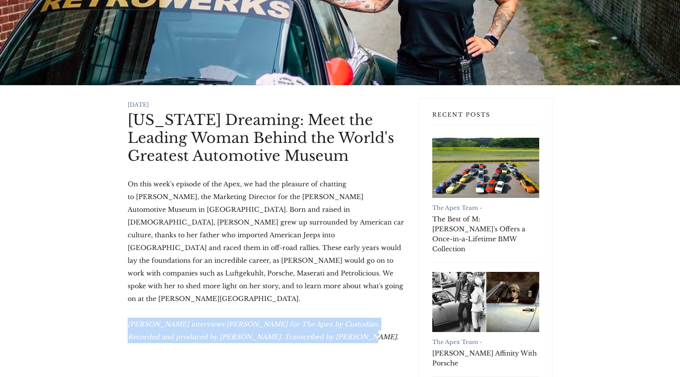
drag, startPoint x: 125, startPoint y: 299, endPoint x: 307, endPoint y: 314, distance: 182.4
copy em "Archie Hill interviews Luna Bondesan for The Apex by Custodian. Recorded and pr…"
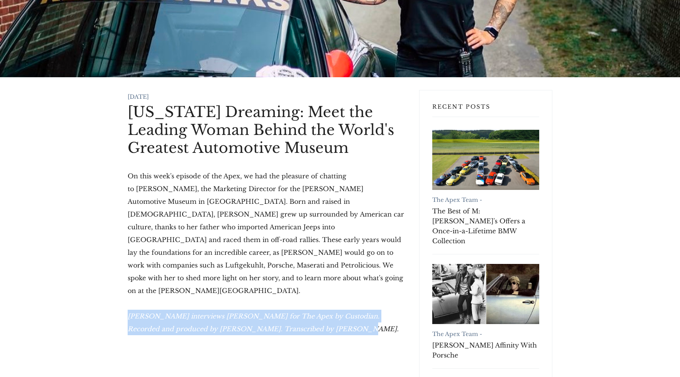
scroll to position [0, 0]
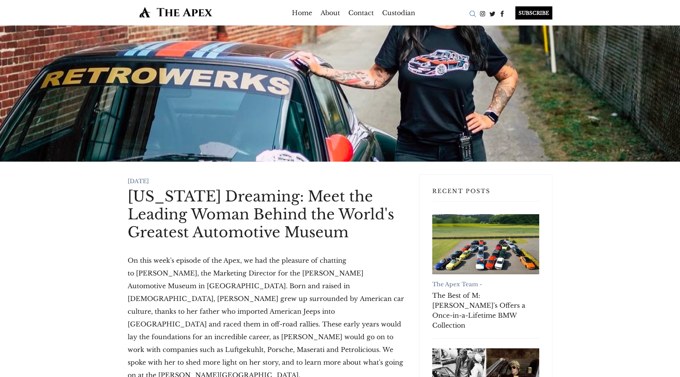
click at [475, 14] on div "Search" at bounding box center [473, 14] width 10 height 10
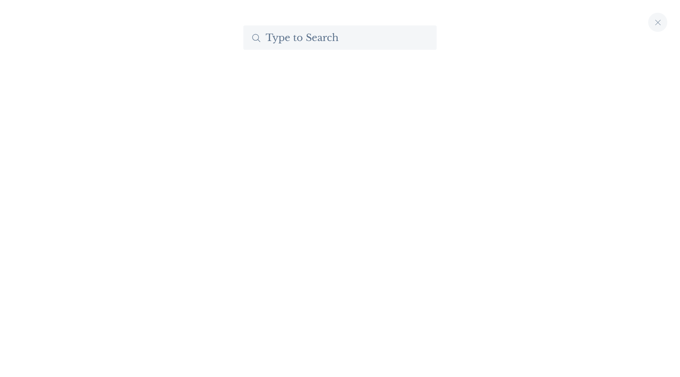
click at [360, 37] on input "Search The Apex by Custodian" at bounding box center [339, 37] width 193 height 24
type input "m"
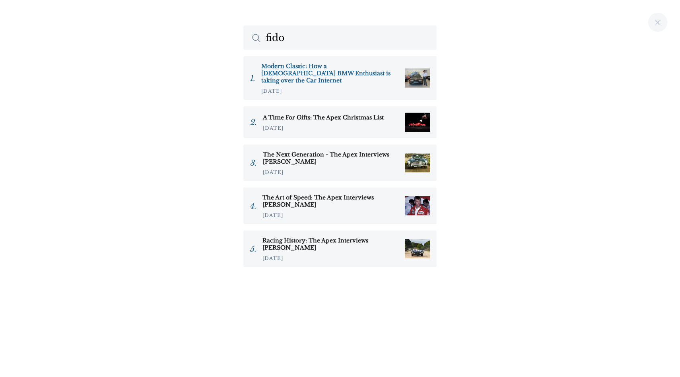
type input "fido"
click at [351, 72] on h3 "Modern Classic: How a 26 Year Old BMW Enthusiast is taking over the Car Internet" at bounding box center [329, 72] width 137 height 21
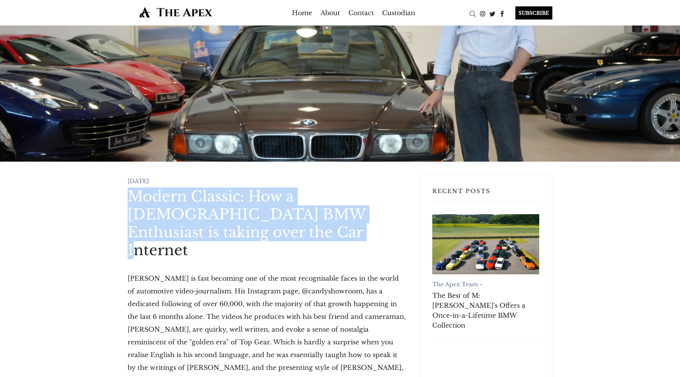
drag, startPoint x: 128, startPoint y: 193, endPoint x: 229, endPoint y: 231, distance: 107.5
click at [230, 231] on h1 "Modern Classic: How a [DEMOGRAPHIC_DATA] BMW Enthusiast is taking over the Car …" at bounding box center [267, 223] width 279 height 72
copy h1 "Modern Classic: How a [DEMOGRAPHIC_DATA] BMW Enthusiast is taking over the Car …"
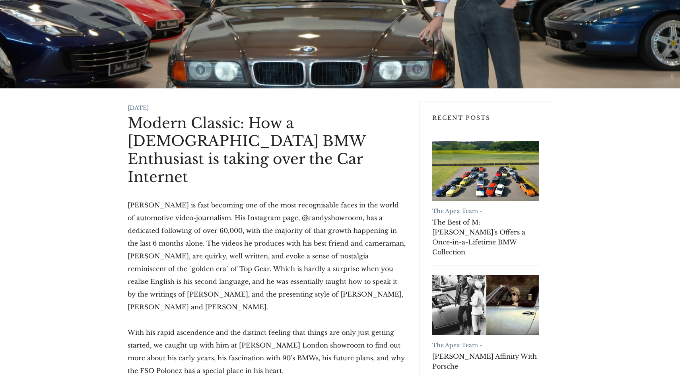
scroll to position [37, 0]
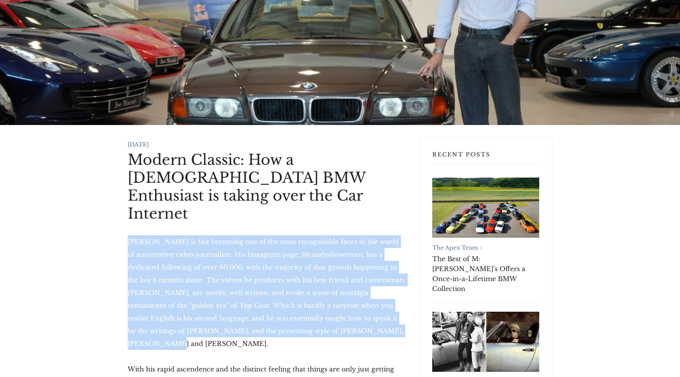
drag, startPoint x: 121, startPoint y: 225, endPoint x: 381, endPoint y: 311, distance: 273.6
copy p "[PERSON_NAME] is fast becoming one of the most recognisable faces in the world …"
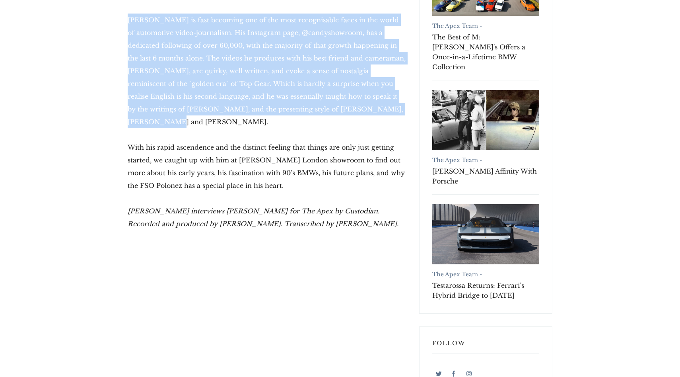
scroll to position [259, 0]
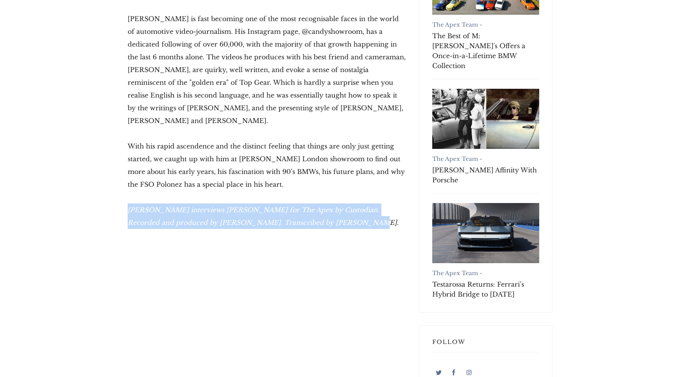
drag, startPoint x: 122, startPoint y: 179, endPoint x: 336, endPoint y: 194, distance: 214.1
copy em "[PERSON_NAME] interviews [PERSON_NAME] for The Apex by Custodian. Recorded and …"
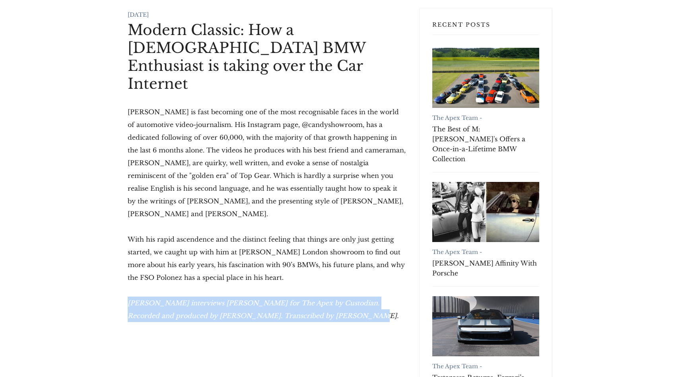
scroll to position [0, 0]
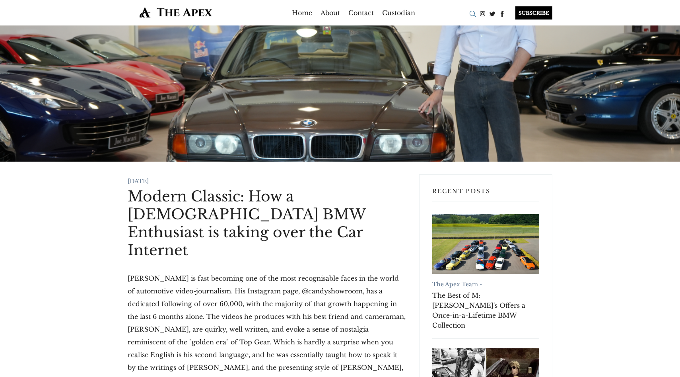
click at [471, 12] on div "Search" at bounding box center [473, 14] width 10 height 10
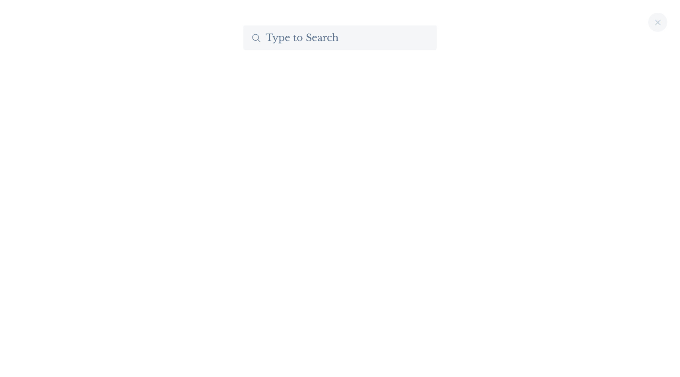
click at [383, 43] on input "Search The Apex by Custodian" at bounding box center [339, 37] width 193 height 24
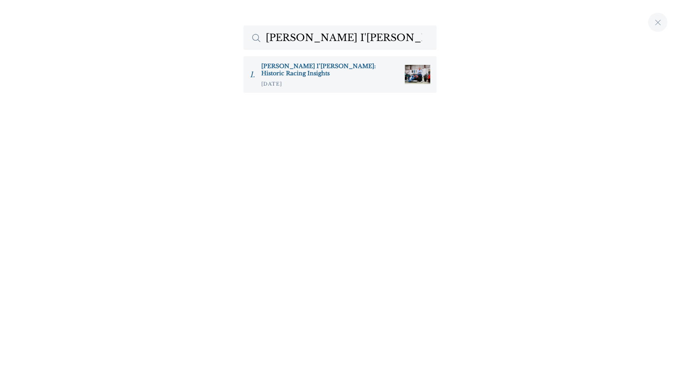
type input "[PERSON_NAME] I'[PERSON_NAME]"
click at [336, 69] on h3 "[PERSON_NAME] I’[PERSON_NAME]: Historic Racing Insights" at bounding box center [329, 69] width 137 height 14
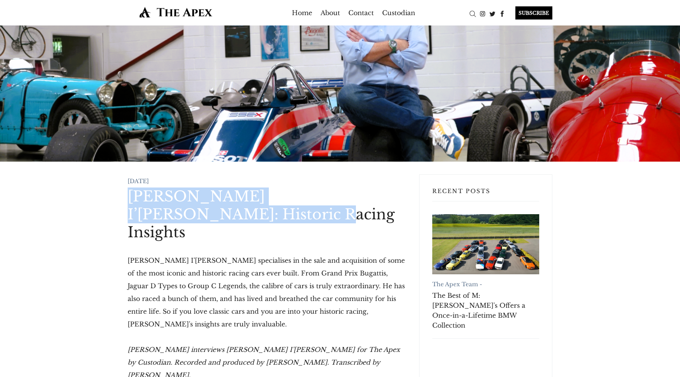
drag, startPoint x: 122, startPoint y: 198, endPoint x: 209, endPoint y: 212, distance: 88.7
copy h1 "[PERSON_NAME] I’[PERSON_NAME]: Historic Racing Insights"
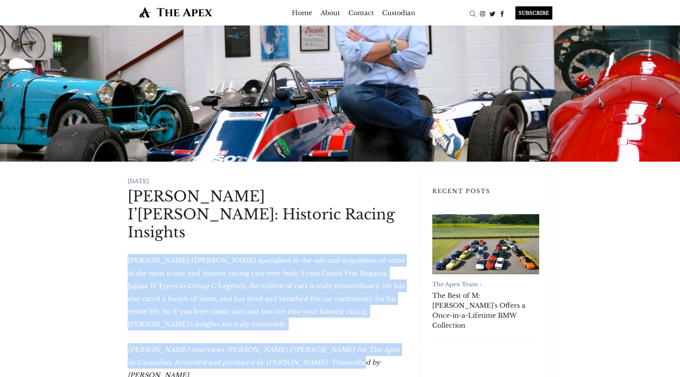
drag, startPoint x: 125, startPoint y: 241, endPoint x: 367, endPoint y: 330, distance: 258.5
copy div "[PERSON_NAME] I'[PERSON_NAME] specialises in the sale and acquisition of some o…"
click at [475, 12] on div "Search" at bounding box center [473, 14] width 10 height 10
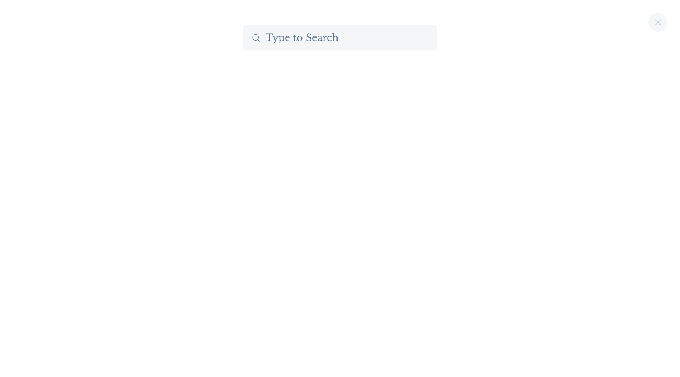
click at [332, 40] on input "Search The Apex by Custodian" at bounding box center [339, 37] width 193 height 24
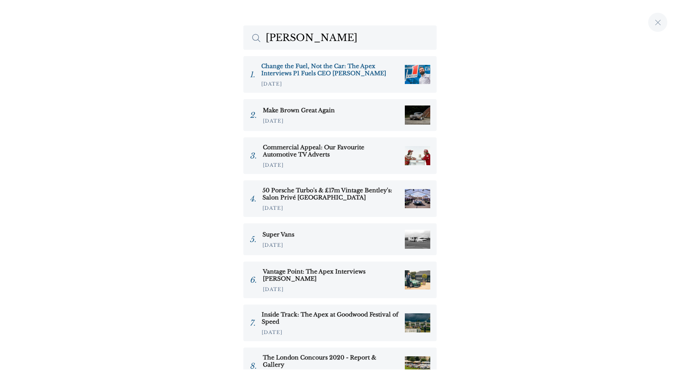
type input "martin"
click at [362, 71] on h3 "Change the Fuel, Not the Car: The Apex Interviews P1 Fuels CEO [PERSON_NAME]" at bounding box center [329, 69] width 137 height 14
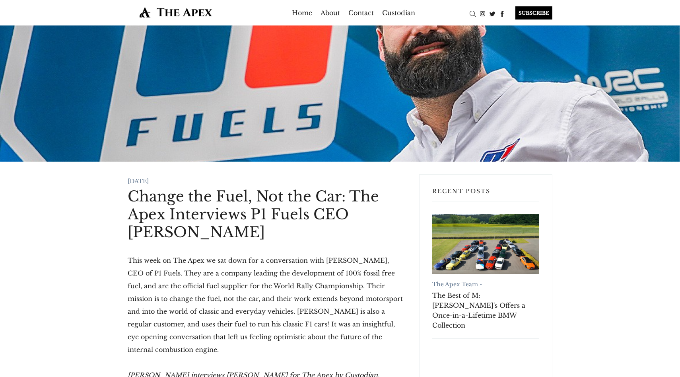
drag, startPoint x: 119, startPoint y: 200, endPoint x: 195, endPoint y: 232, distance: 81.3
copy h1 "Change the Fuel, Not the Car: The Apex Interviews P1 Fuels CEO [PERSON_NAME]"
click at [232, 230] on h1 "Change the Fuel, Not the Car: The Apex Interviews P1 Fuels CEO [PERSON_NAME]" at bounding box center [267, 214] width 279 height 54
click at [217, 230] on h1 "Change the Fuel, Not the Car: The Apex Interviews P1 Fuels CEO [PERSON_NAME]" at bounding box center [267, 214] width 279 height 54
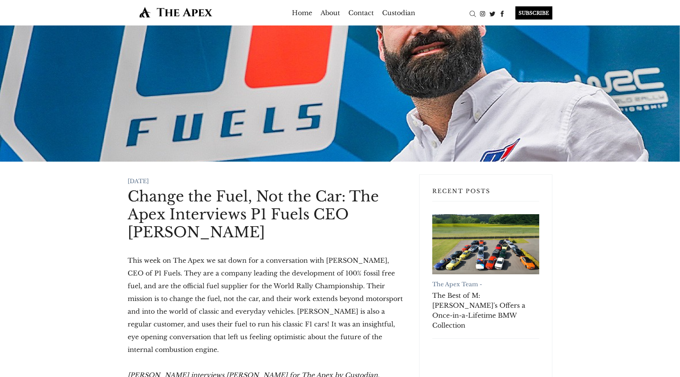
click at [205, 232] on h1 "Change the Fuel, Not the Car: The Apex Interviews P1 Fuels CEO [PERSON_NAME]" at bounding box center [267, 214] width 279 height 54
drag, startPoint x: 130, startPoint y: 196, endPoint x: 197, endPoint y: 232, distance: 75.6
copy h1 "Change the Fuel, Not the Car: The Apex Interviews P1 Fuels CEO [PERSON_NAME]"
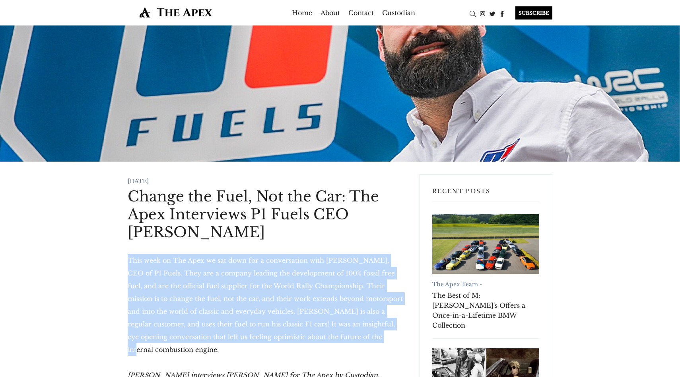
scroll to position [29, 0]
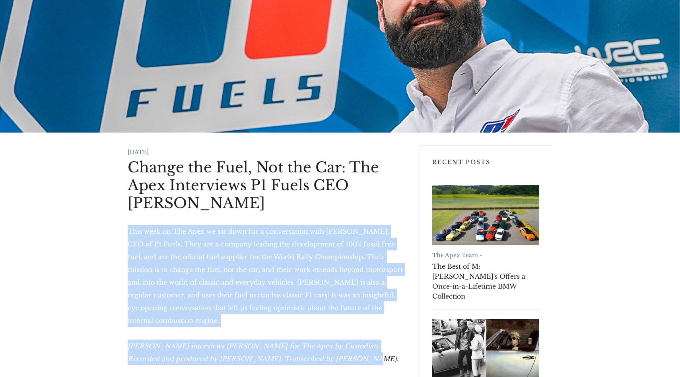
drag, startPoint x: 179, startPoint y: 278, endPoint x: 315, endPoint y: 344, distance: 151.2
copy div "This week on The Apex we sat down for a conversation with Martin Popilka, CEO o…"
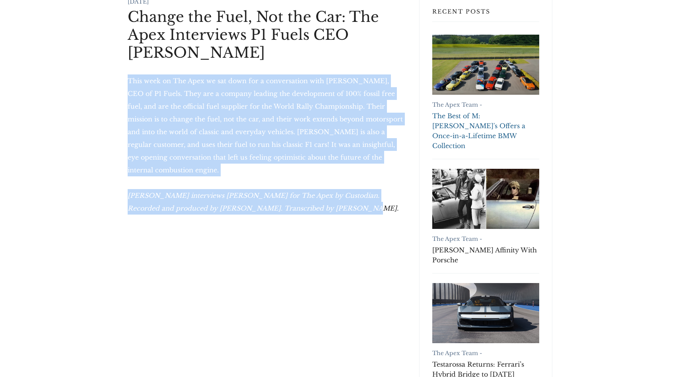
scroll to position [0, 0]
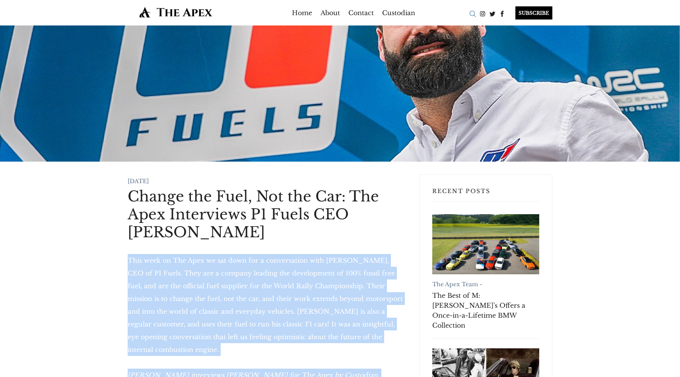
click at [470, 16] on div "Search" at bounding box center [473, 14] width 10 height 10
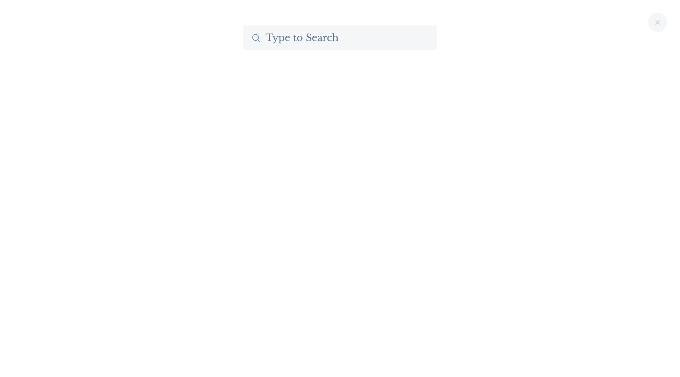
click at [354, 38] on input "Search The Apex by Custodian" at bounding box center [339, 37] width 193 height 24
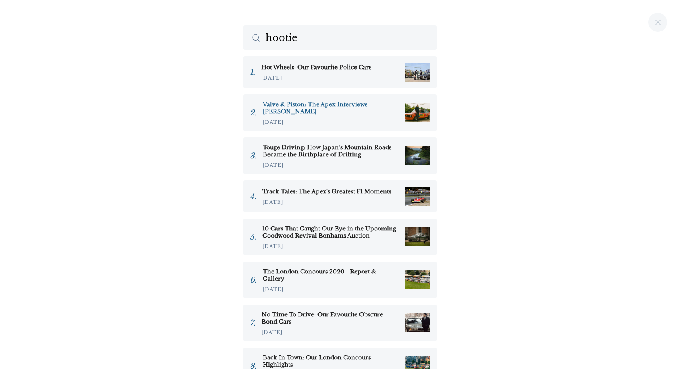
type input "hootie"
click at [329, 103] on h3 "Valve & Piston: The Apex Interviews [PERSON_NAME]" at bounding box center [331, 108] width 136 height 14
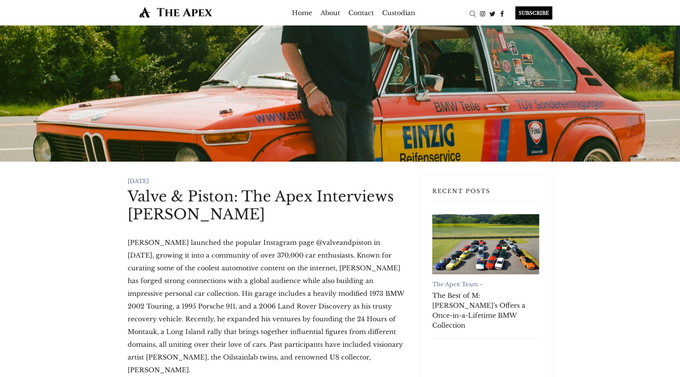
drag, startPoint x: 123, startPoint y: 195, endPoint x: 306, endPoint y: 222, distance: 185.0
copy h1 "Valve & Piston: The Apex Interviews [PERSON_NAME]"
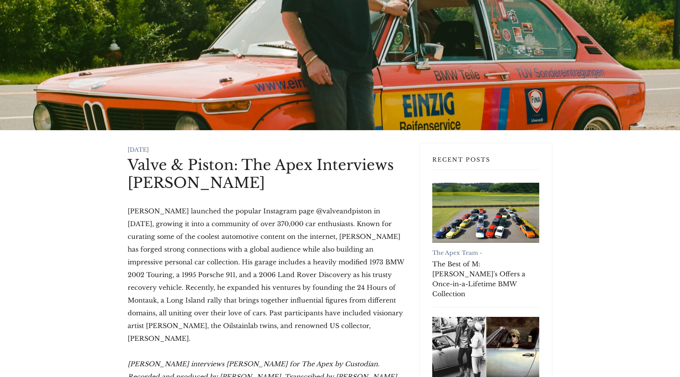
scroll to position [37, 0]
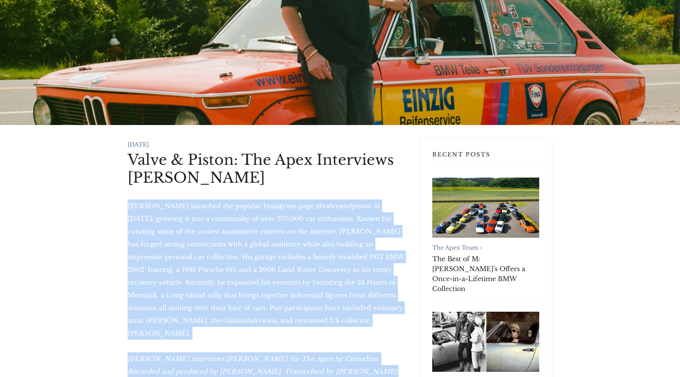
drag, startPoint x: 119, startPoint y: 200, endPoint x: 356, endPoint y: 356, distance: 283.4
copy div "[PERSON_NAME] launched the popular Instagram page @valveandpiston in [DATE], gr…"
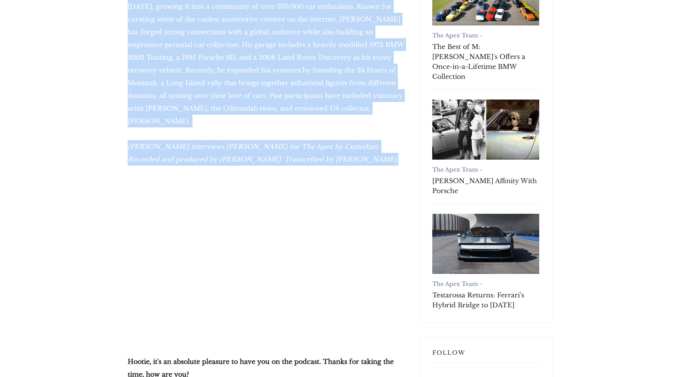
scroll to position [0, 0]
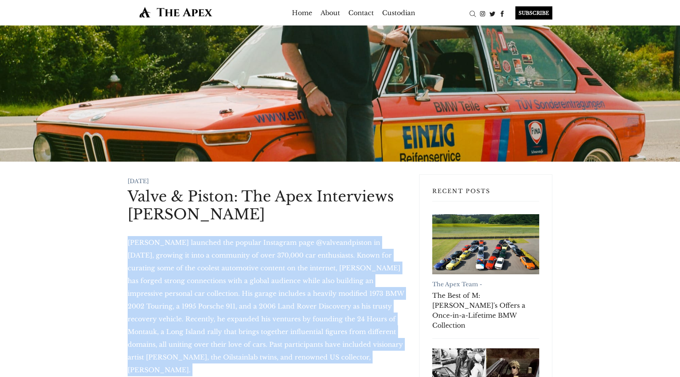
click at [466, 12] on ul "Home About Contact Custodian" at bounding box center [353, 12] width 233 height 13
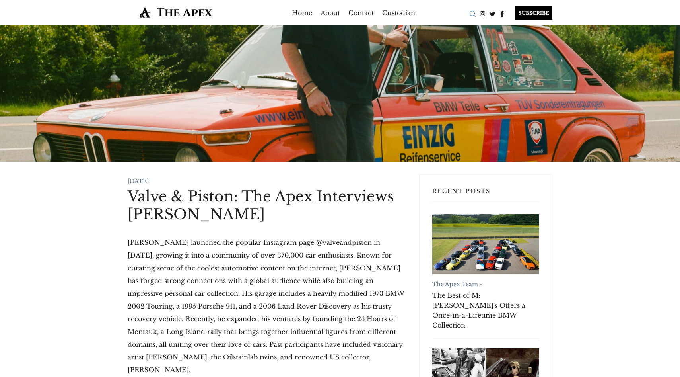
click at [475, 13] on div "Search" at bounding box center [473, 14] width 10 height 10
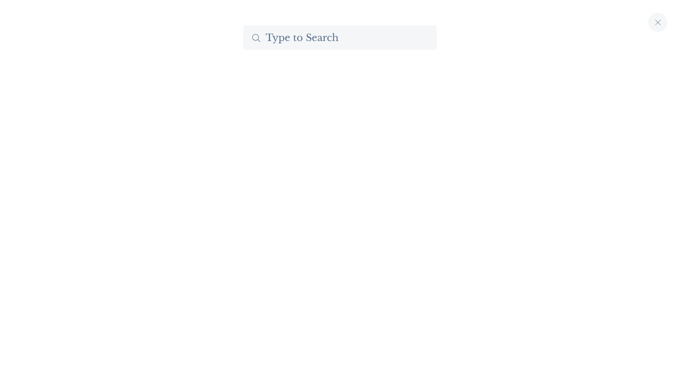
click at [300, 42] on input "Search The Apex by Custodian" at bounding box center [339, 37] width 193 height 24
type input "[PERSON_NAME]"
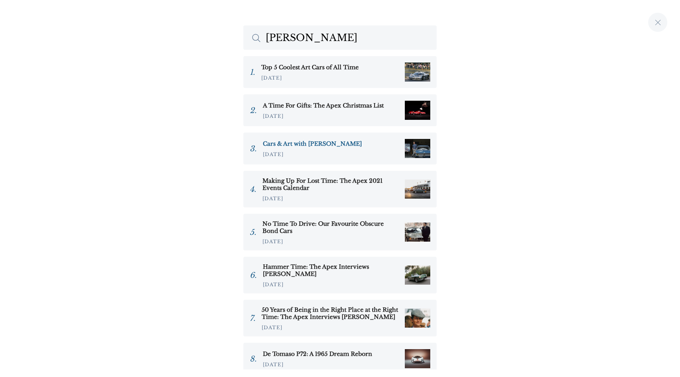
click at [323, 140] on link "Cars & Art with Tim Layzell 10.Oct.2024" at bounding box center [339, 148] width 193 height 32
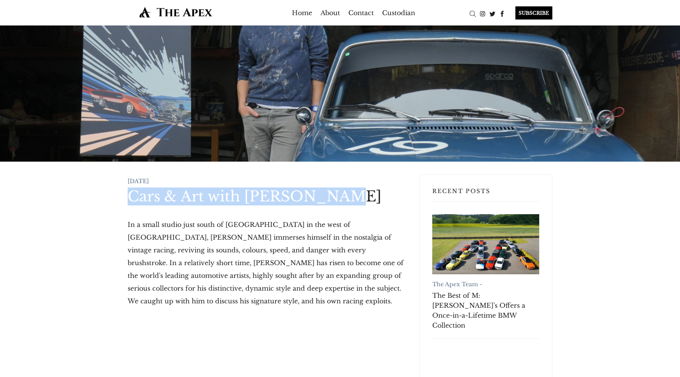
drag, startPoint x: 139, startPoint y: 197, endPoint x: 399, endPoint y: 197, distance: 259.7
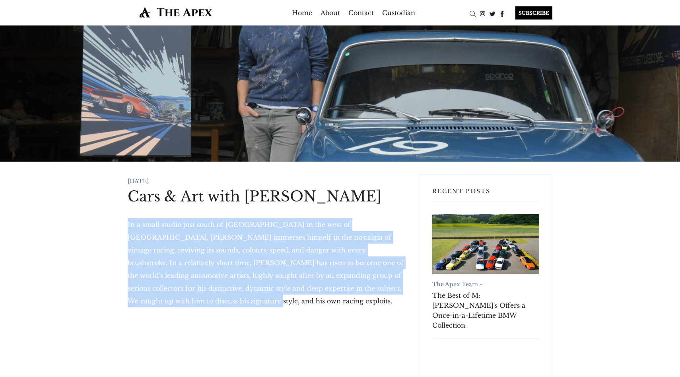
drag, startPoint x: 119, startPoint y: 223, endPoint x: 168, endPoint y: 302, distance: 92.7
copy p "In a small studio just south of [GEOGRAPHIC_DATA] in the west of [GEOGRAPHIC_DA…"
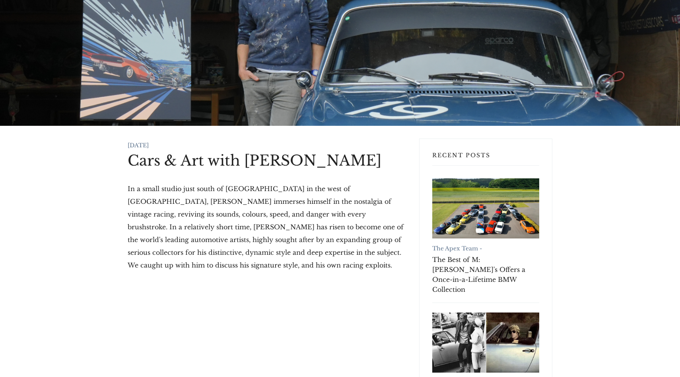
scroll to position [36, 0]
